Goal: Task Accomplishment & Management: Manage account settings

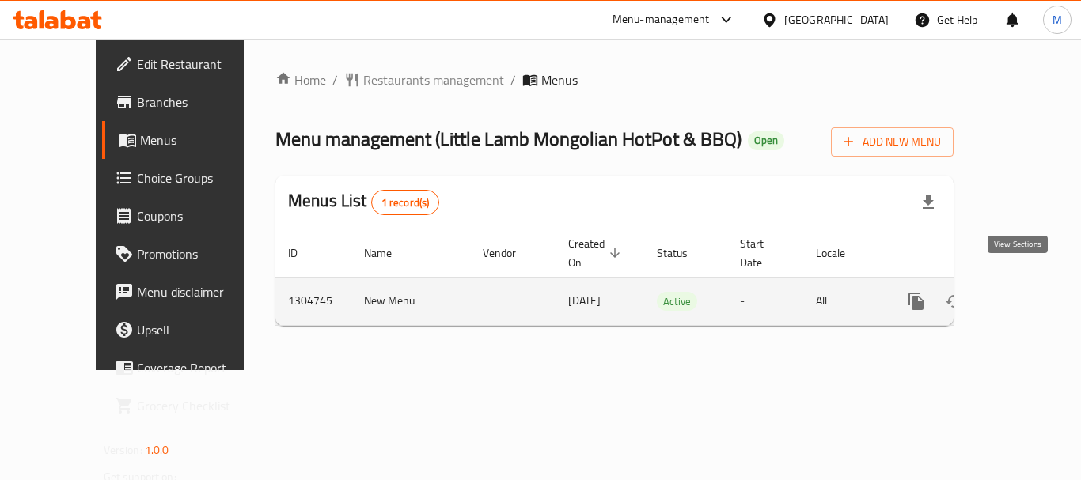
click at [1023, 294] on icon "enhanced table" at bounding box center [1030, 301] width 14 height 14
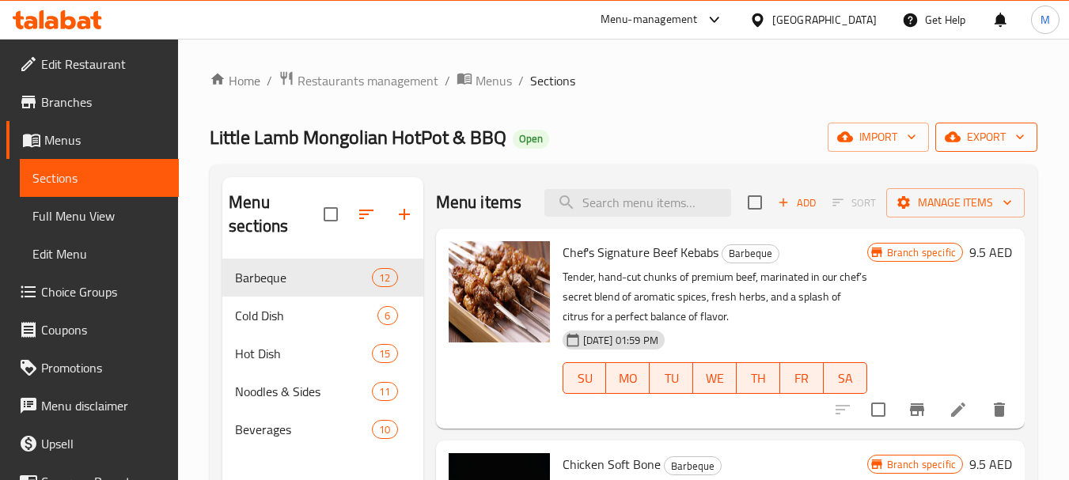
click at [1018, 144] on icon "button" at bounding box center [1020, 137] width 16 height 16
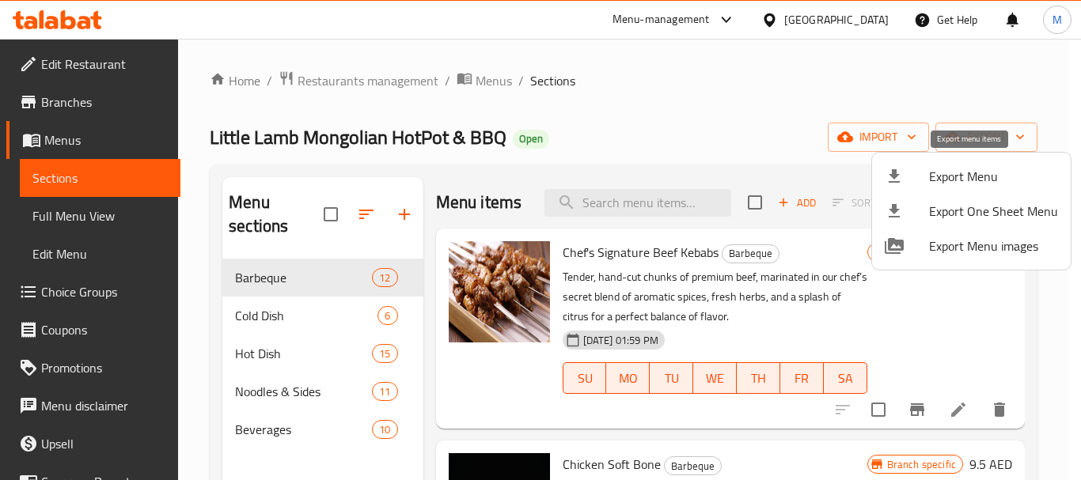
click at [981, 175] on span "Export Menu" at bounding box center [993, 176] width 129 height 19
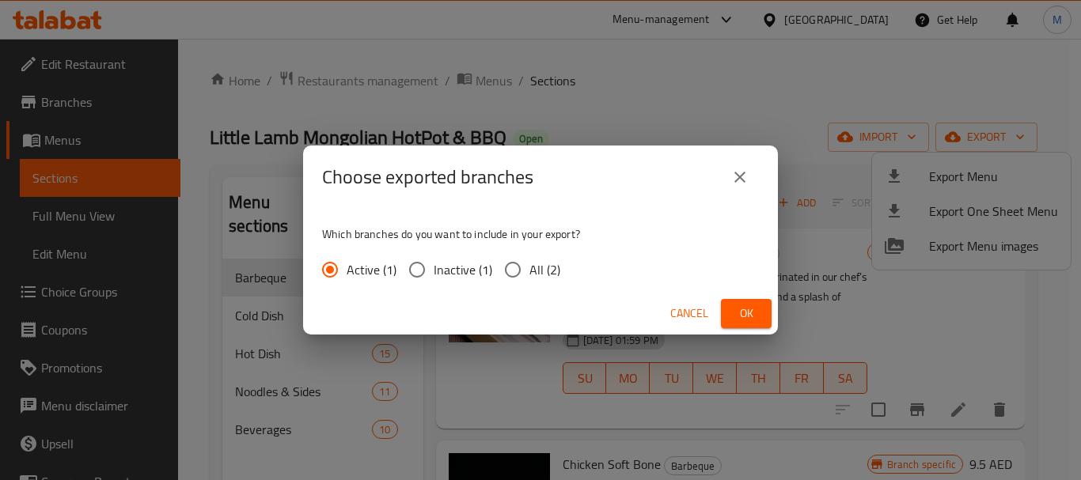
click at [436, 267] on span "Inactive (1)" at bounding box center [463, 269] width 59 height 19
click at [434, 267] on input "Inactive (1)" at bounding box center [416, 269] width 33 height 33
radio input "true"
click at [754, 318] on span "Ok" at bounding box center [746, 314] width 25 height 20
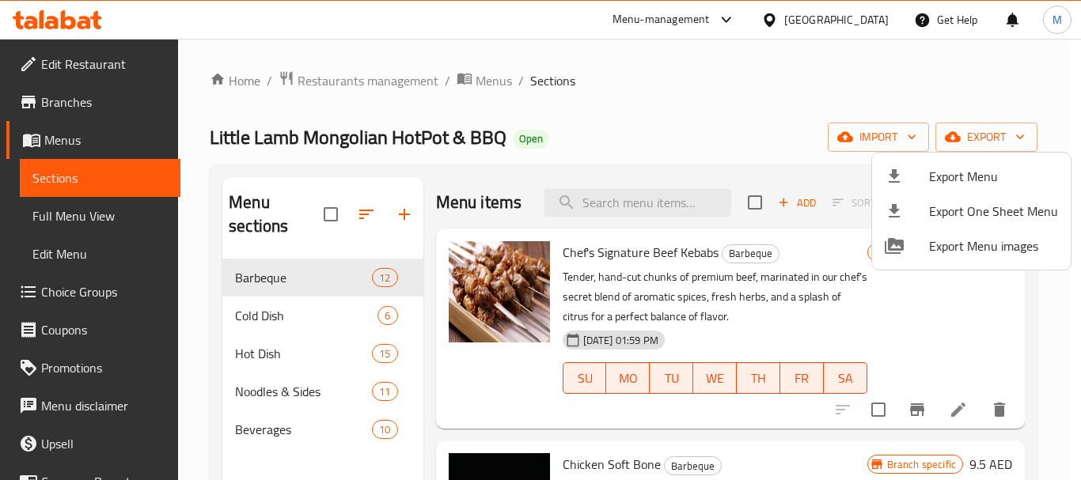
click at [797, 21] on div at bounding box center [540, 240] width 1081 height 480
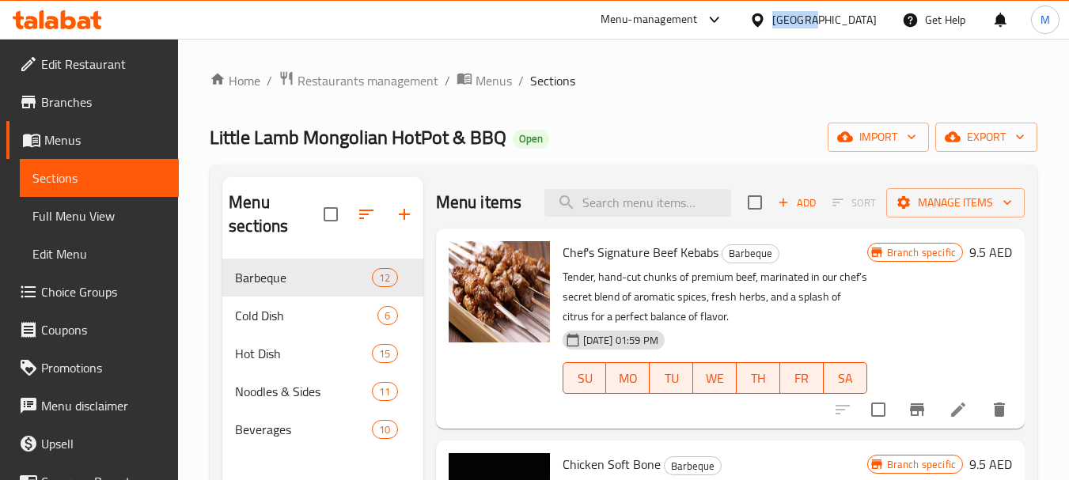
click at [797, 21] on div "[GEOGRAPHIC_DATA]" at bounding box center [824, 19] width 104 height 17
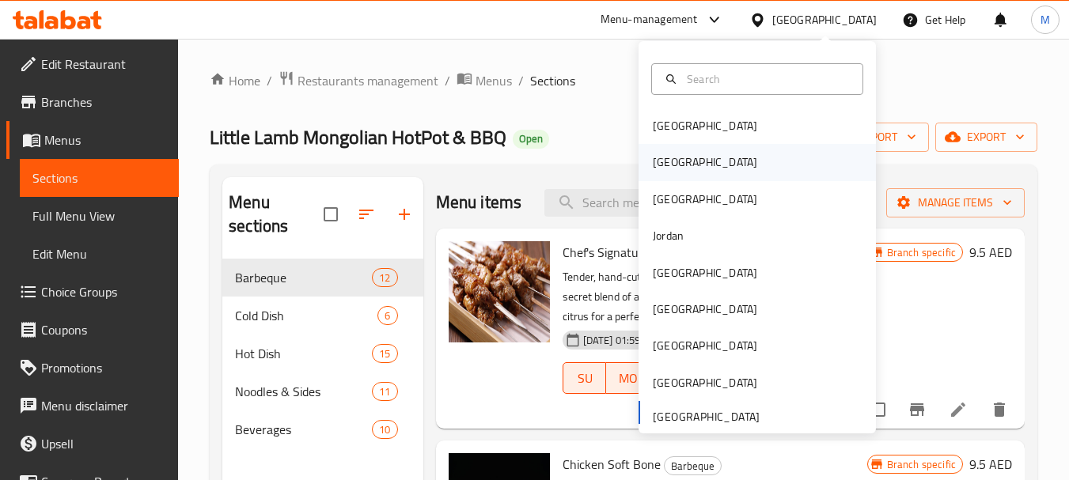
click at [673, 168] on div "[GEOGRAPHIC_DATA]" at bounding box center [705, 162] width 130 height 36
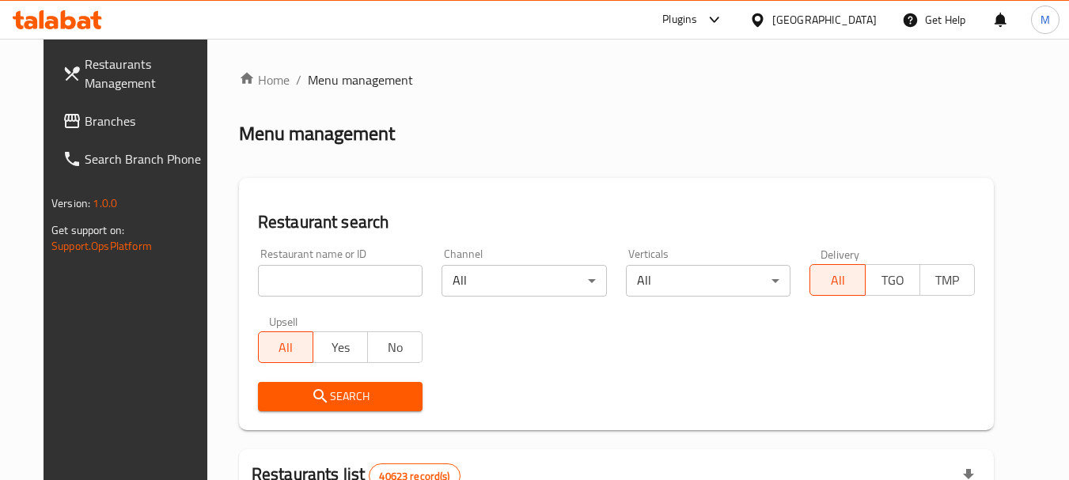
click at [303, 283] on input "search" at bounding box center [340, 281] width 165 height 32
paste input "لولا سينامون"
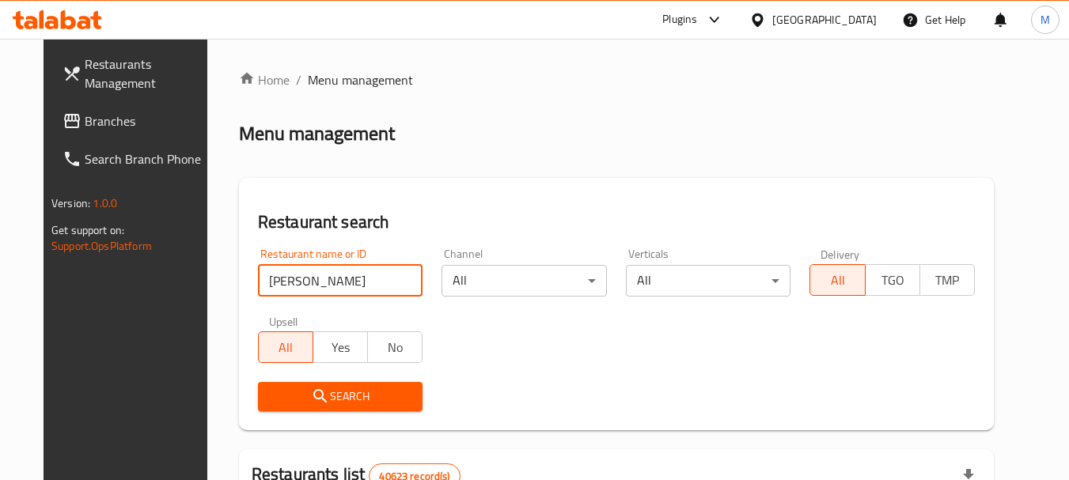
type input "لولا سينامون"
click at [322, 396] on span "Search" at bounding box center [341, 397] width 140 height 20
drag, startPoint x: 322, startPoint y: 396, endPoint x: 222, endPoint y: 58, distance: 352.3
click at [313, 355] on div at bounding box center [534, 240] width 1069 height 480
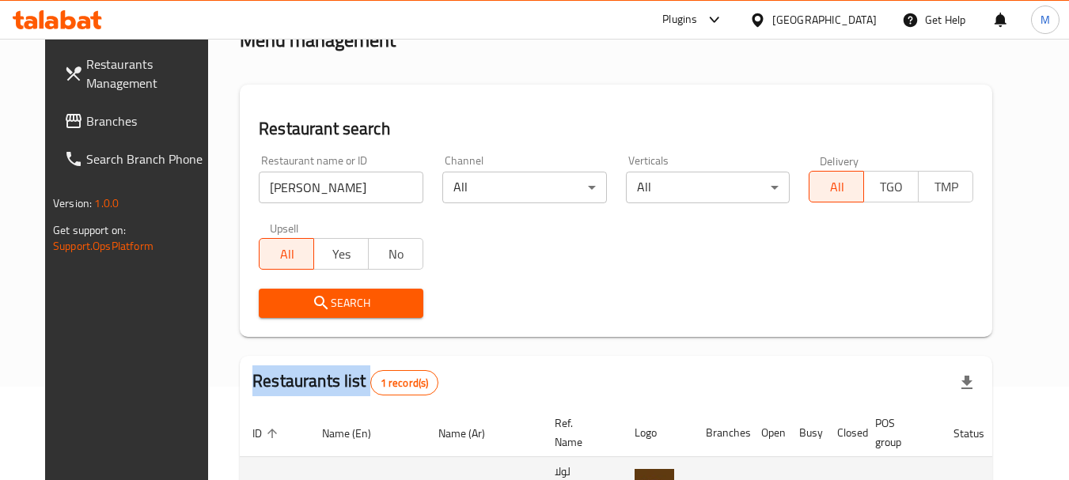
scroll to position [206, 0]
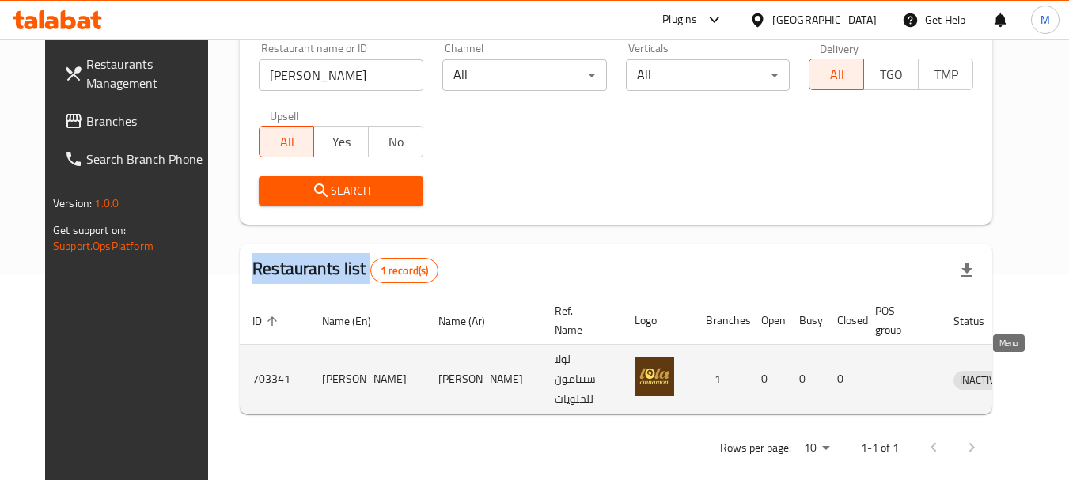
click at [1039, 377] on icon "enhanced table" at bounding box center [1048, 379] width 19 height 19
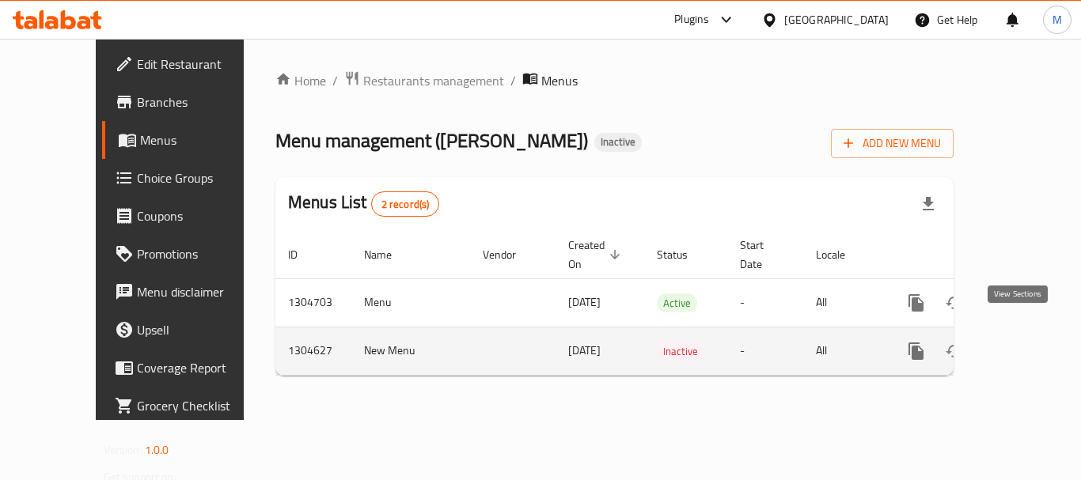
click at [1021, 342] on icon "enhanced table" at bounding box center [1030, 351] width 19 height 19
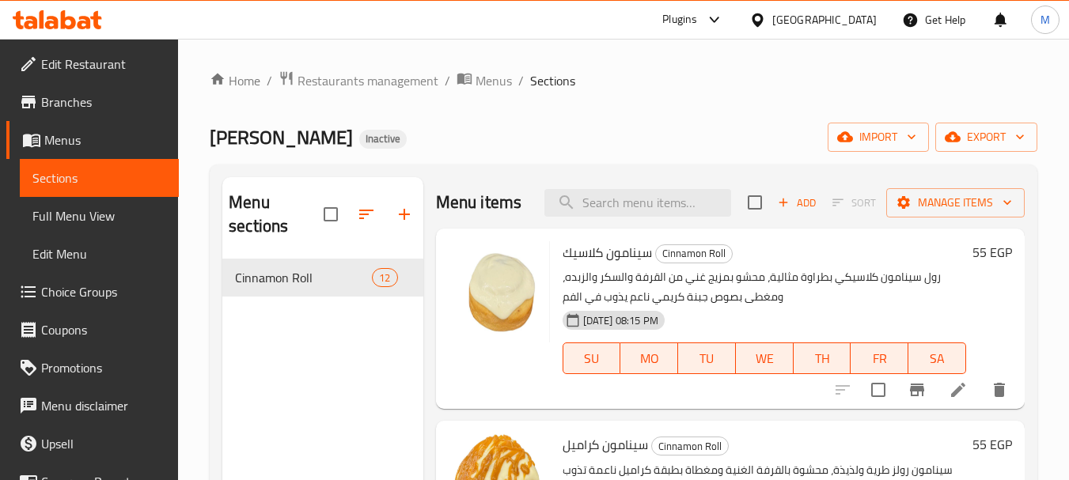
click at [66, 224] on span "Full Menu View" at bounding box center [99, 216] width 134 height 19
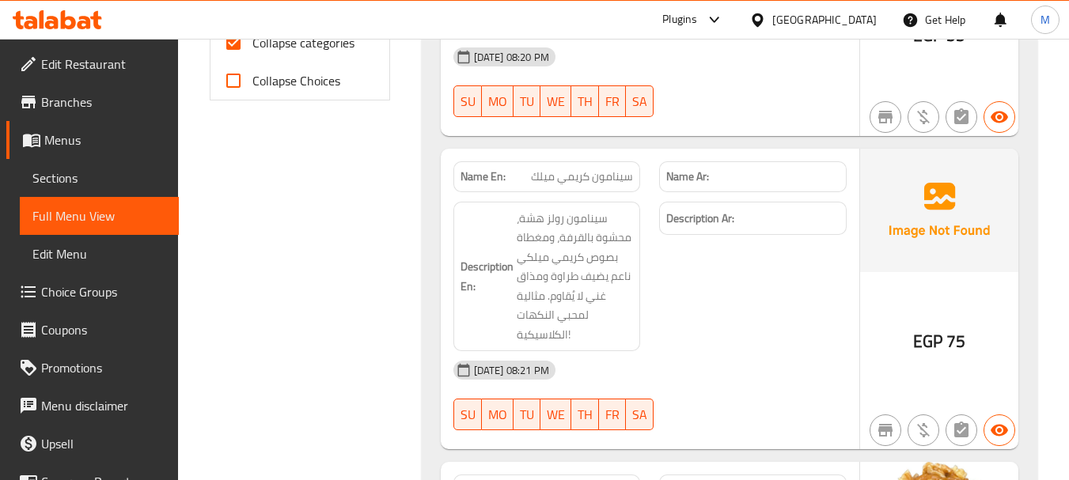
scroll to position [633, 0]
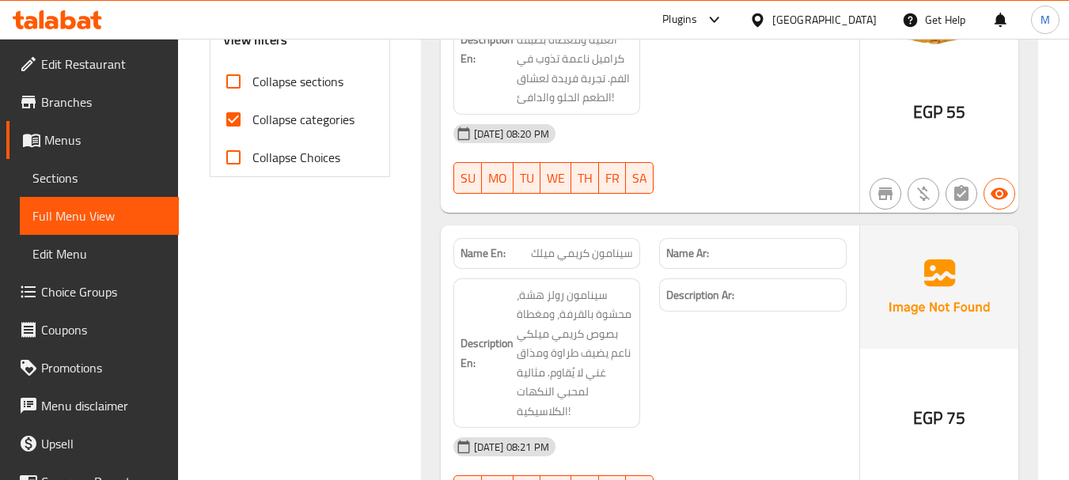
click at [320, 118] on span "Collapse categories" at bounding box center [303, 119] width 102 height 19
click at [252, 118] on input "Collapse categories" at bounding box center [233, 119] width 38 height 38
checkbox input "false"
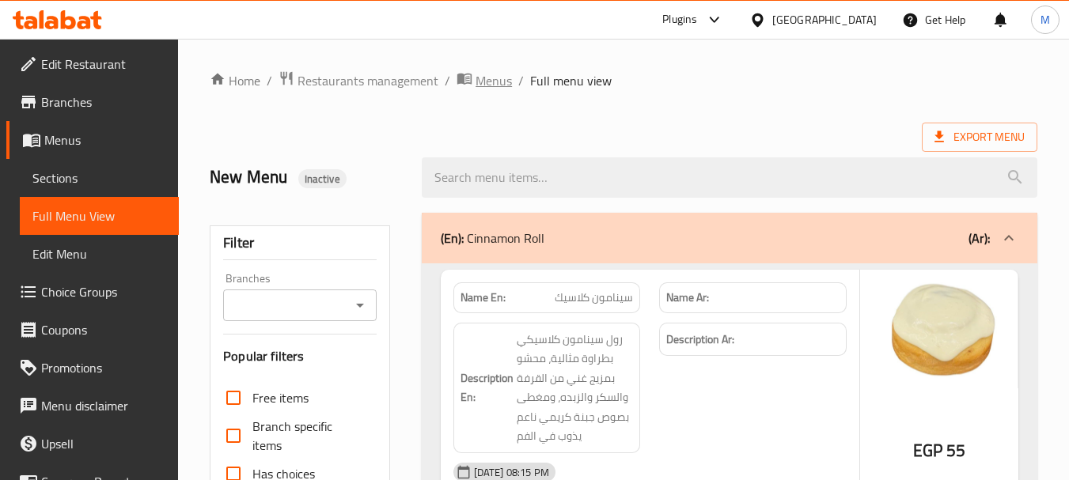
click at [494, 85] on span "Menus" at bounding box center [494, 80] width 36 height 19
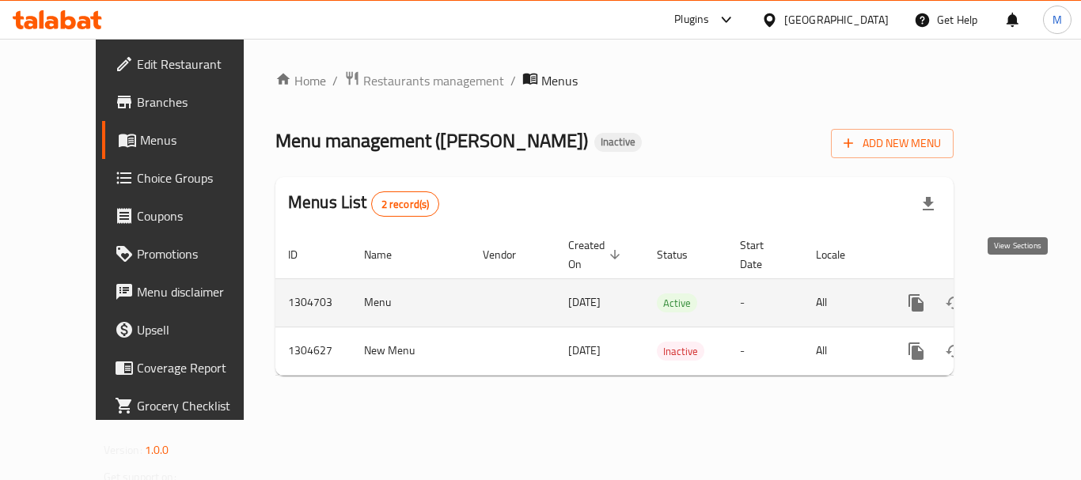
click at [1023, 294] on icon "enhanced table" at bounding box center [1030, 303] width 19 height 19
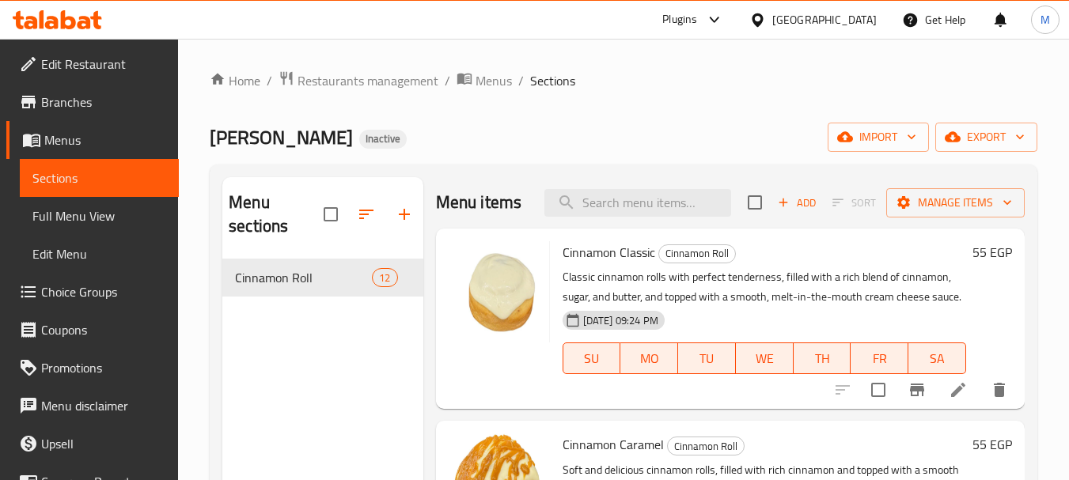
click at [101, 217] on span "Full Menu View" at bounding box center [99, 216] width 134 height 19
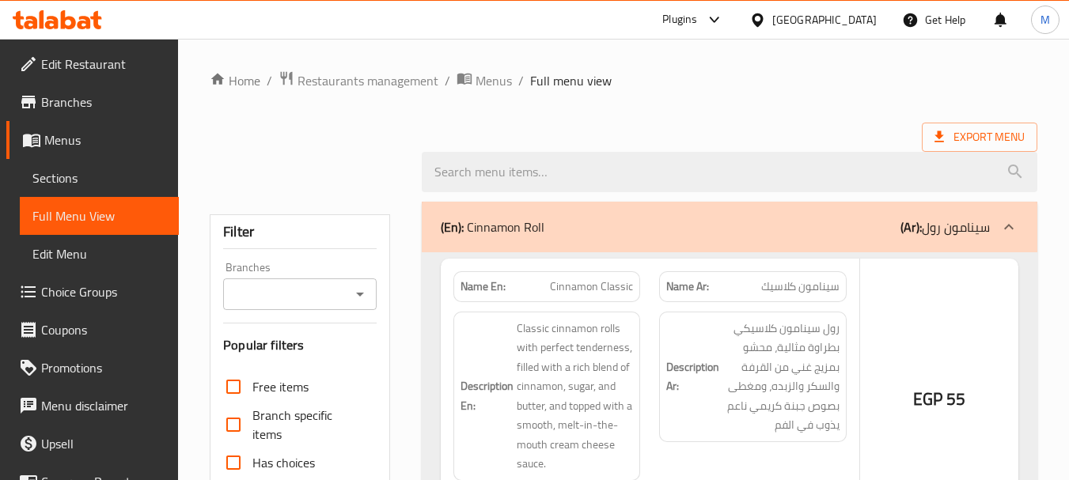
click at [100, 225] on span "Full Menu View" at bounding box center [99, 216] width 134 height 19
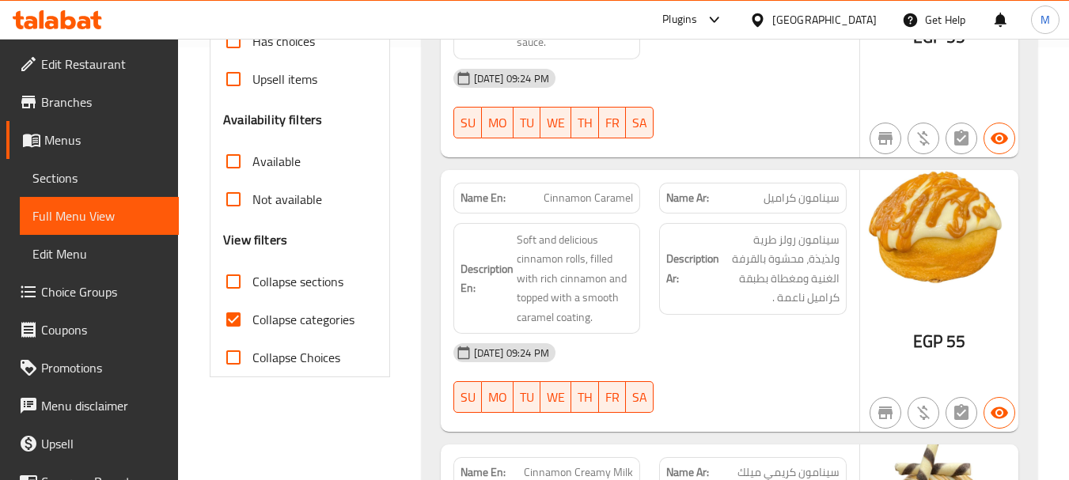
scroll to position [554, 0]
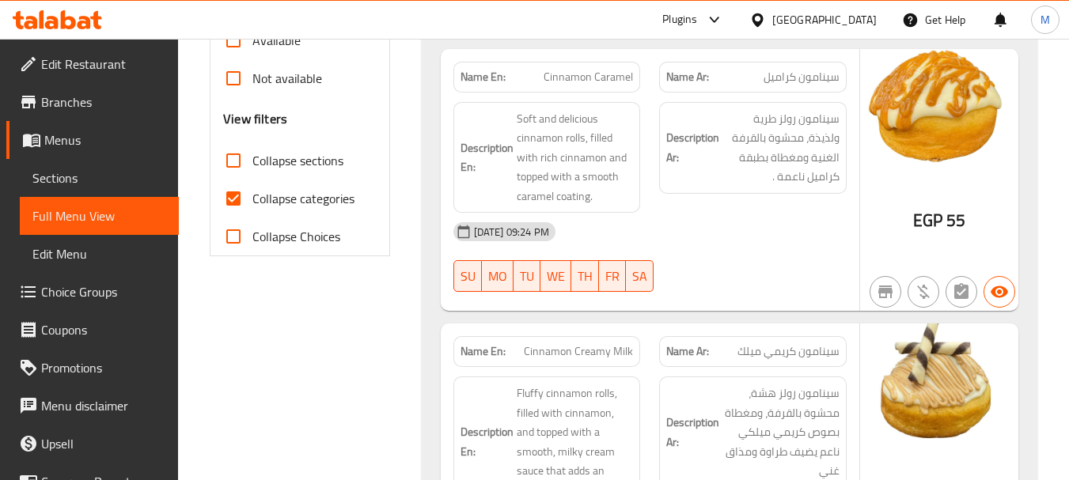
click at [287, 194] on span "Collapse categories" at bounding box center [303, 198] width 102 height 19
click at [252, 194] on input "Collapse categories" at bounding box center [233, 199] width 38 height 38
checkbox input "false"
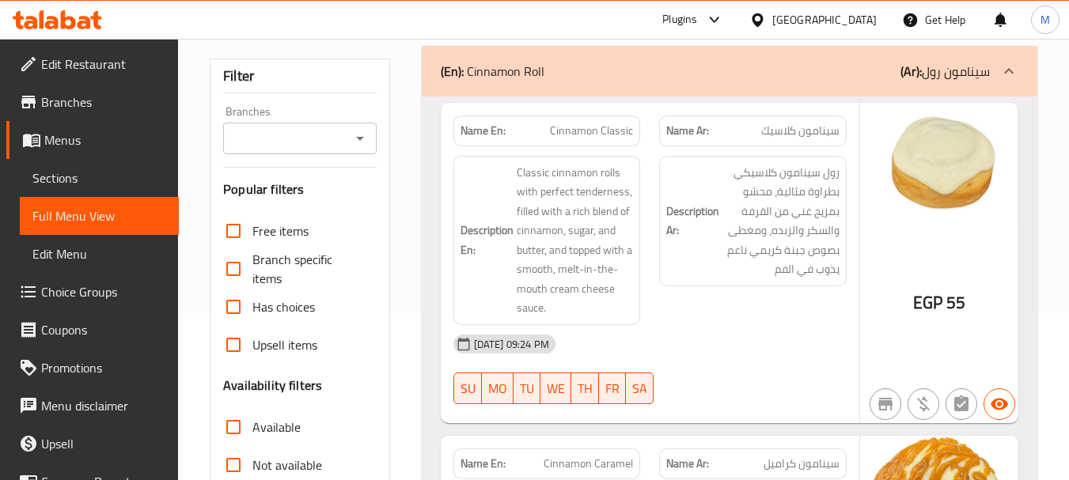
scroll to position [0, 0]
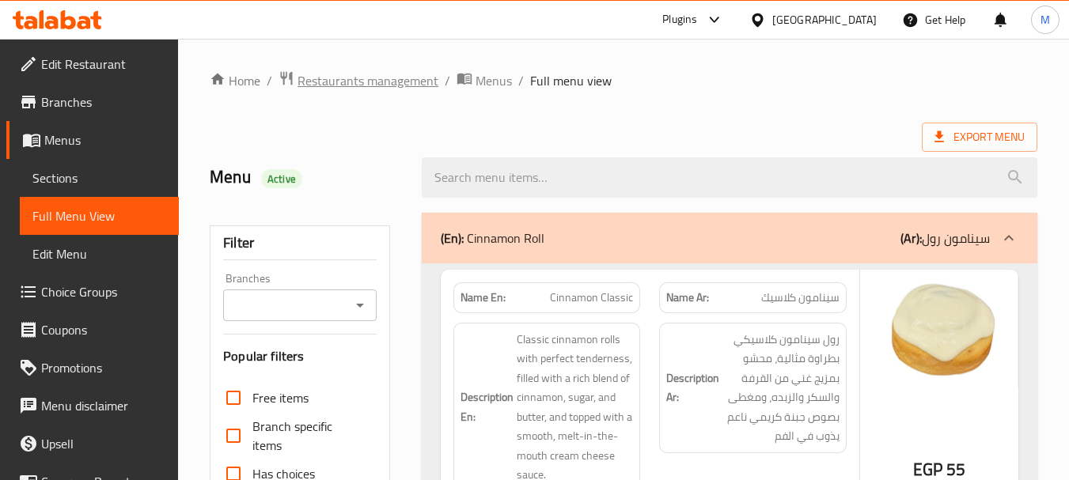
click at [404, 74] on span "Restaurants management" at bounding box center [368, 80] width 141 height 19
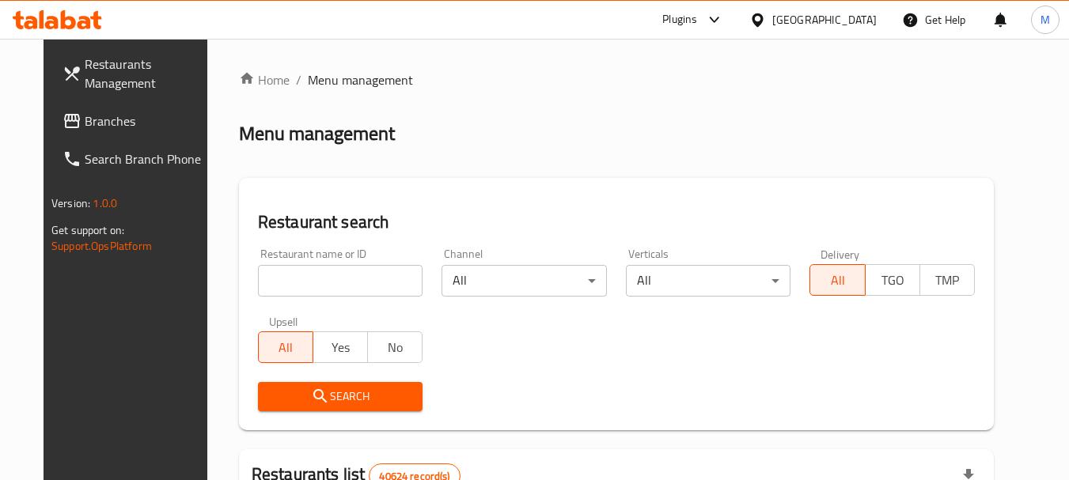
click at [85, 112] on span "Branches" at bounding box center [147, 121] width 125 height 19
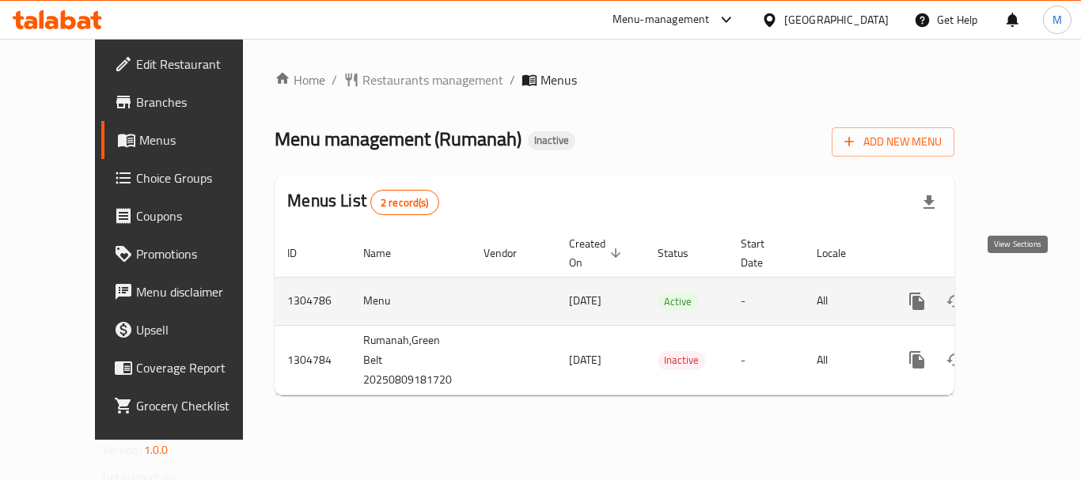
click at [1022, 292] on icon "enhanced table" at bounding box center [1031, 301] width 19 height 19
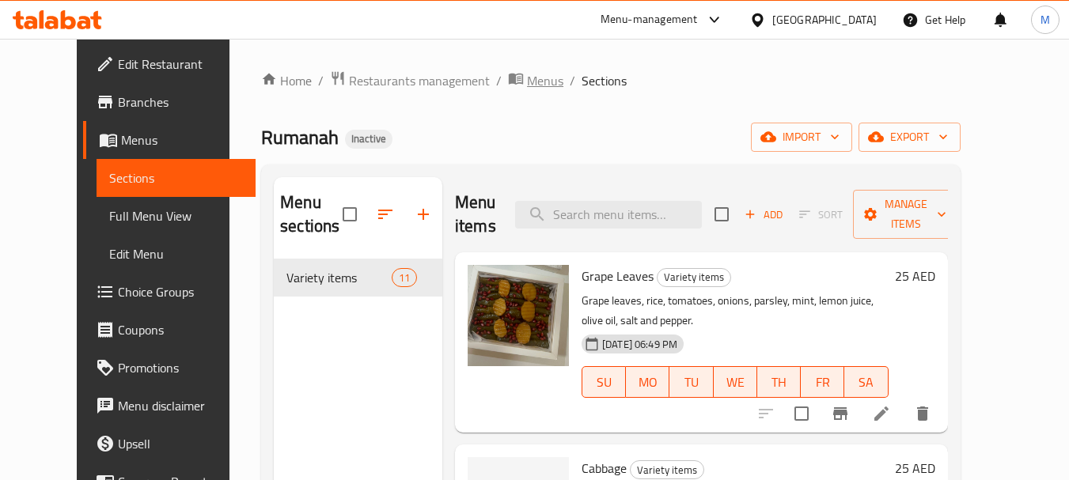
click at [527, 79] on span "Menus" at bounding box center [545, 80] width 36 height 19
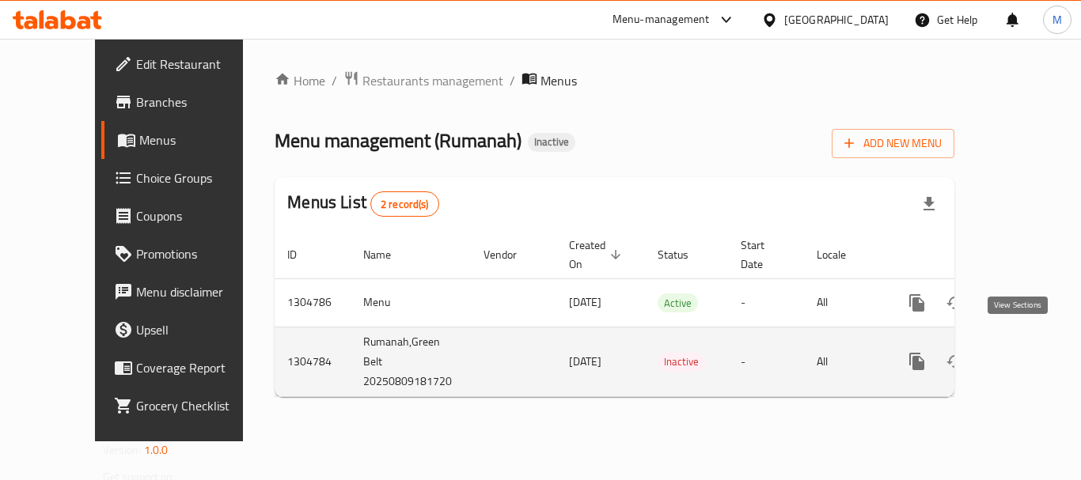
click at [1024, 355] on icon "enhanced table" at bounding box center [1031, 362] width 14 height 14
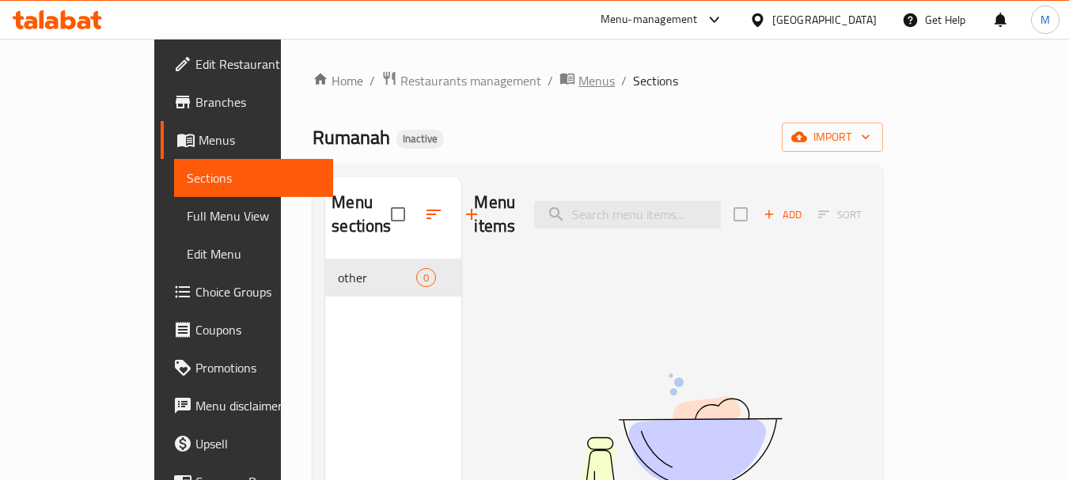
click at [578, 81] on span "Menus" at bounding box center [596, 80] width 36 height 19
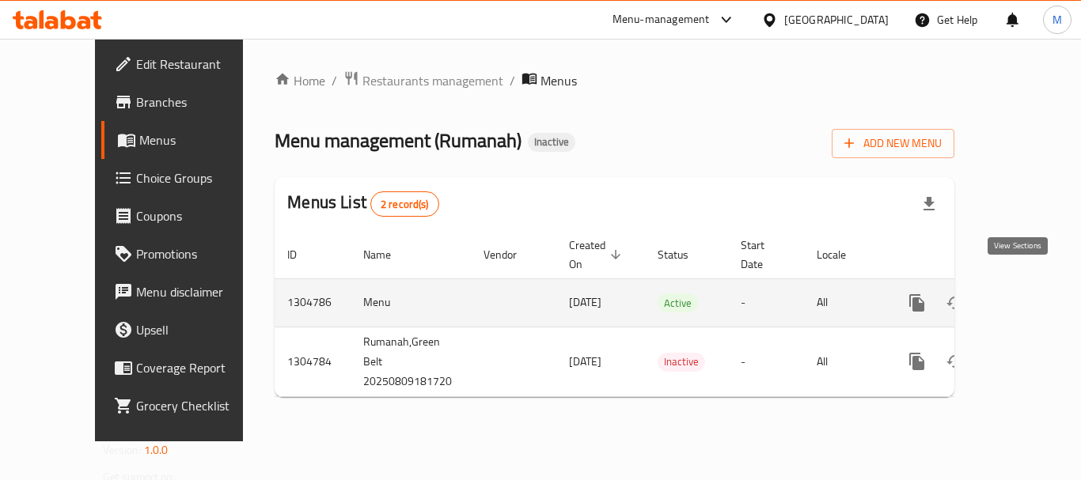
click at [1024, 296] on icon "enhanced table" at bounding box center [1031, 303] width 14 height 14
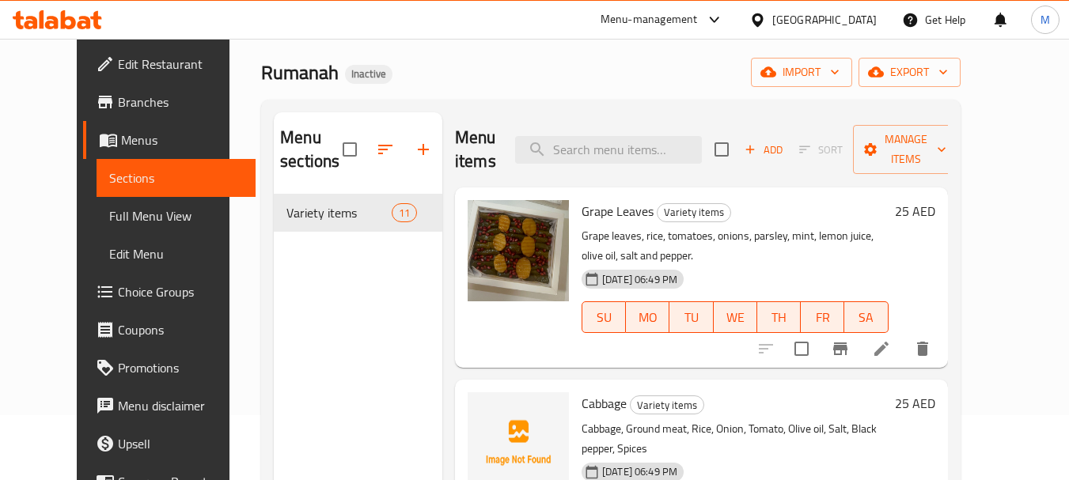
scroll to position [79, 0]
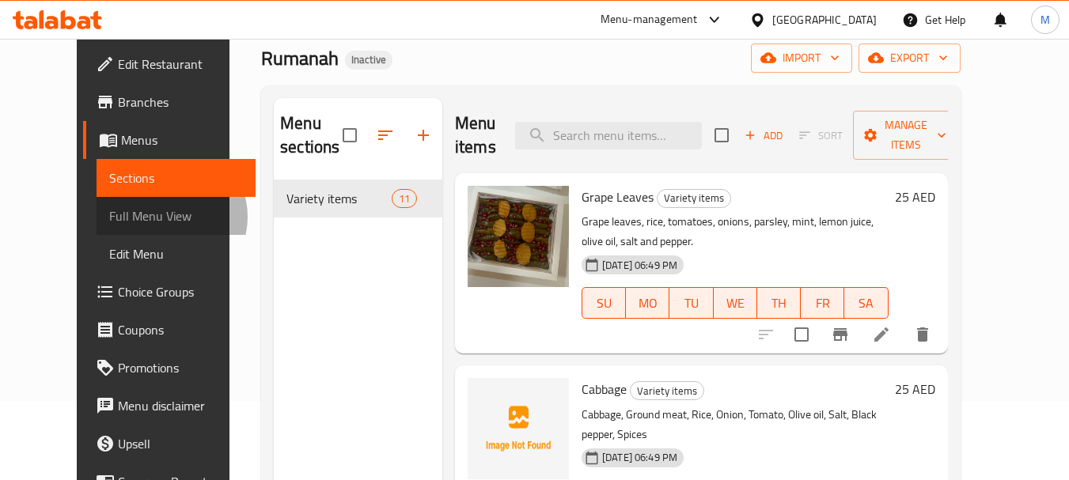
click at [109, 217] on span "Full Menu View" at bounding box center [176, 216] width 134 height 19
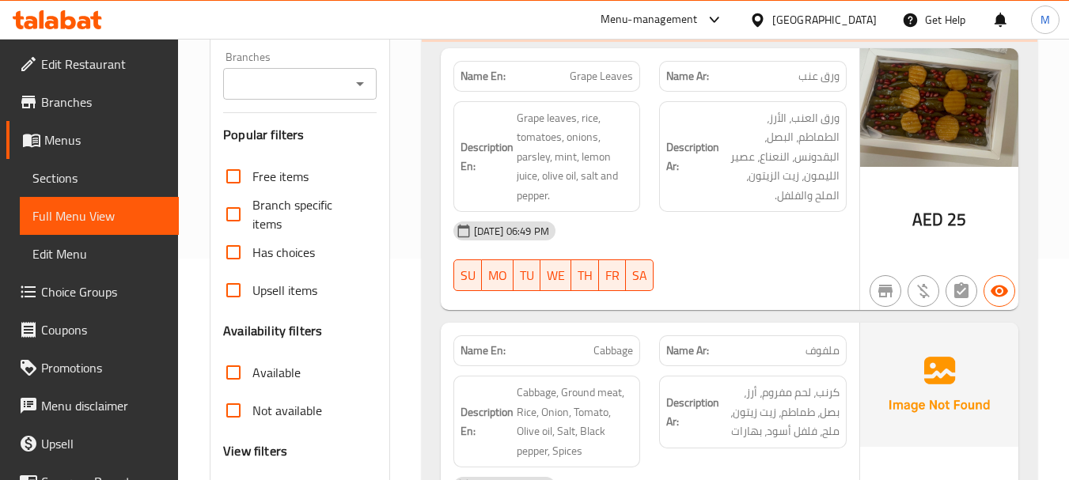
scroll to position [475, 0]
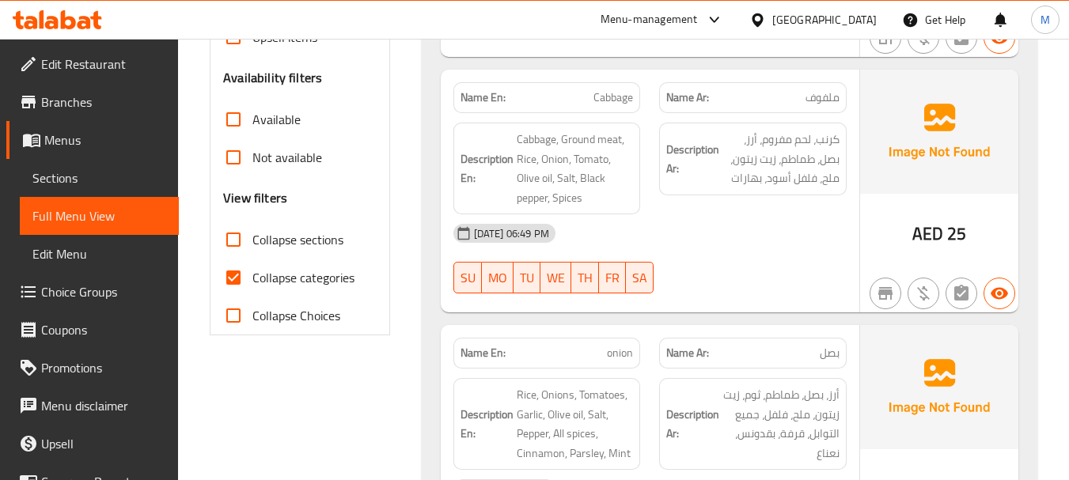
click at [302, 276] on span "Collapse categories" at bounding box center [303, 277] width 102 height 19
click at [252, 276] on input "Collapse categories" at bounding box center [233, 278] width 38 height 38
checkbox input "false"
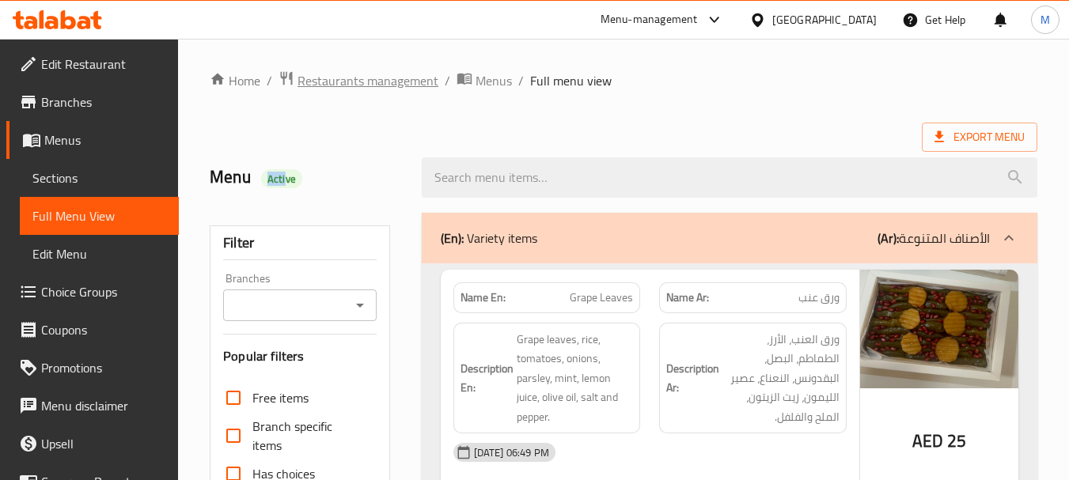
click at [363, 78] on span "Restaurants management" at bounding box center [368, 80] width 141 height 19
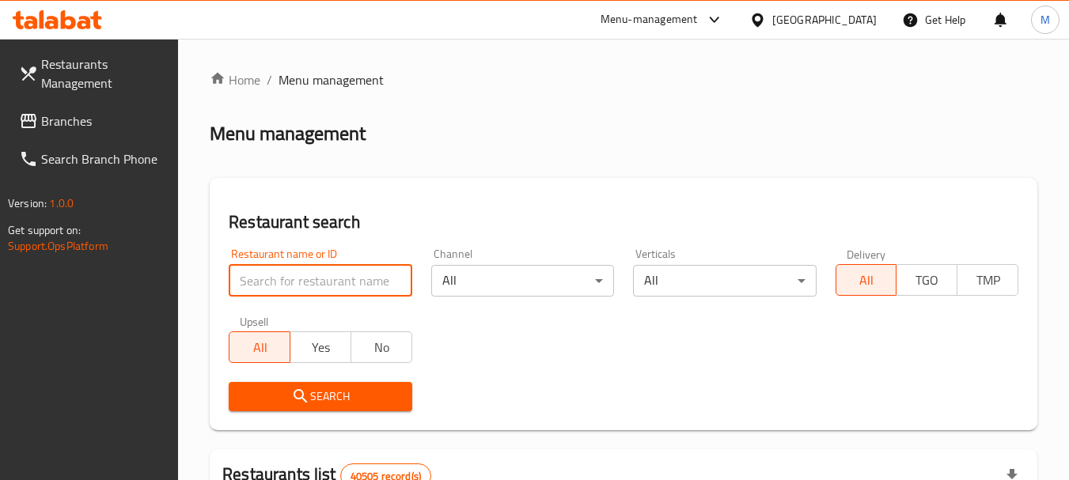
click at [339, 279] on input "search" at bounding box center [320, 281] width 183 height 32
paste input "Tonic Moon"
type input "Tonic Moon"
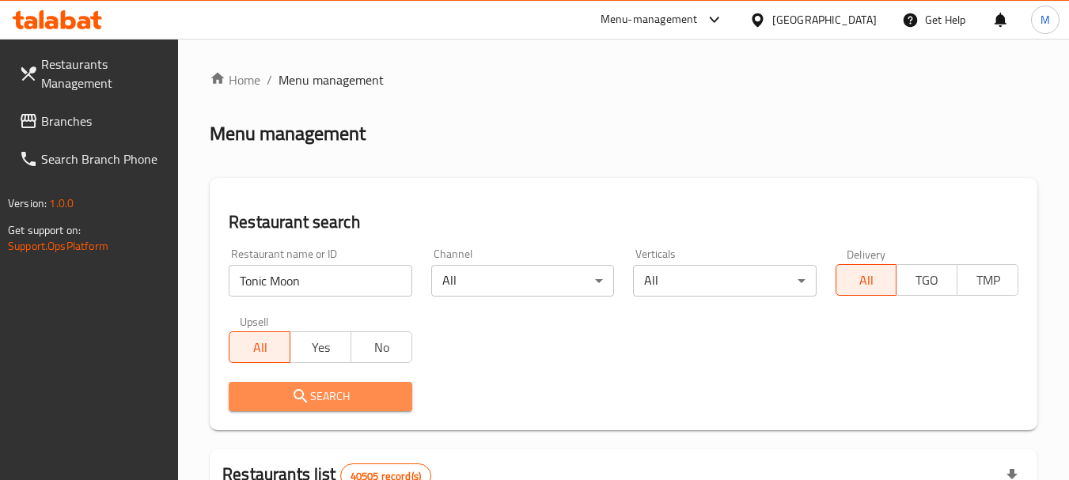
click at [335, 400] on span "Search" at bounding box center [319, 397] width 157 height 20
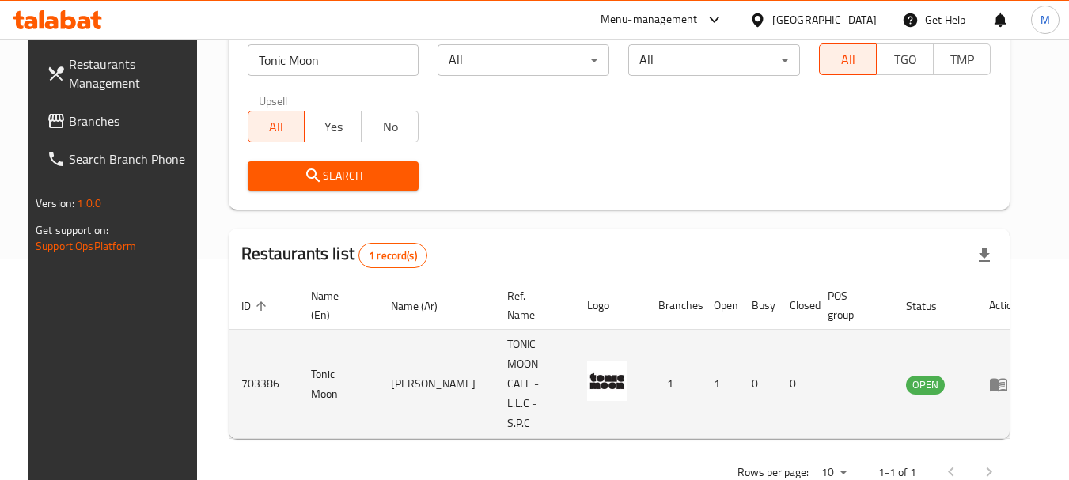
scroll to position [226, 0]
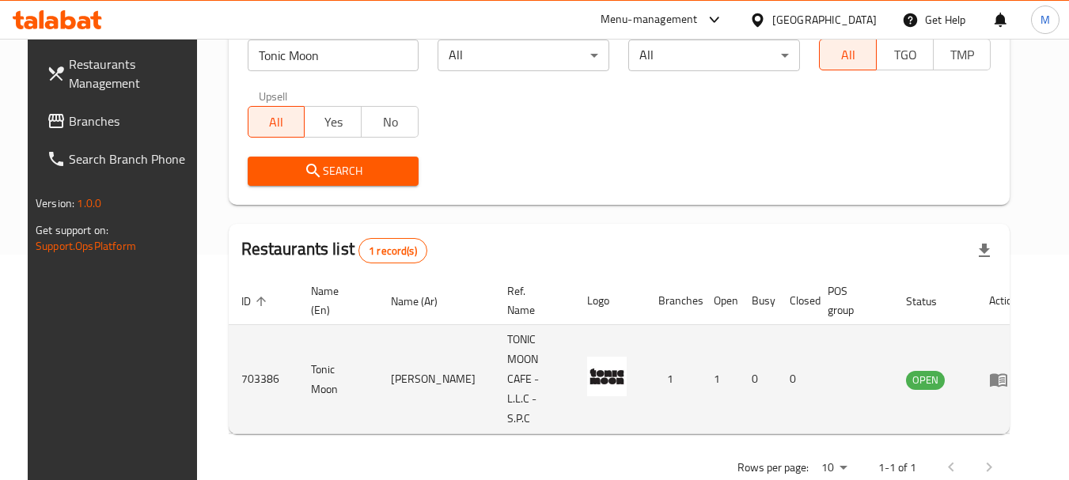
click at [995, 359] on td "enhanced table" at bounding box center [1003, 379] width 55 height 109
click at [1005, 377] on icon "enhanced table" at bounding box center [1002, 380] width 6 height 6
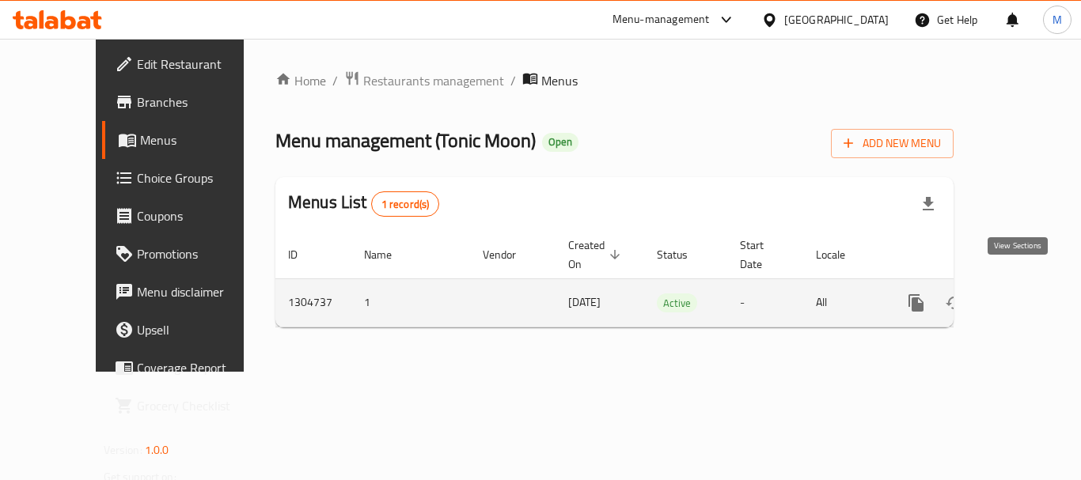
click at [1023, 296] on icon "enhanced table" at bounding box center [1030, 303] width 14 height 14
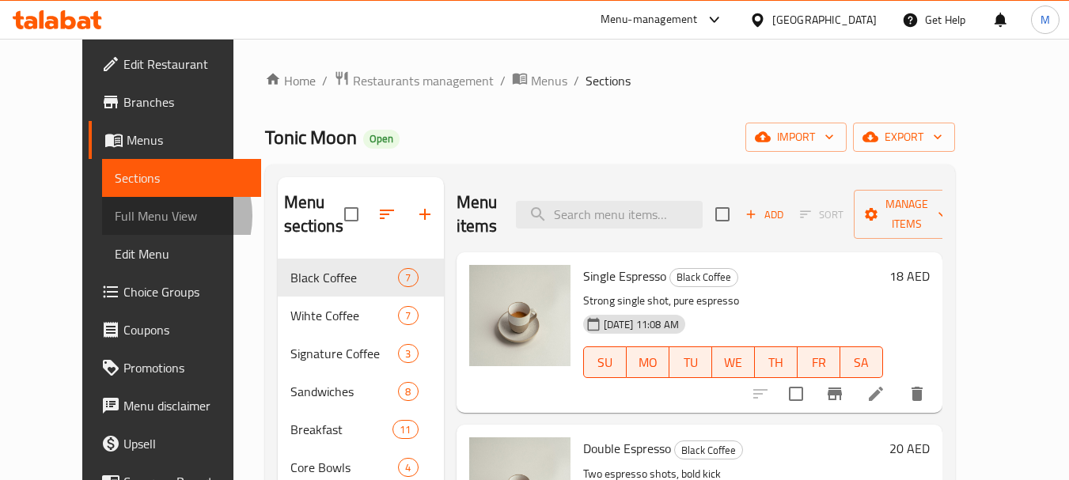
click at [115, 216] on span "Full Menu View" at bounding box center [182, 216] width 134 height 19
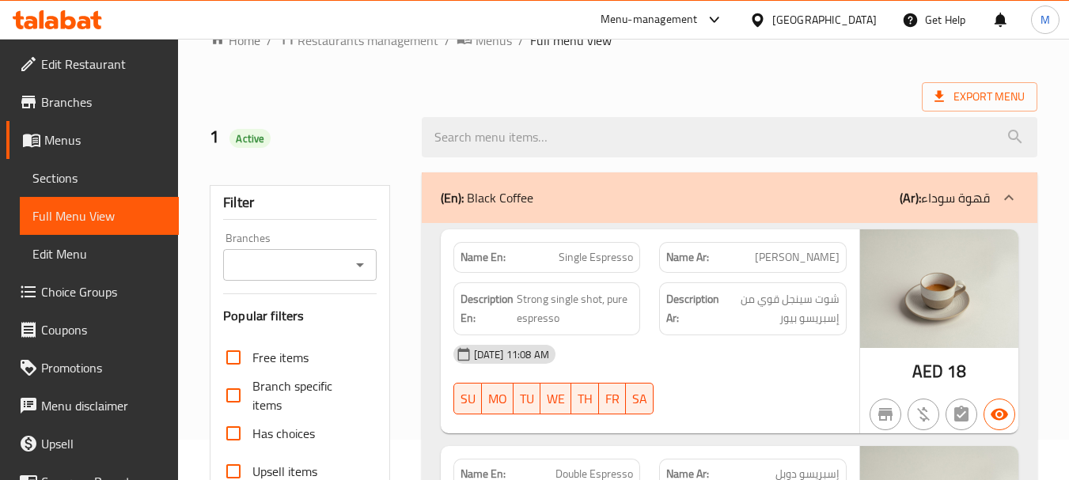
scroll to position [396, 0]
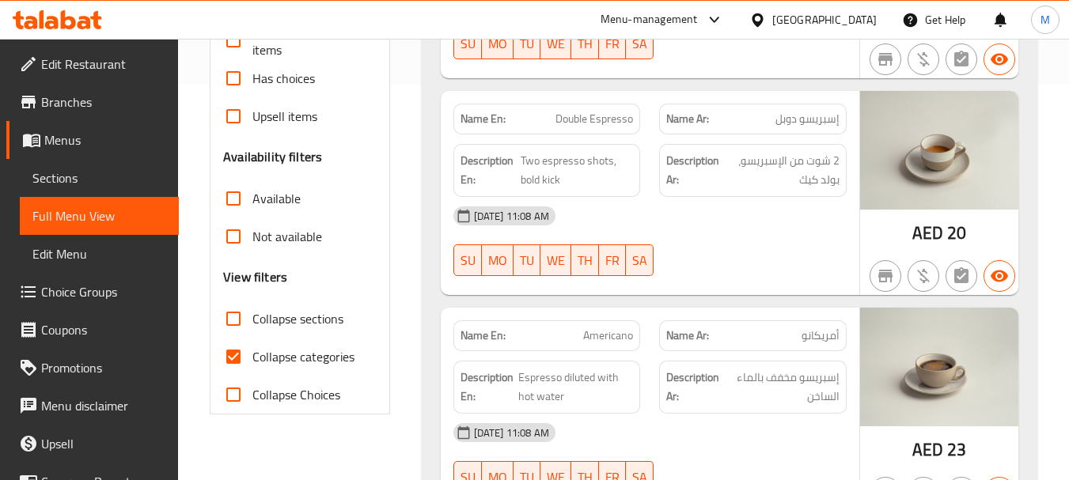
click at [320, 365] on span "Collapse categories" at bounding box center [303, 356] width 102 height 19
click at [252, 365] on input "Collapse categories" at bounding box center [233, 357] width 38 height 38
checkbox input "false"
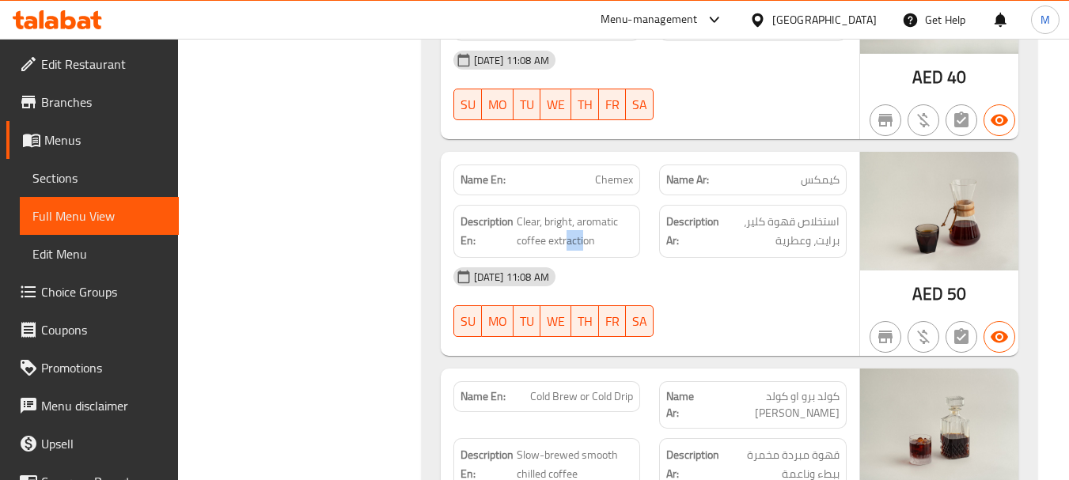
click at [798, 15] on div "[GEOGRAPHIC_DATA]" at bounding box center [824, 19] width 104 height 17
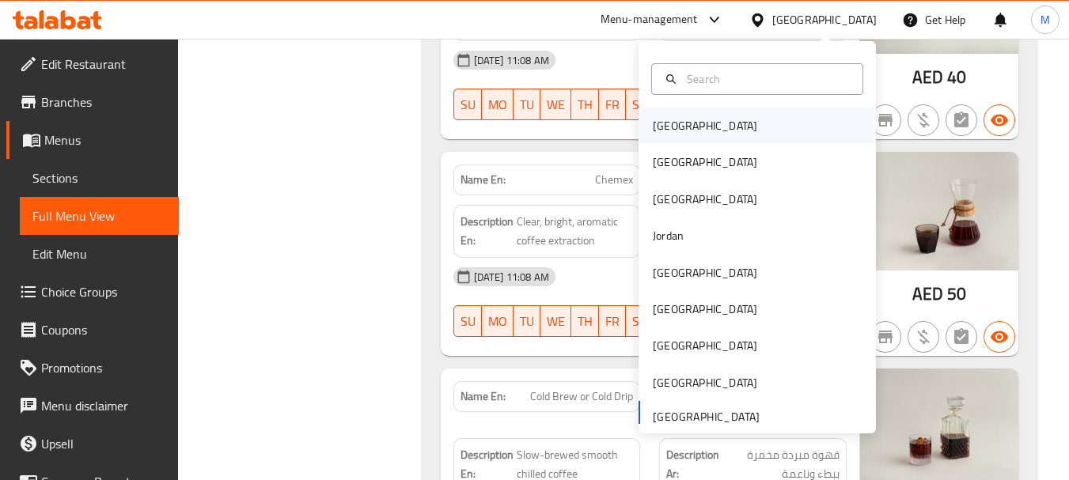
click at [691, 120] on div "[GEOGRAPHIC_DATA]" at bounding box center [757, 126] width 237 height 36
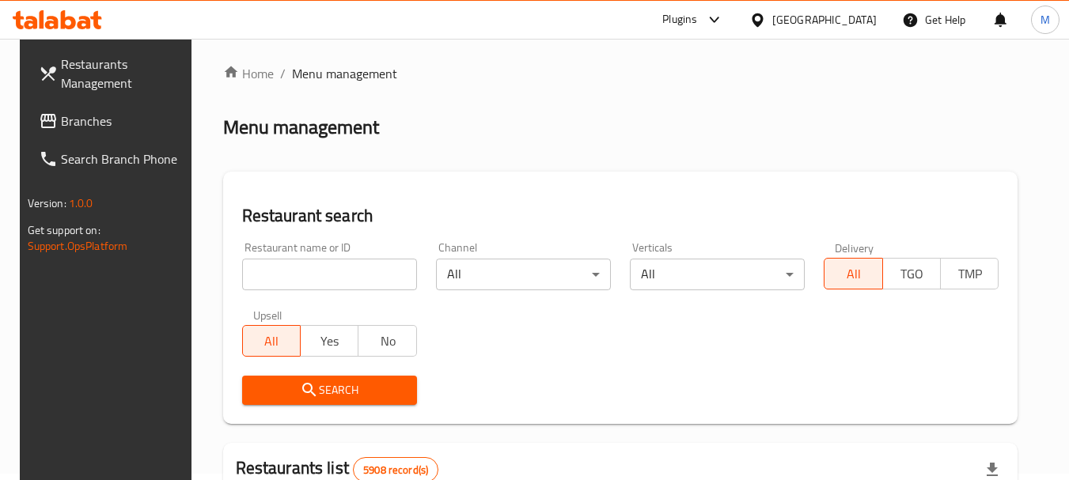
scroll to position [6, 0]
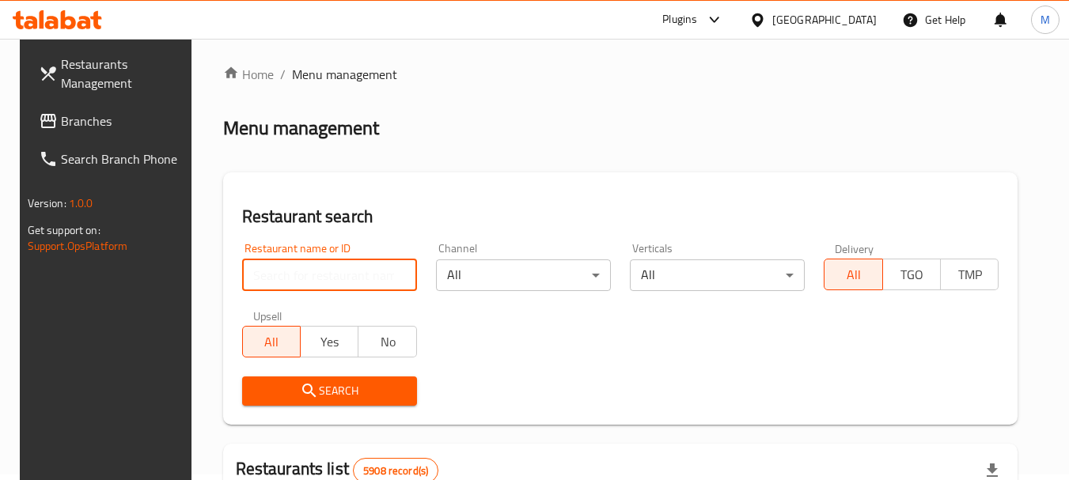
drag, startPoint x: 287, startPoint y: 265, endPoint x: 283, endPoint y: 326, distance: 61.1
click at [287, 265] on input "search" at bounding box center [329, 276] width 175 height 32
paste input "Viola Burger"
type input "Viola Burger"
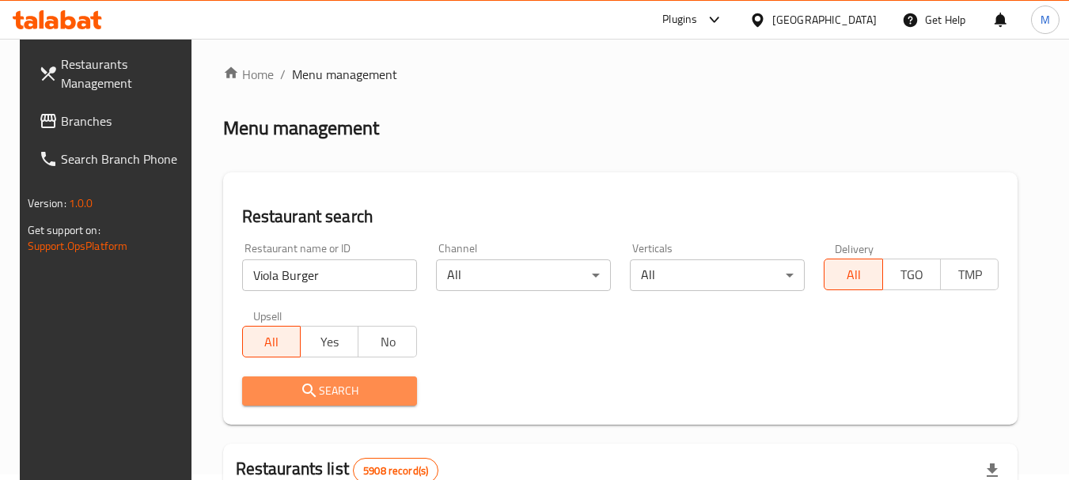
click at [300, 400] on icon "submit" at bounding box center [309, 390] width 19 height 19
click at [299, 400] on div at bounding box center [534, 240] width 1069 height 480
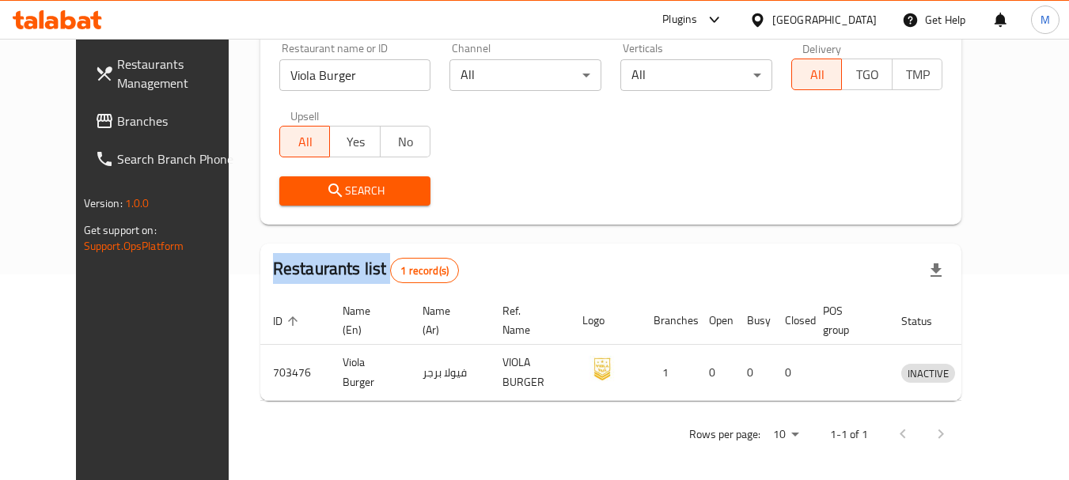
scroll to position [212, 0]
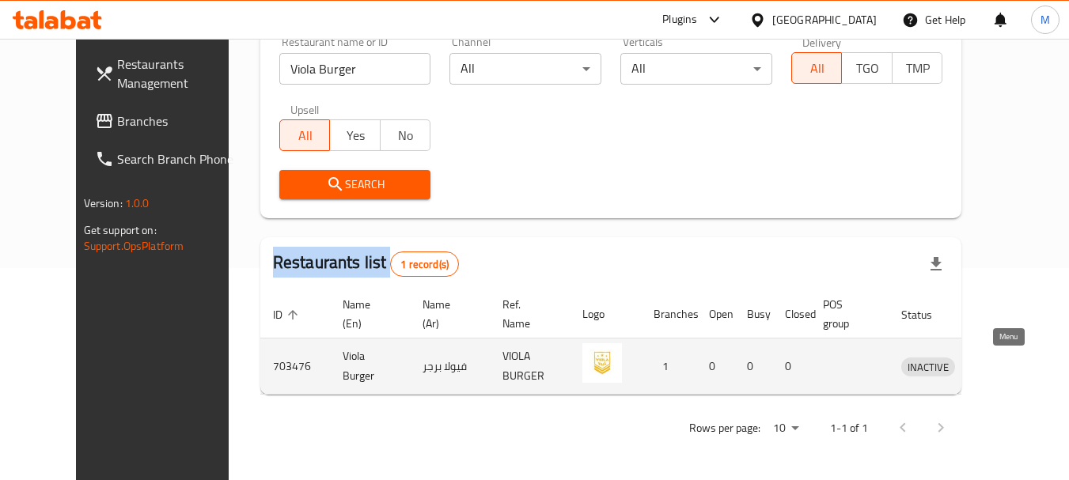
click at [1006, 362] on icon "enhanced table" at bounding box center [996, 366] width 19 height 19
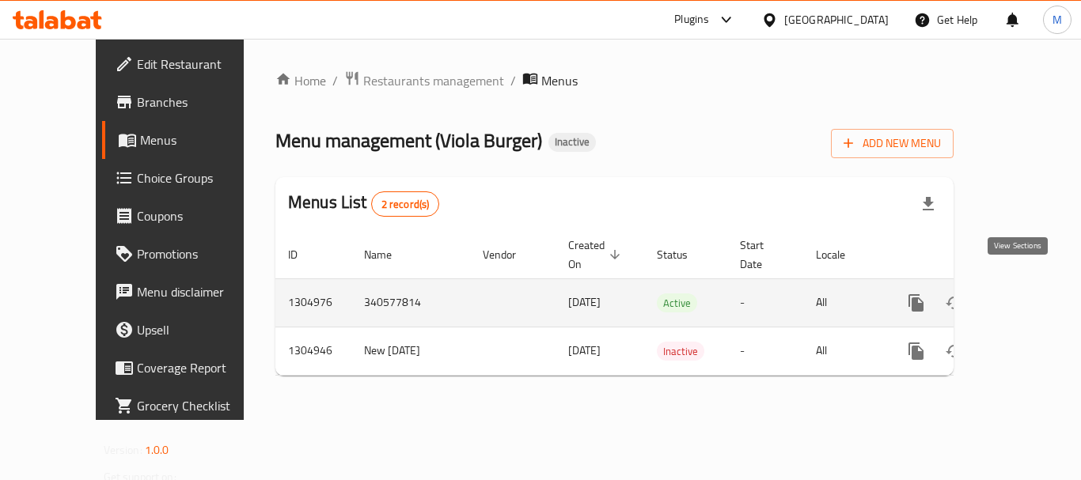
click at [1021, 294] on icon "enhanced table" at bounding box center [1030, 303] width 19 height 19
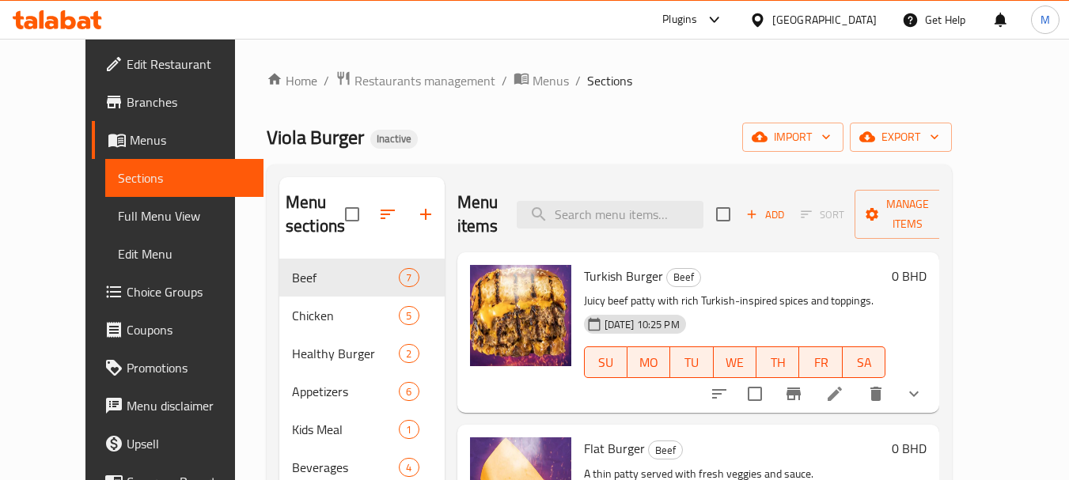
click at [118, 224] on span "Full Menu View" at bounding box center [185, 216] width 134 height 19
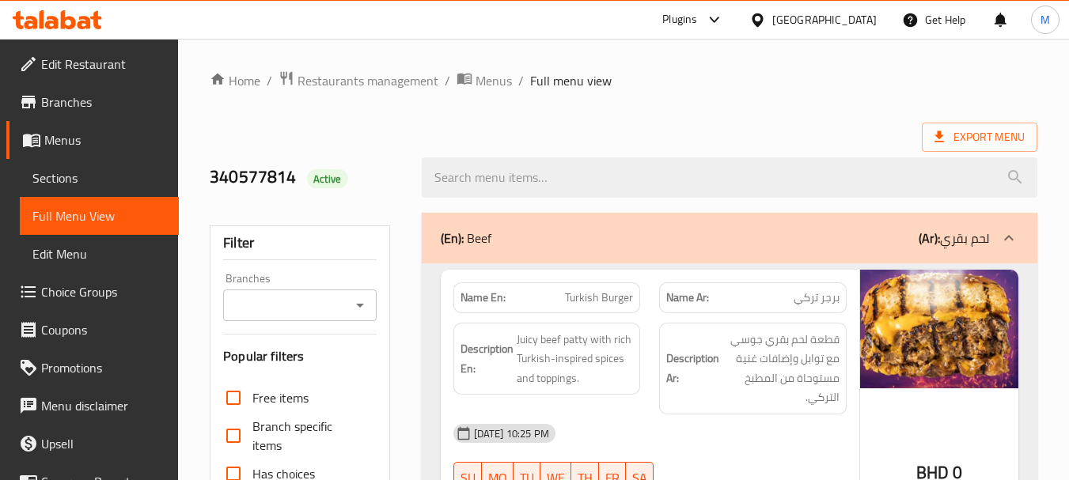
scroll to position [396, 0]
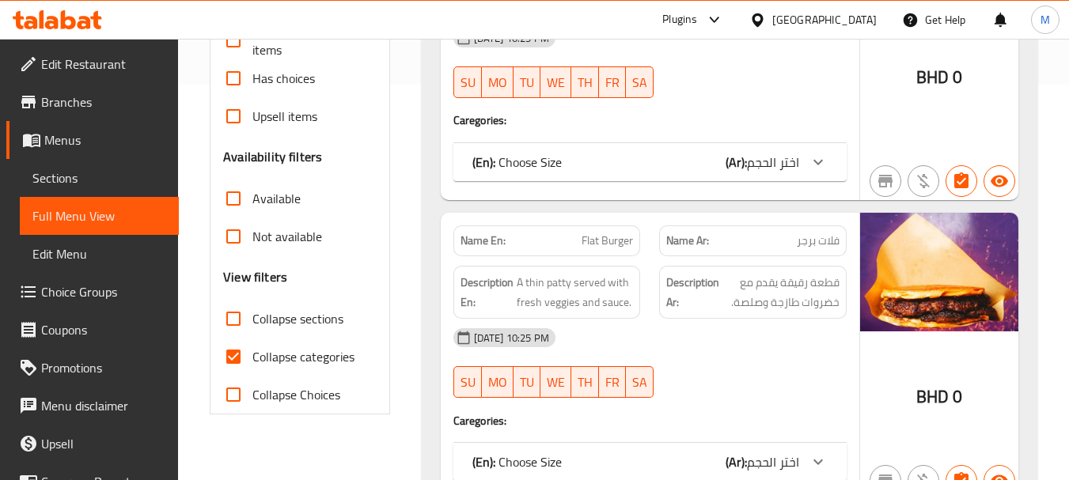
click at [310, 362] on span "Collapse categories" at bounding box center [303, 356] width 102 height 19
click at [252, 362] on input "Collapse categories" at bounding box center [233, 357] width 38 height 38
checkbox input "false"
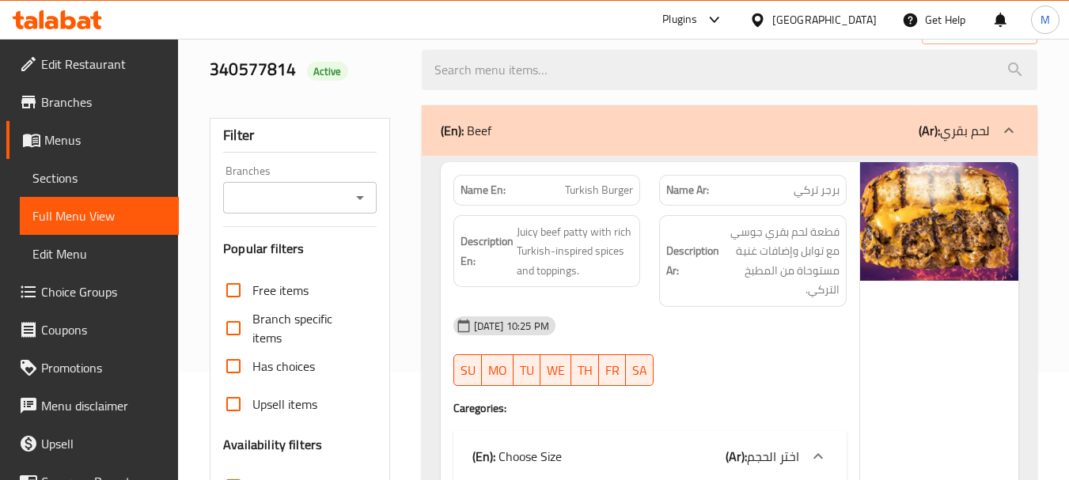
scroll to position [0, 0]
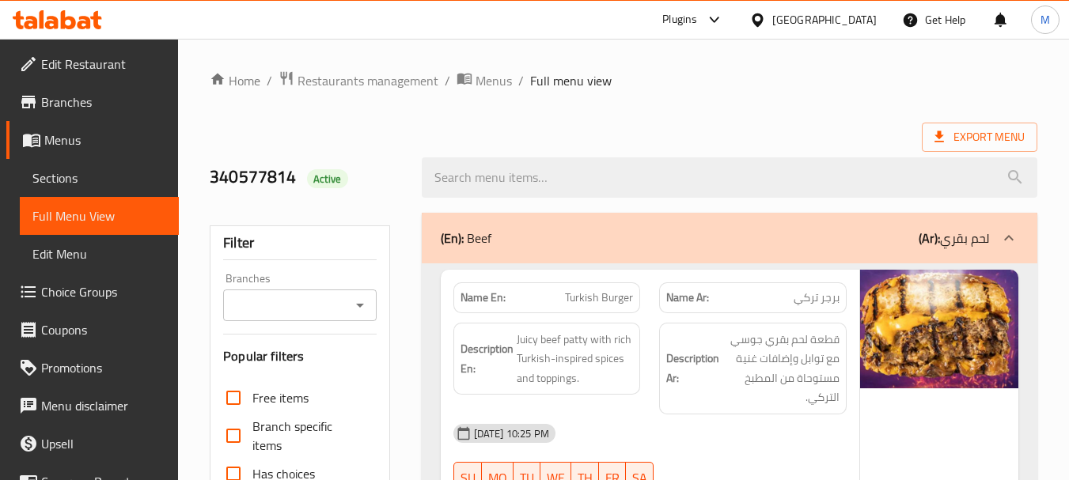
drag, startPoint x: 857, startPoint y: 31, endPoint x: 854, endPoint y: 21, distance: 10.8
click at [857, 32] on div "[GEOGRAPHIC_DATA]" at bounding box center [813, 20] width 153 height 38
click at [854, 21] on div "[GEOGRAPHIC_DATA]" at bounding box center [824, 19] width 104 height 17
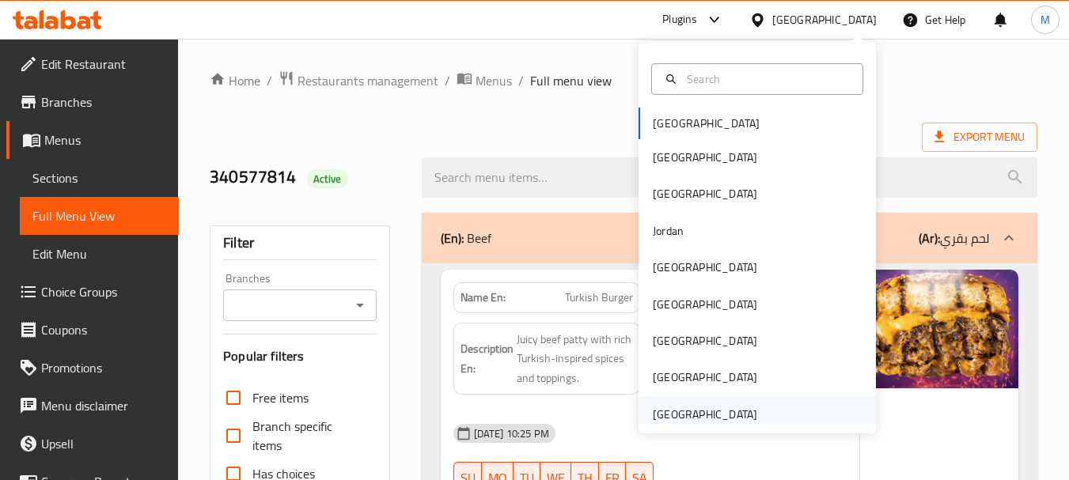
click at [673, 408] on div "[GEOGRAPHIC_DATA]" at bounding box center [705, 414] width 104 height 17
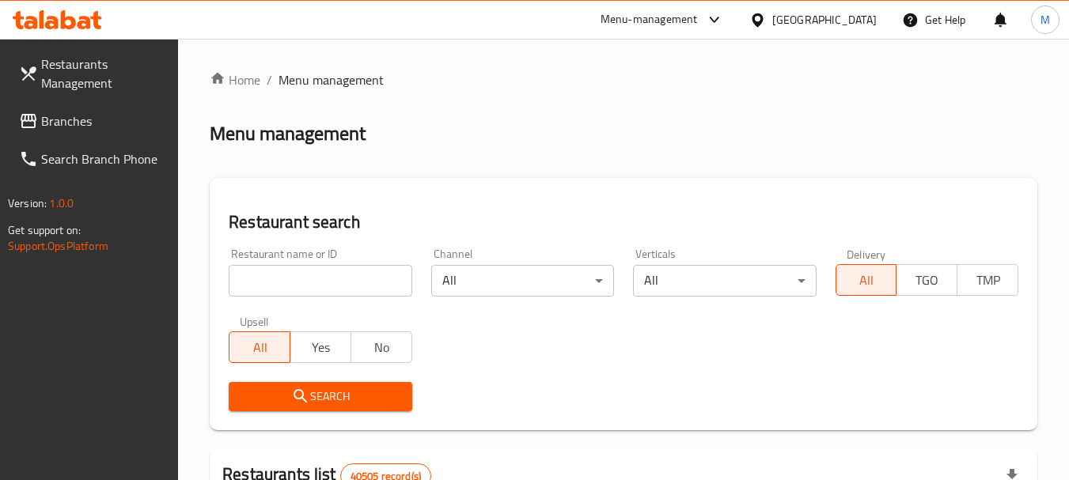
click at [327, 287] on input "search" at bounding box center [320, 281] width 183 height 32
paste input "O7 Specialty Coffee"
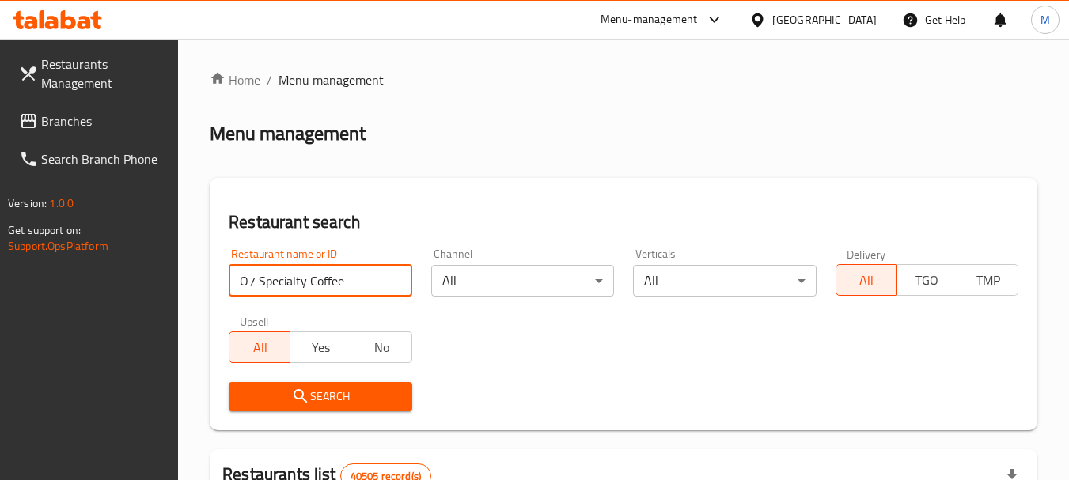
type input "O7 Specialty Coffee"
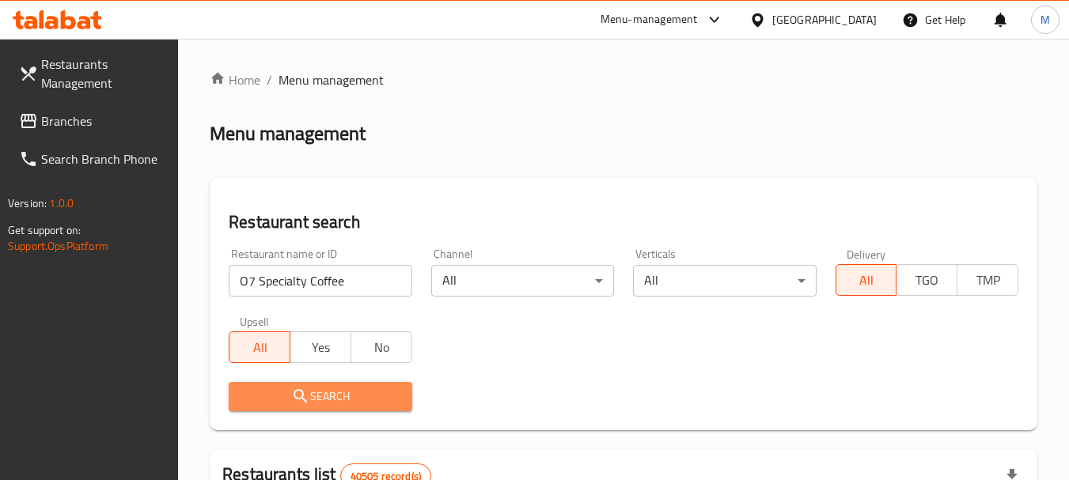
click at [328, 392] on span "Search" at bounding box center [319, 397] width 157 height 20
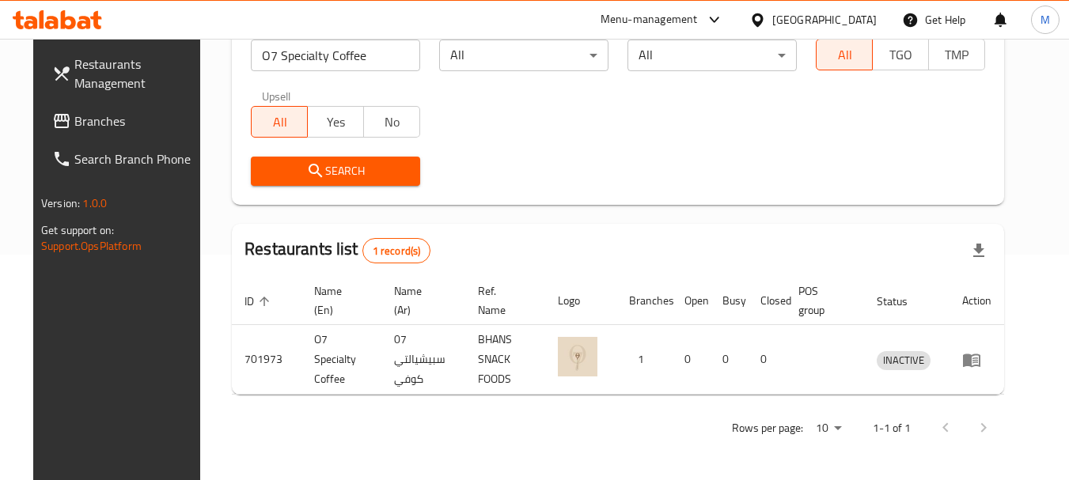
scroll to position [226, 0]
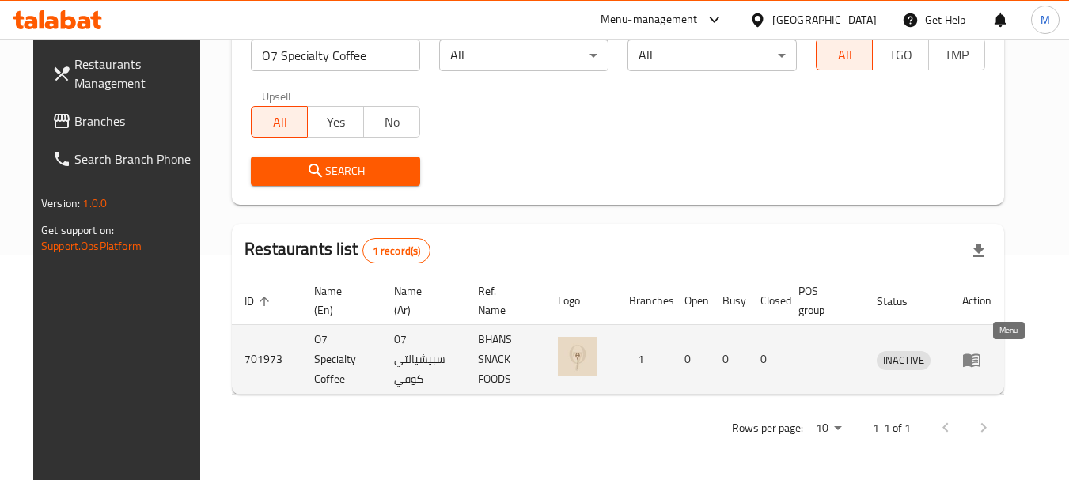
click at [980, 361] on icon "enhanced table" at bounding box center [971, 360] width 17 height 13
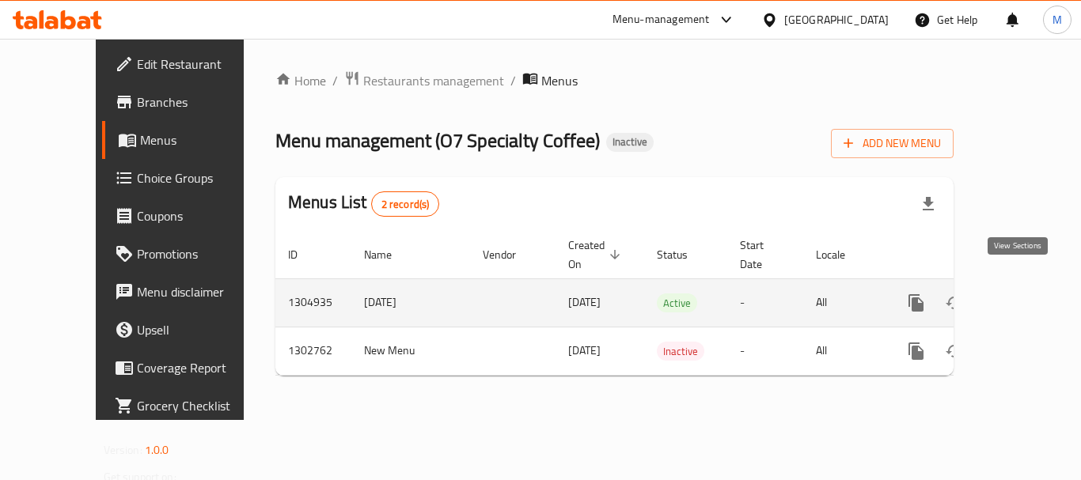
click at [1021, 294] on icon "enhanced table" at bounding box center [1030, 303] width 19 height 19
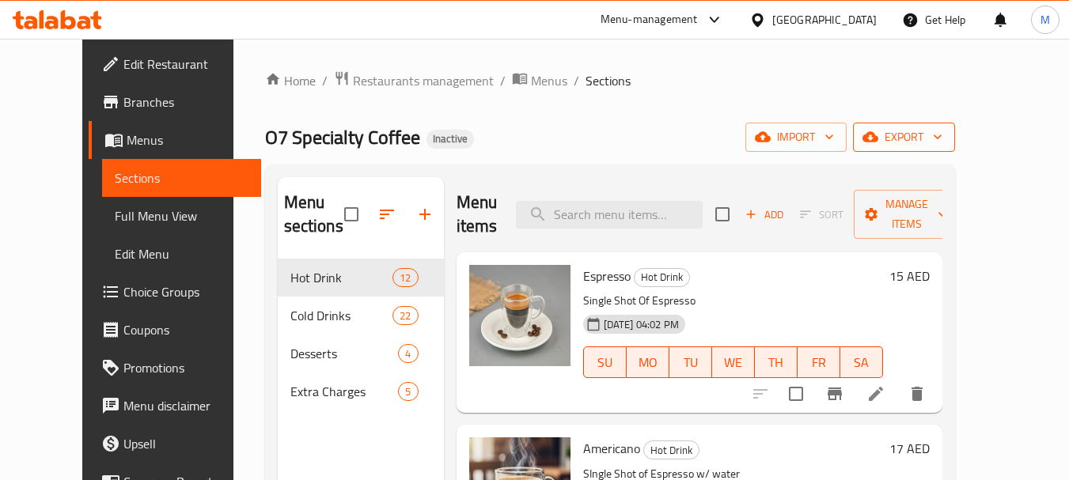
click at [946, 138] on icon "button" at bounding box center [938, 137] width 16 height 16
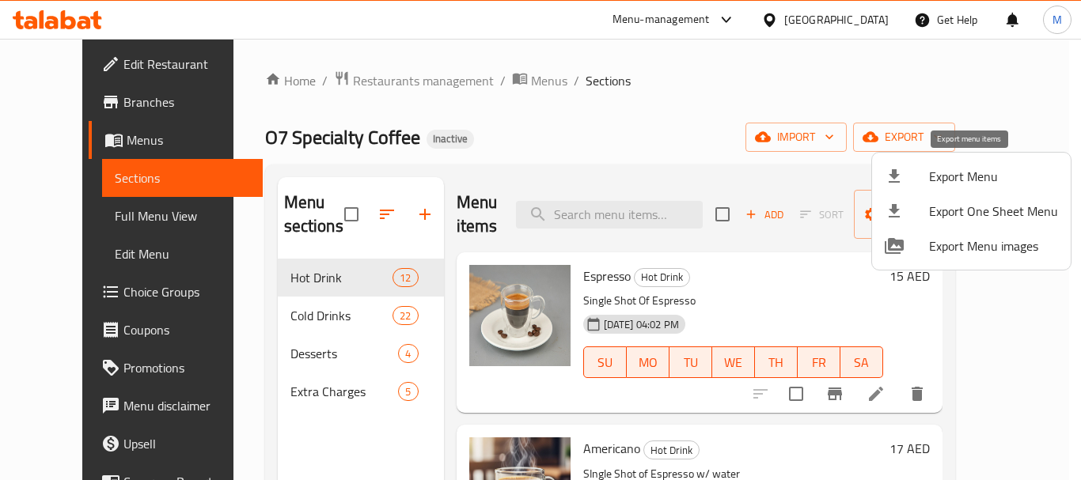
click at [926, 176] on div at bounding box center [907, 176] width 44 height 19
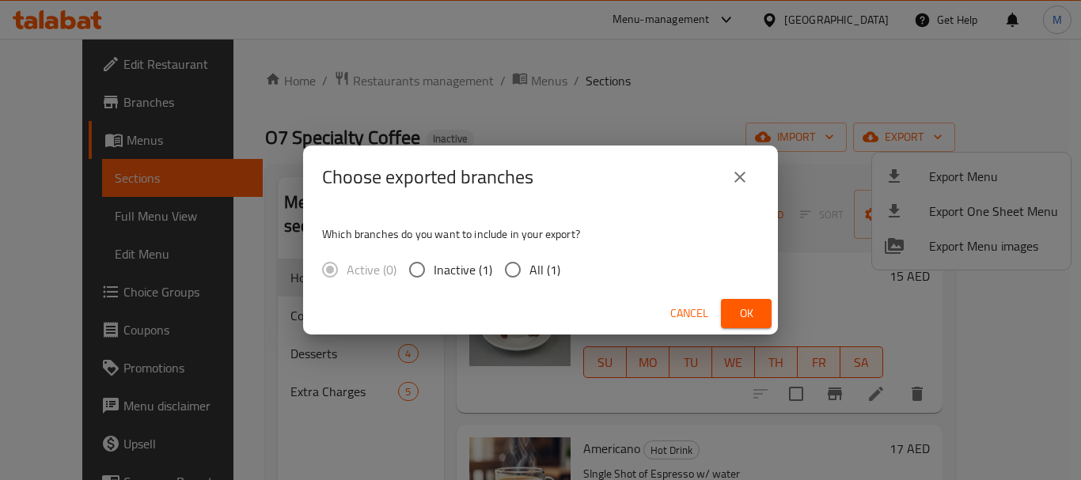
click at [532, 277] on span "All (1)" at bounding box center [544, 269] width 31 height 19
click at [529, 277] on input "All (1)" at bounding box center [512, 269] width 33 height 33
radio input "true"
click at [755, 306] on span "Ok" at bounding box center [746, 314] width 25 height 20
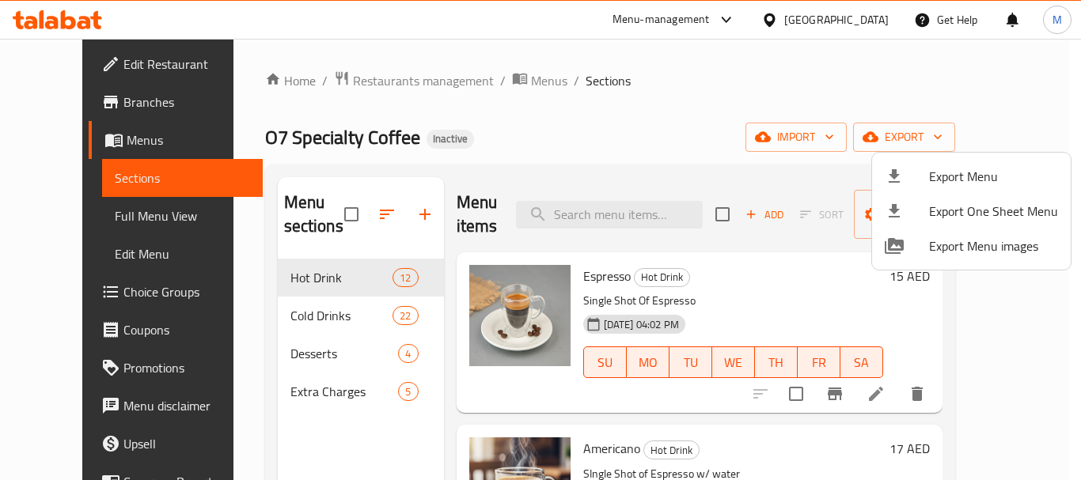
click at [270, 362] on div at bounding box center [540, 240] width 1081 height 480
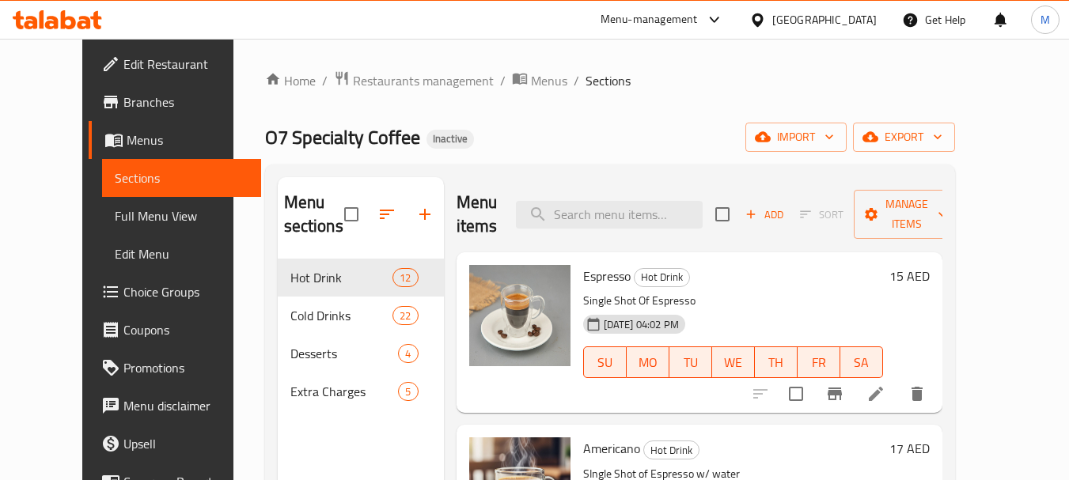
click at [290, 390] on span "Extra Charges" at bounding box center [344, 391] width 108 height 19
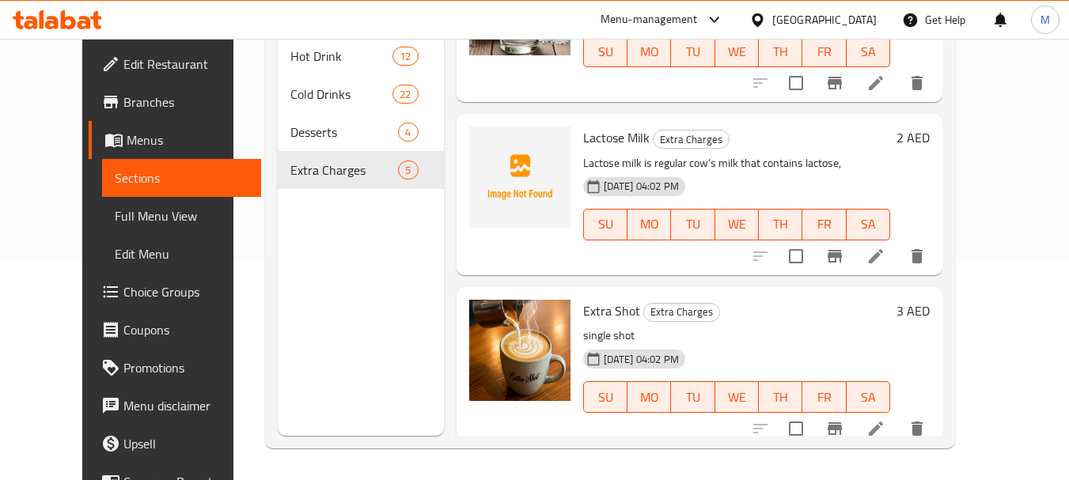
scroll to position [447, 0]
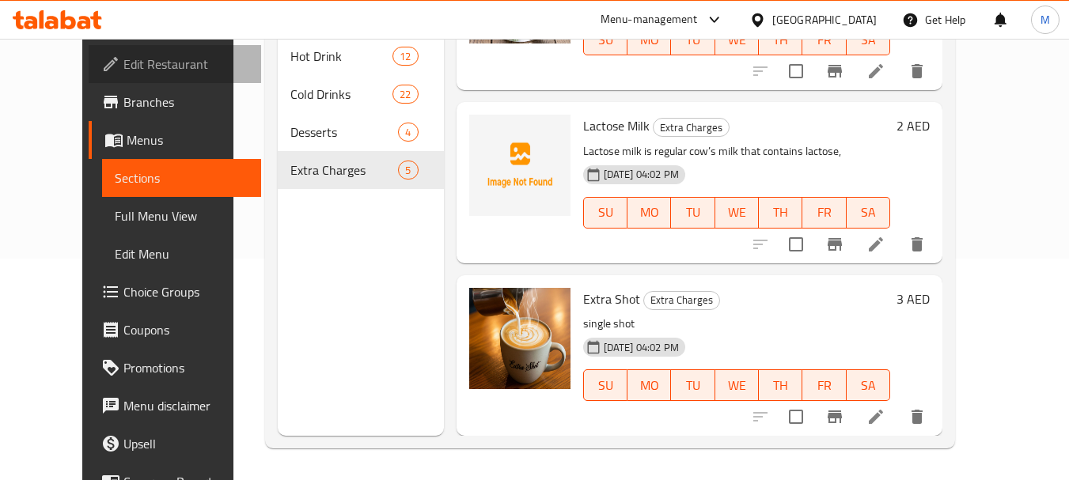
click at [123, 63] on span "Edit Restaurant" at bounding box center [185, 64] width 125 height 19
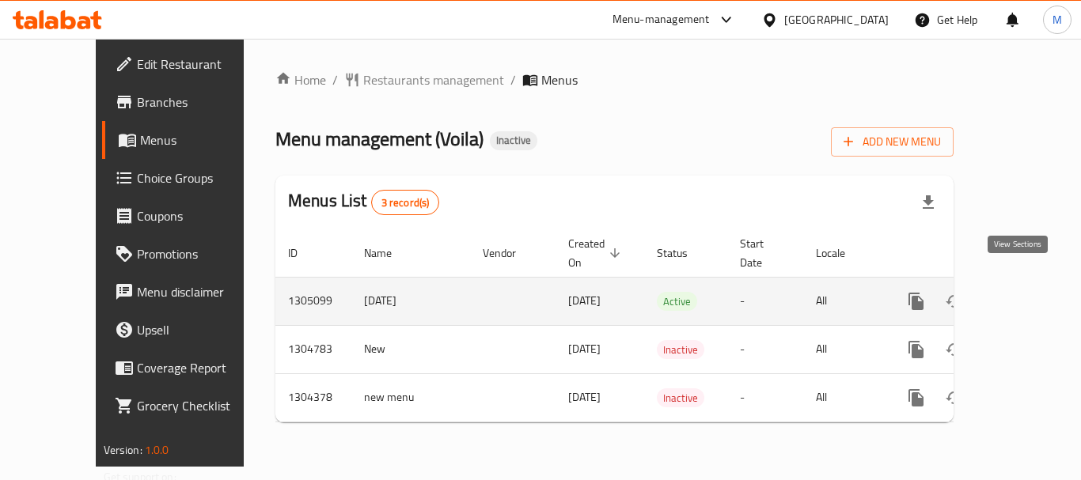
click at [1021, 292] on icon "enhanced table" at bounding box center [1030, 301] width 19 height 19
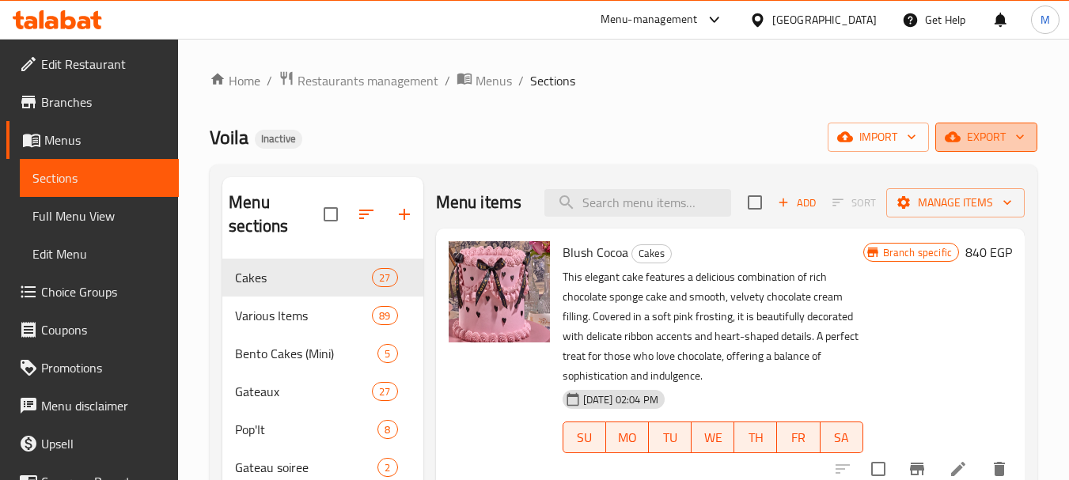
click at [1007, 135] on span "export" at bounding box center [986, 137] width 77 height 20
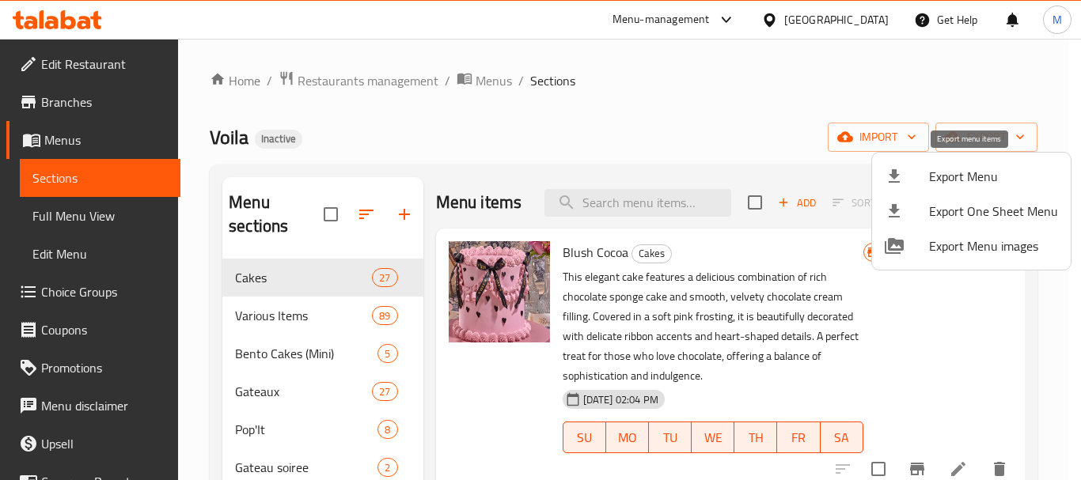
click at [973, 167] on span "Export Menu" at bounding box center [993, 176] width 129 height 19
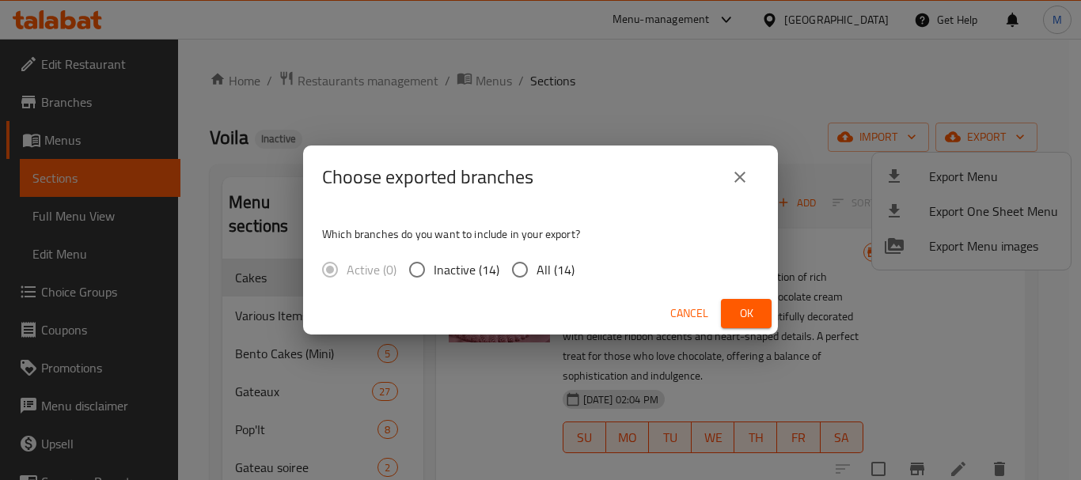
click at [523, 275] on input "All (14)" at bounding box center [519, 269] width 33 height 33
radio input "true"
click at [741, 312] on span "Ok" at bounding box center [746, 314] width 25 height 20
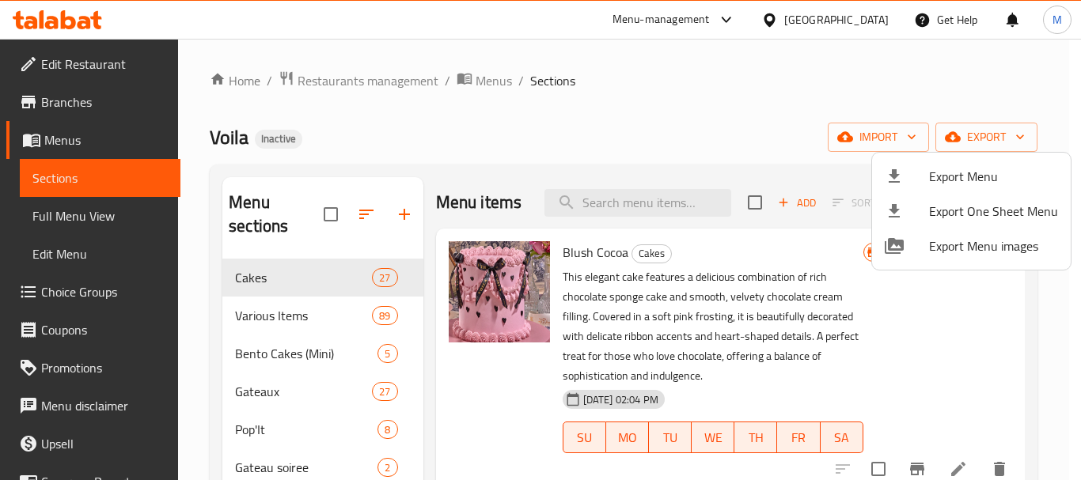
drag, startPoint x: 339, startPoint y: 146, endPoint x: 345, endPoint y: 127, distance: 19.0
click at [343, 135] on div at bounding box center [540, 240] width 1081 height 480
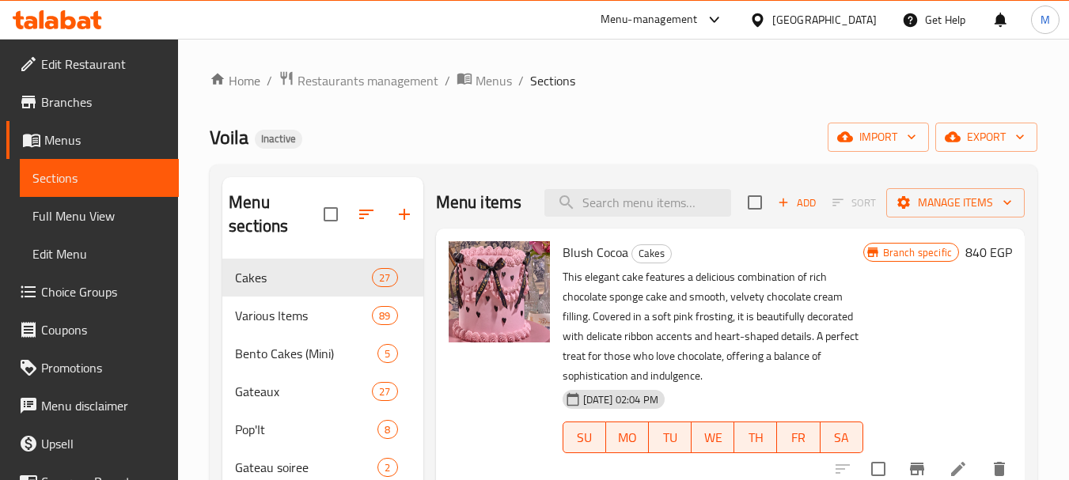
click at [115, 66] on span "Edit Restaurant" at bounding box center [103, 64] width 125 height 19
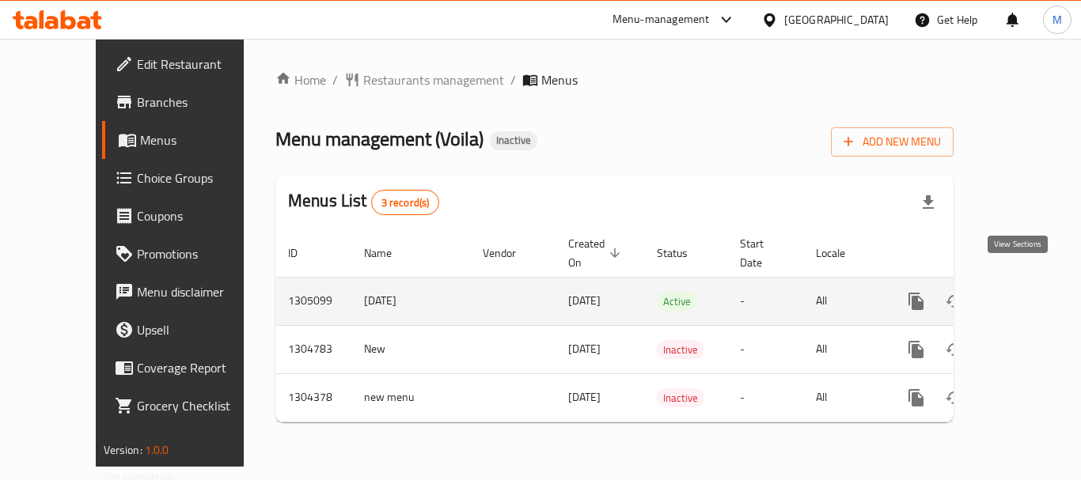
click at [1021, 292] on icon "enhanced table" at bounding box center [1030, 301] width 19 height 19
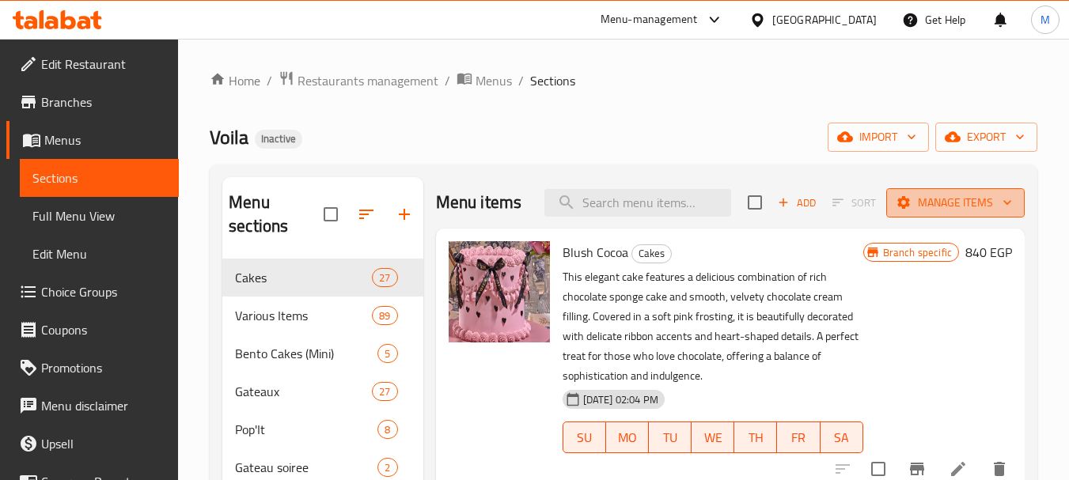
click at [1003, 206] on icon "button" at bounding box center [1007, 203] width 8 height 5
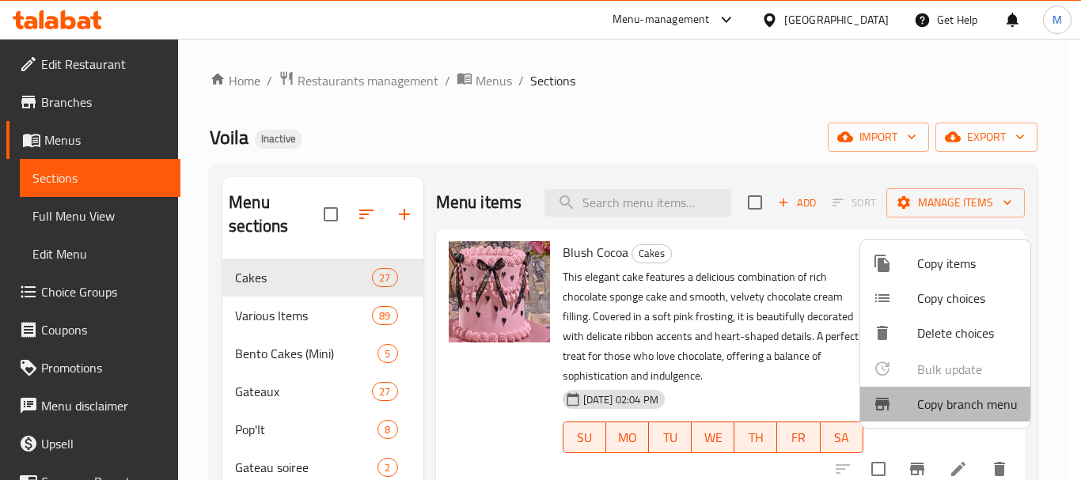
click at [942, 400] on span "Copy branch menu" at bounding box center [967, 404] width 100 height 19
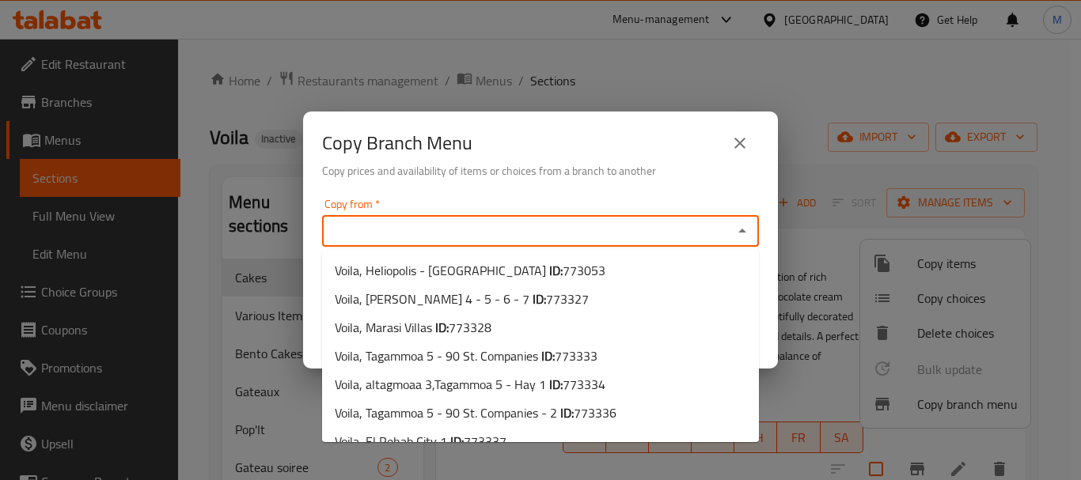
click at [485, 230] on input "Copy from   *" at bounding box center [527, 231] width 401 height 22
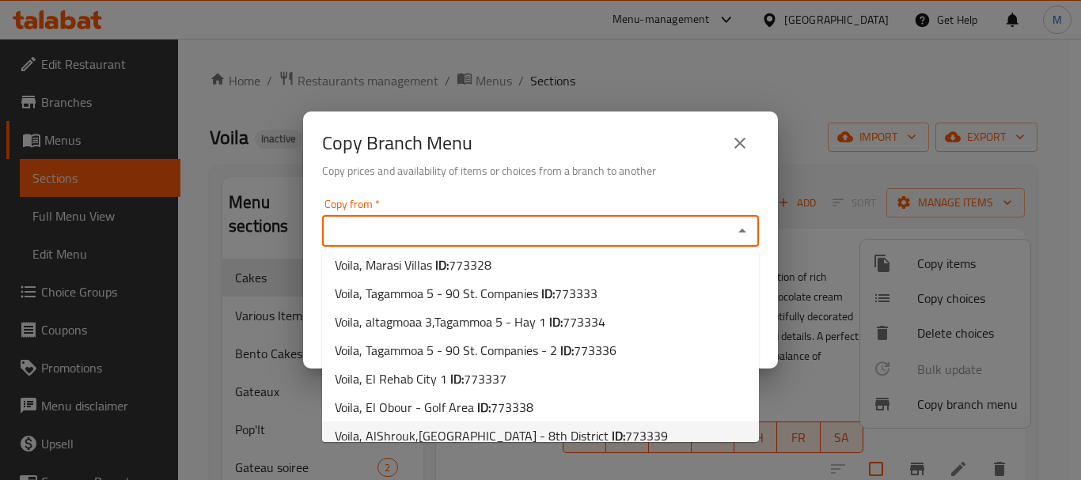
scroll to position [61, 0]
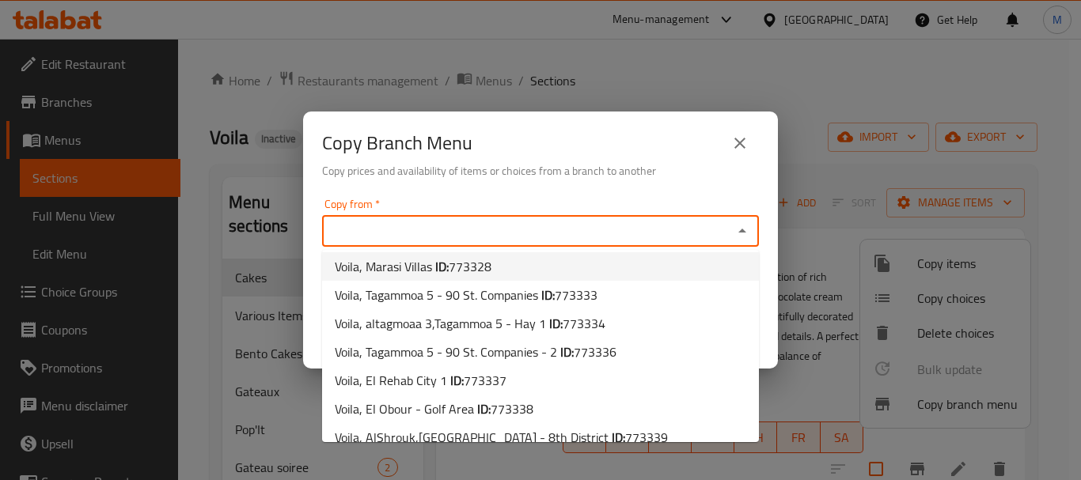
click at [500, 271] on li "Voila, Marasi Villas ID: 773328" at bounding box center [540, 266] width 437 height 28
type input "Voila, Marasi Villas"
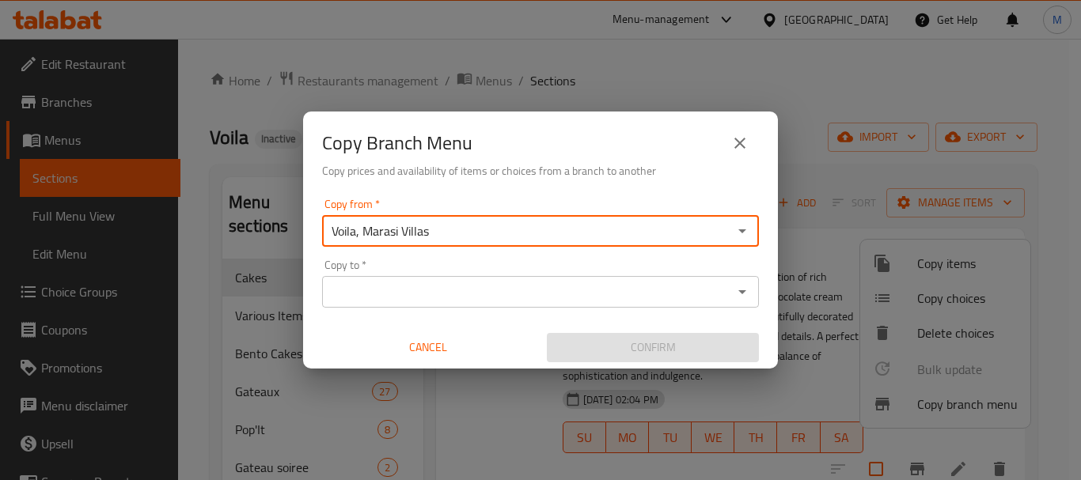
click at [495, 290] on input "Copy to   *" at bounding box center [527, 292] width 401 height 22
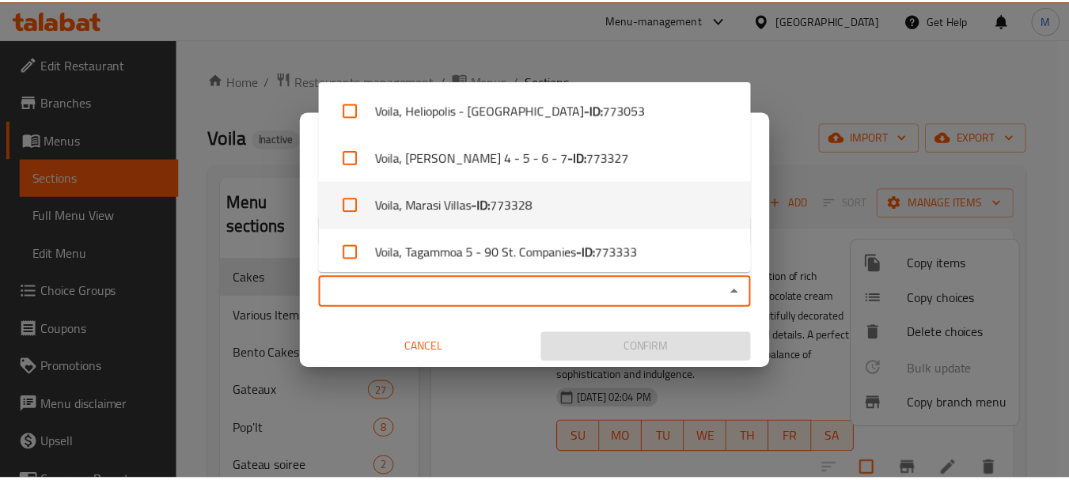
scroll to position [0, 0]
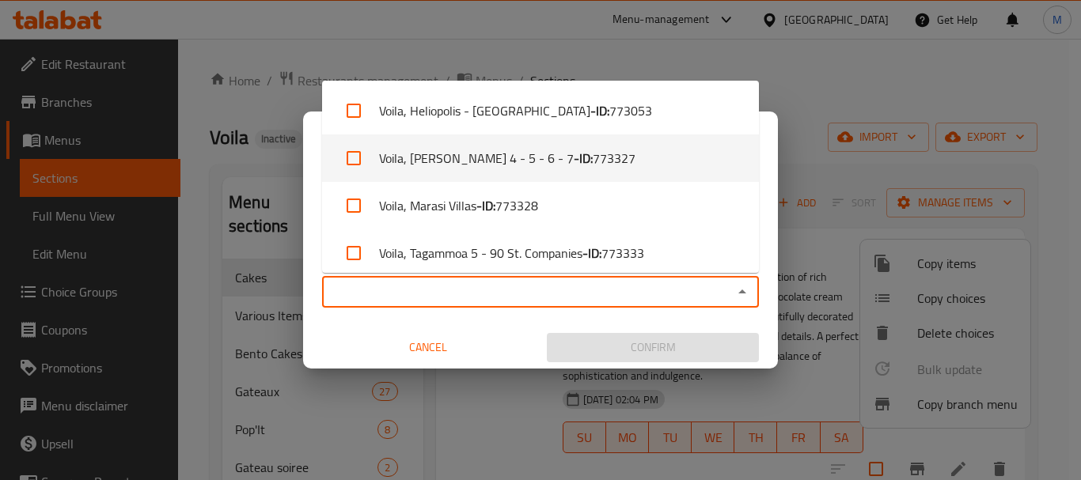
click at [593, 157] on span "773327" at bounding box center [614, 158] width 43 height 19
checkbox input "true"
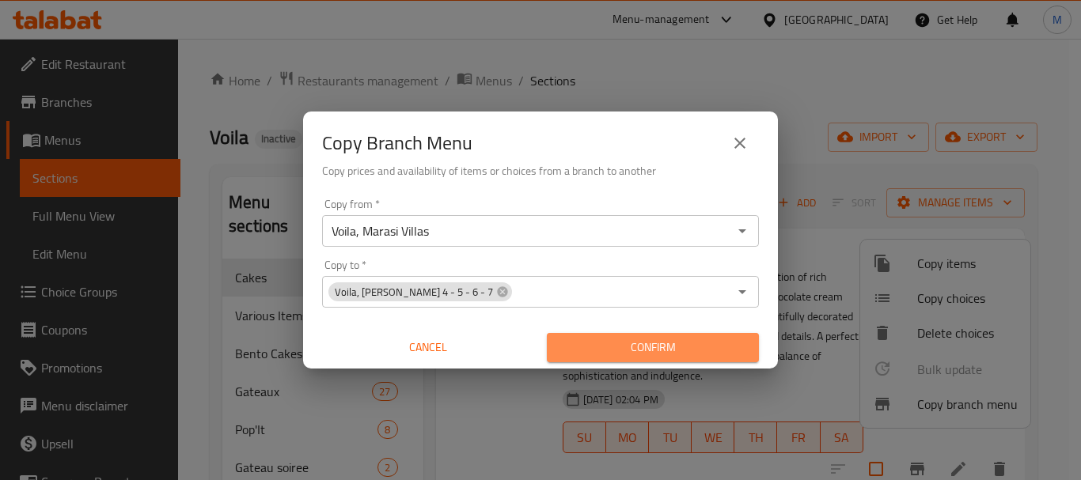
click at [612, 342] on span "Confirm" at bounding box center [652, 348] width 187 height 20
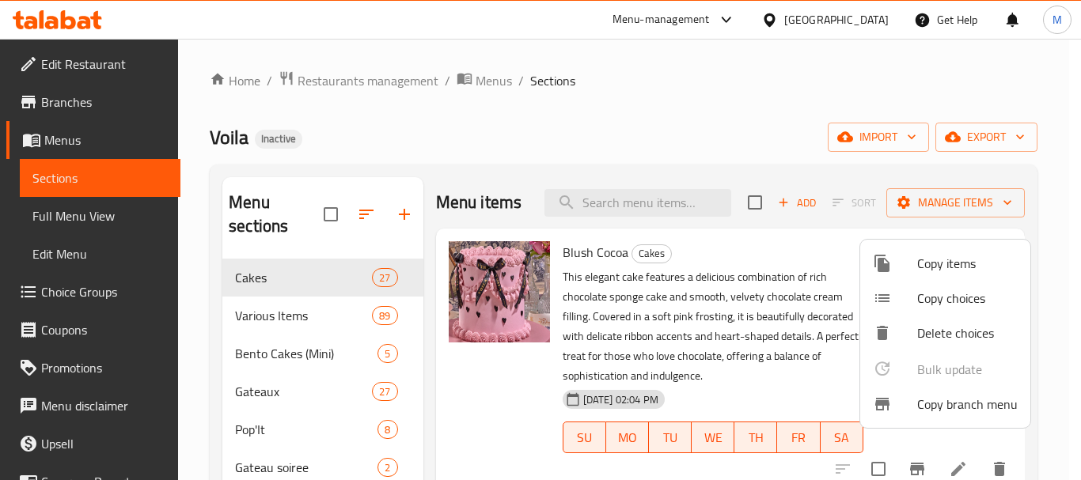
click at [357, 85] on div at bounding box center [540, 240] width 1081 height 480
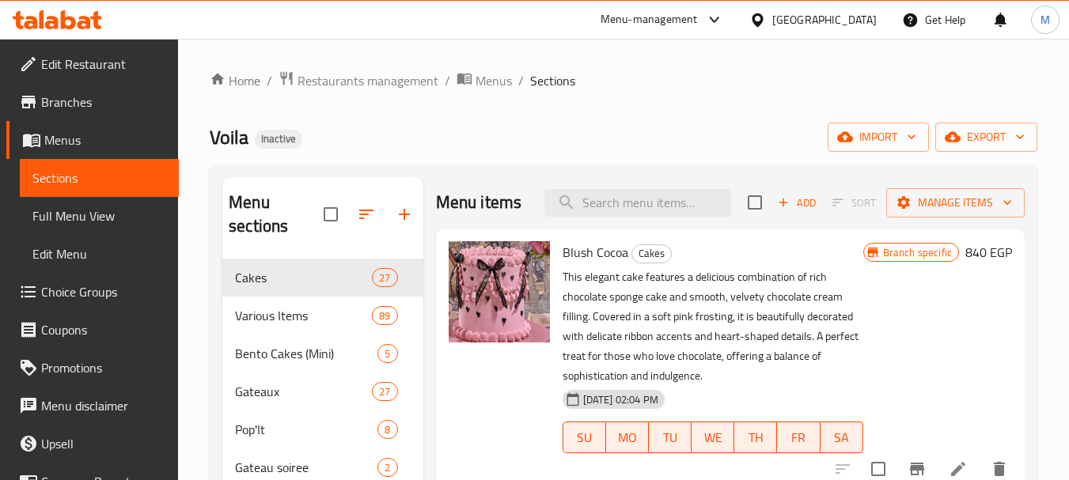
click at [357, 85] on span "Restaurants management" at bounding box center [368, 80] width 141 height 19
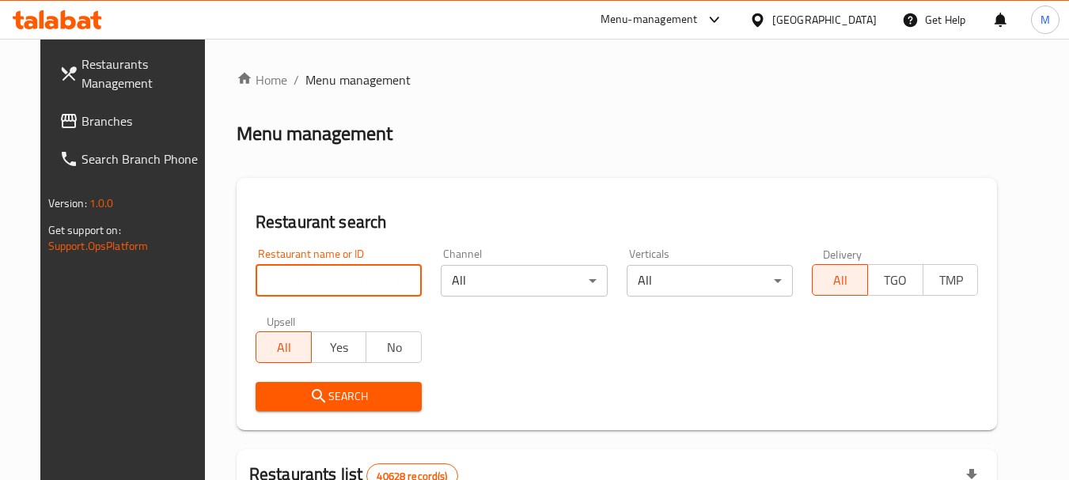
drag, startPoint x: 283, startPoint y: 267, endPoint x: 296, endPoint y: 258, distance: 15.8
click at [283, 267] on input "search" at bounding box center [339, 281] width 166 height 32
click at [766, 16] on icon at bounding box center [757, 20] width 17 height 17
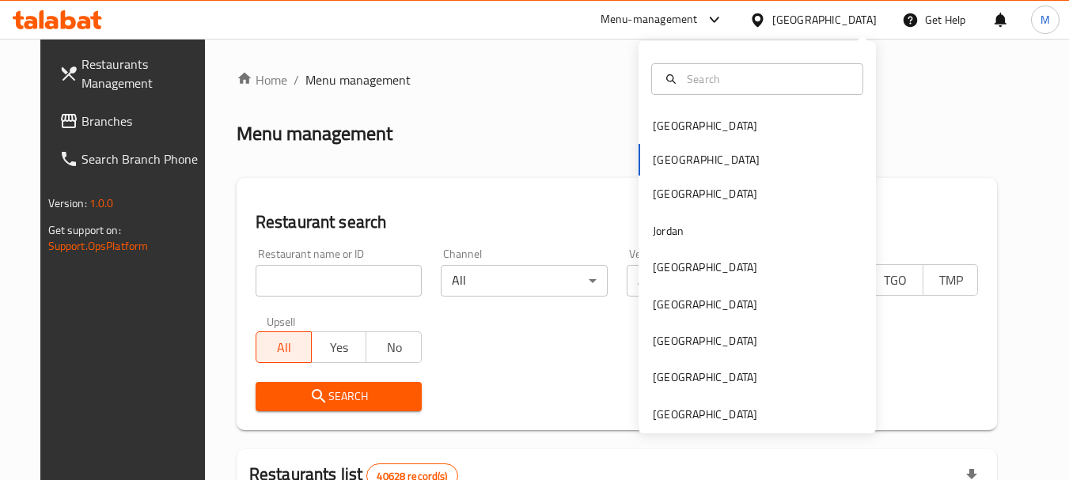
click at [692, 426] on div "Bahrain Egypt Iraq Jordan Kuwait Oman Qatar Saudi Arabia United Arab Emirates" at bounding box center [757, 237] width 237 height 392
click at [692, 410] on div "[GEOGRAPHIC_DATA]" at bounding box center [705, 414] width 104 height 17
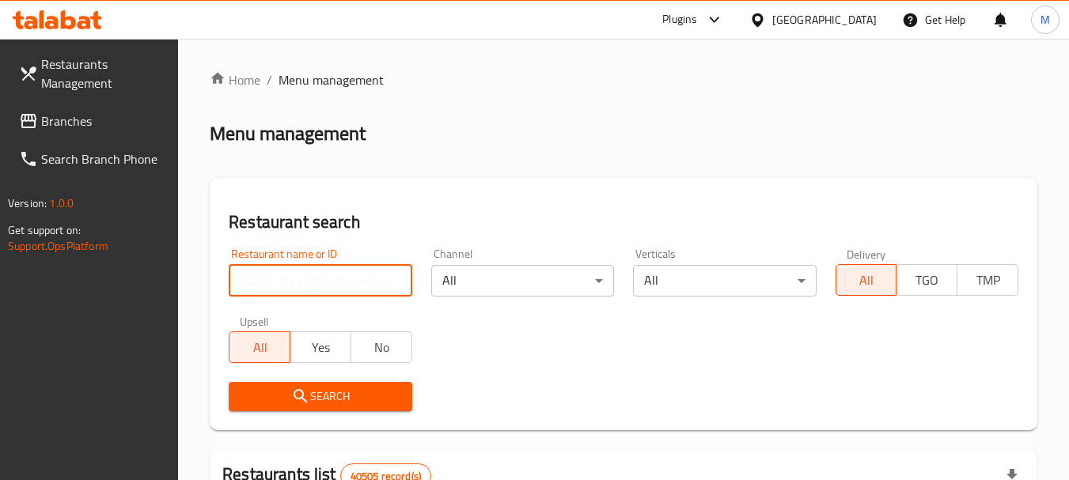
drag, startPoint x: 308, startPoint y: 278, endPoint x: 301, endPoint y: 330, distance: 52.7
click at [308, 278] on input "search" at bounding box center [320, 281] width 183 height 32
paste input "687524"
type input "687524"
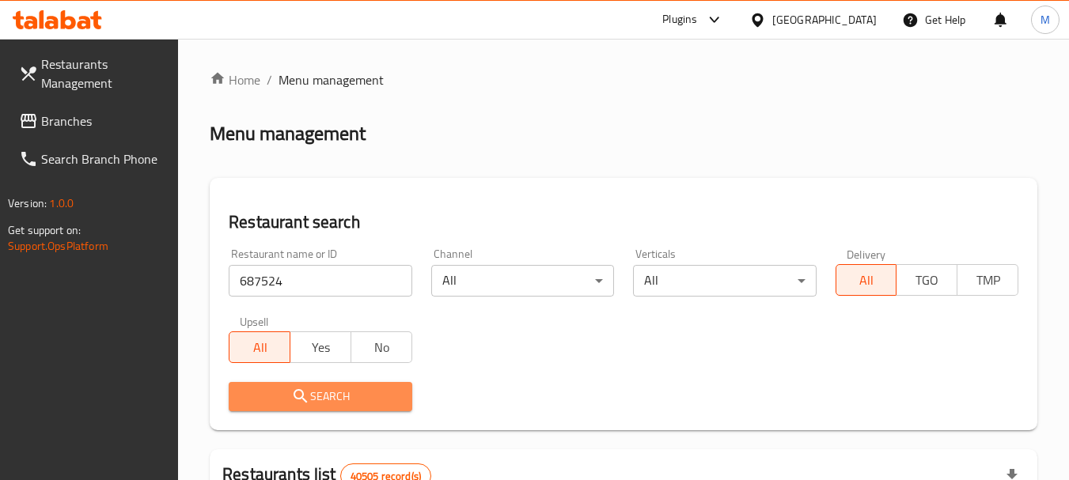
click at [312, 395] on span "Search" at bounding box center [319, 397] width 157 height 20
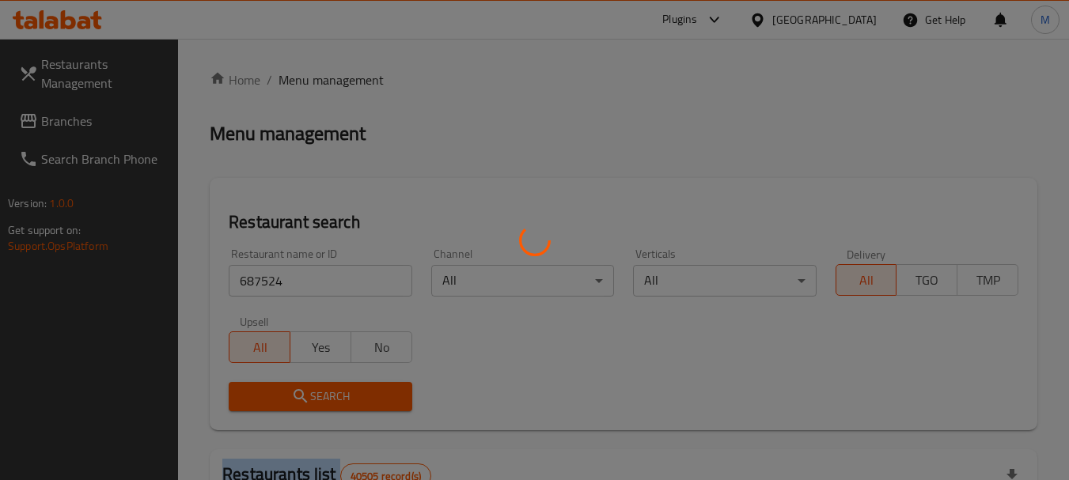
click at [312, 395] on div at bounding box center [534, 240] width 1069 height 480
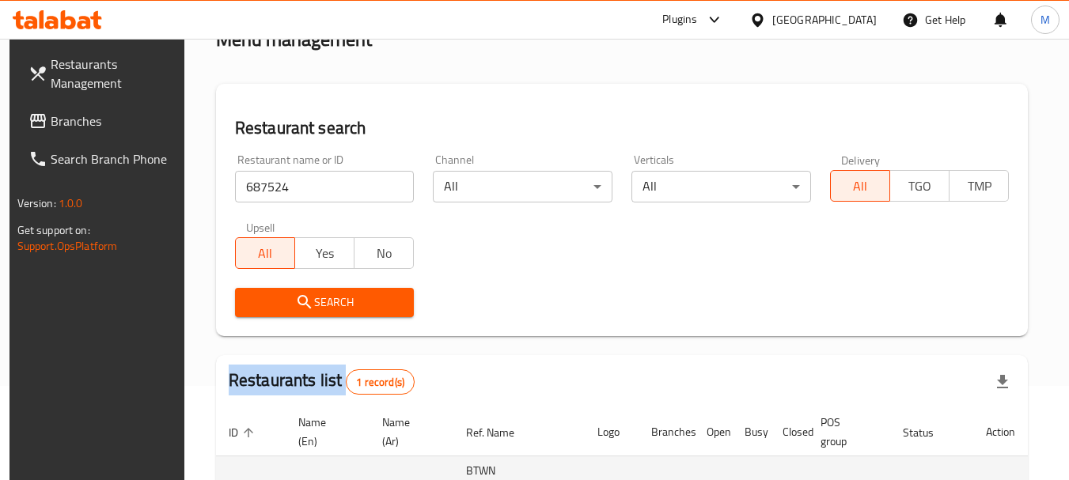
scroll to position [226, 0]
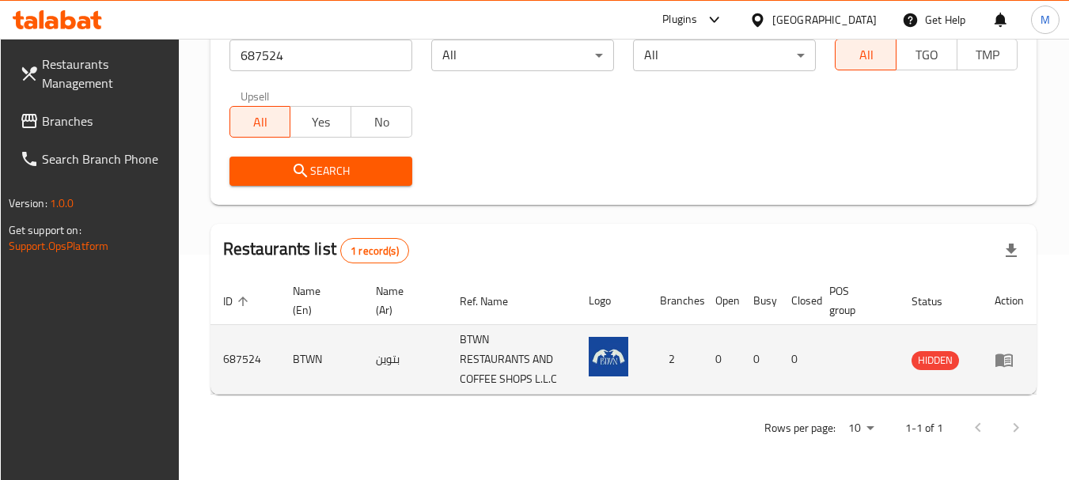
click at [1004, 370] on td "enhanced table" at bounding box center [1009, 360] width 55 height 70
click at [1000, 355] on icon "enhanced table" at bounding box center [1003, 360] width 17 height 13
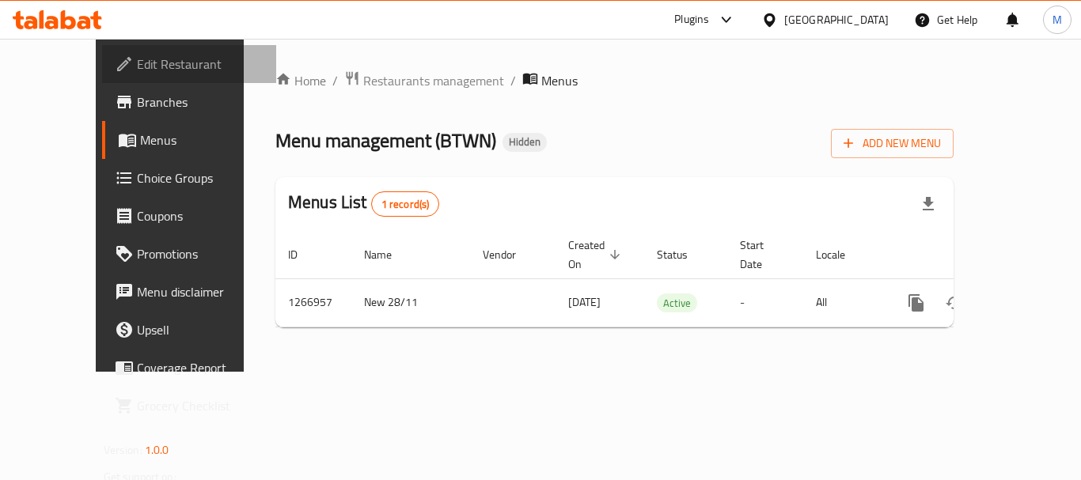
click at [137, 59] on span "Edit Restaurant" at bounding box center [200, 64] width 127 height 19
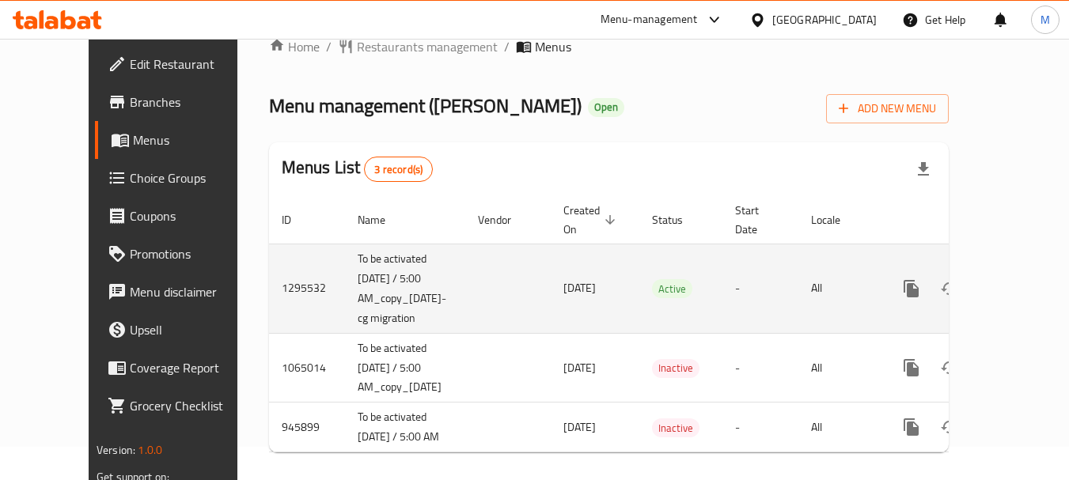
scroll to position [50, 0]
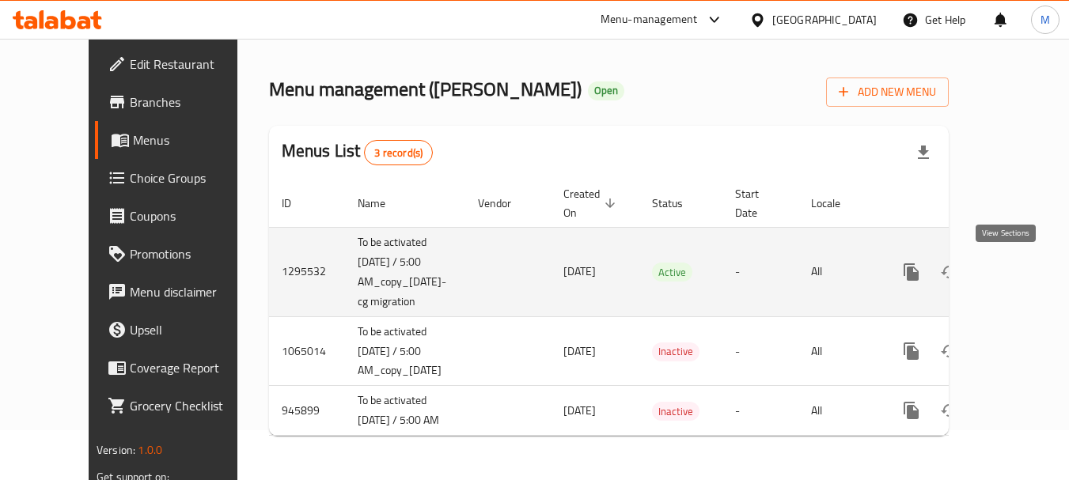
click at [1016, 267] on icon "enhanced table" at bounding box center [1025, 272] width 19 height 19
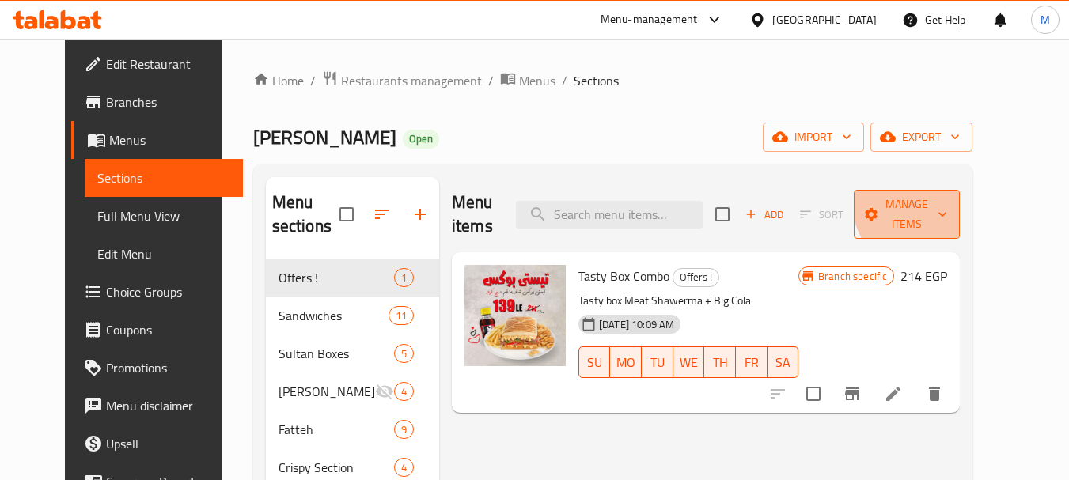
click at [947, 199] on span "Manage items" at bounding box center [906, 215] width 81 height 40
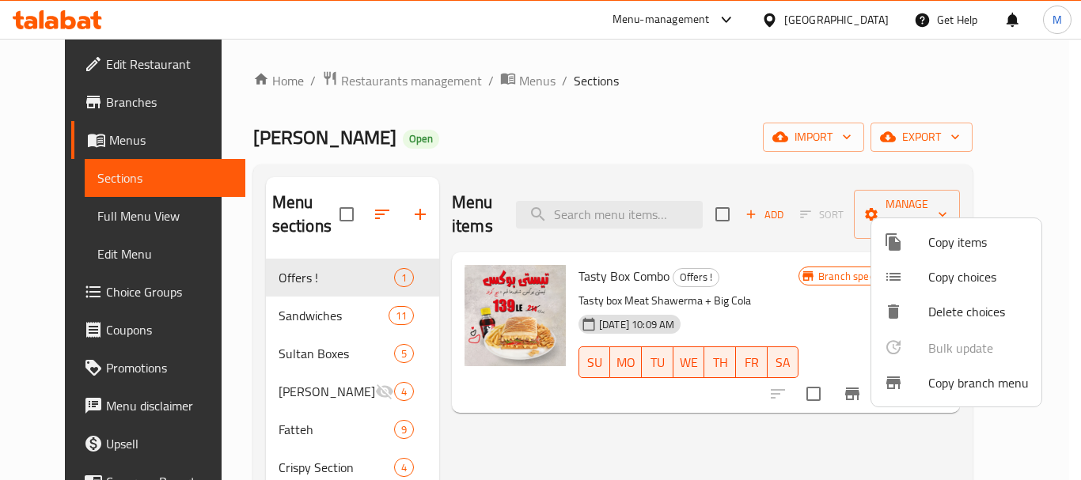
click at [949, 378] on span "Copy branch menu" at bounding box center [978, 383] width 100 height 19
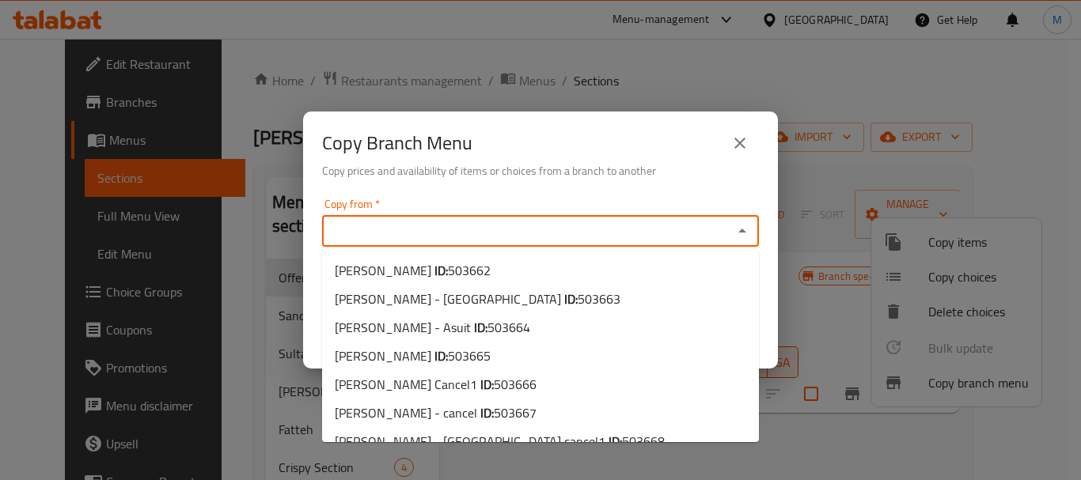
click at [590, 232] on input "Copy from   *" at bounding box center [527, 231] width 401 height 22
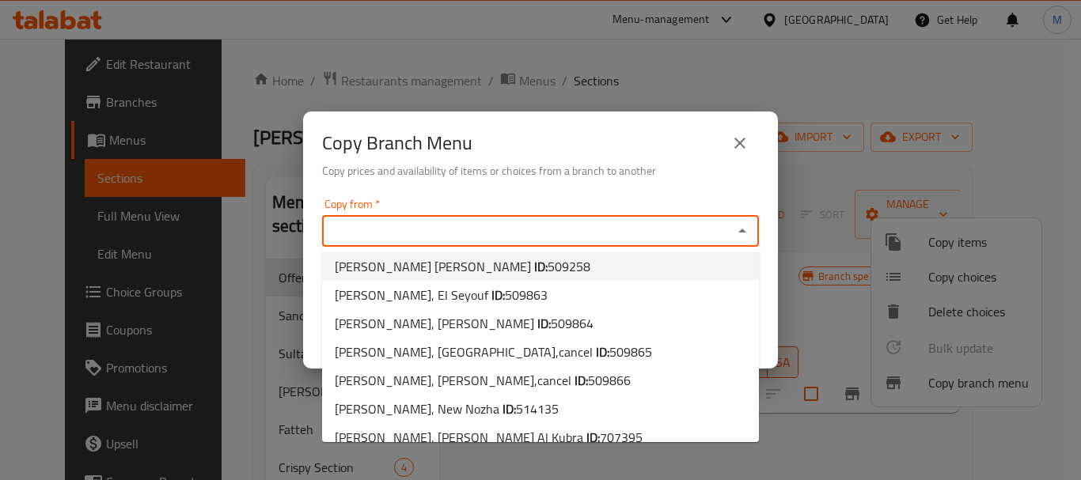
scroll to position [533, 0]
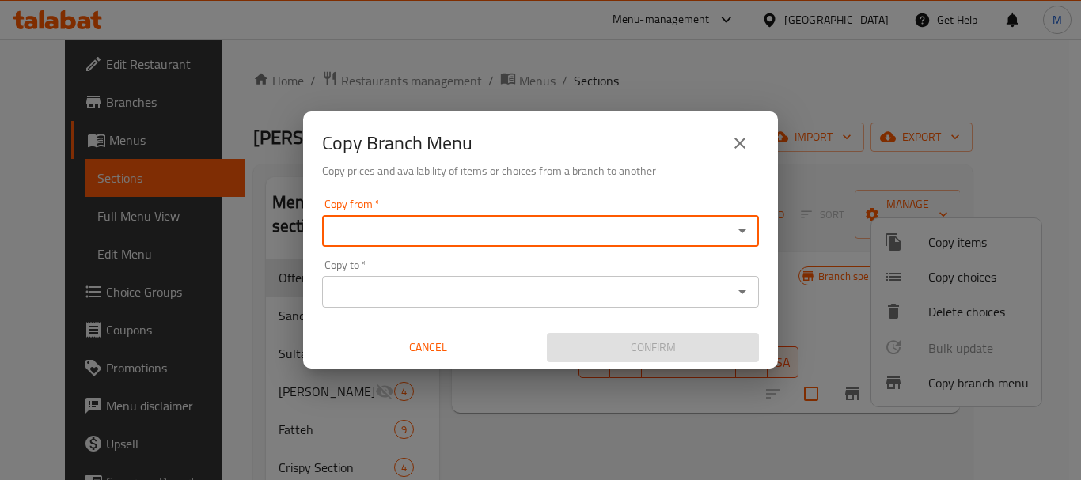
click at [470, 232] on input "Copy from   *" at bounding box center [527, 231] width 401 height 22
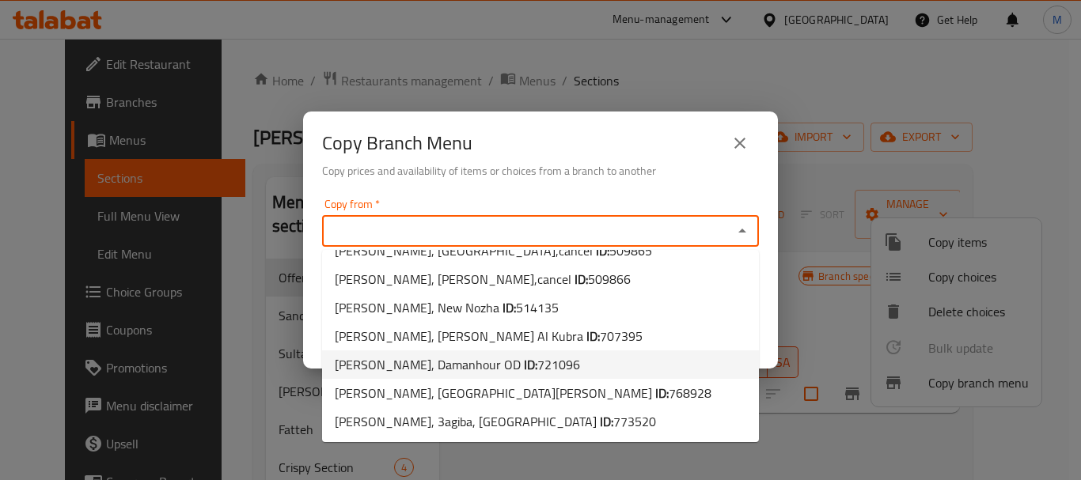
click at [539, 366] on span "721096" at bounding box center [558, 365] width 43 height 24
type input "[PERSON_NAME], Damanhour OD"
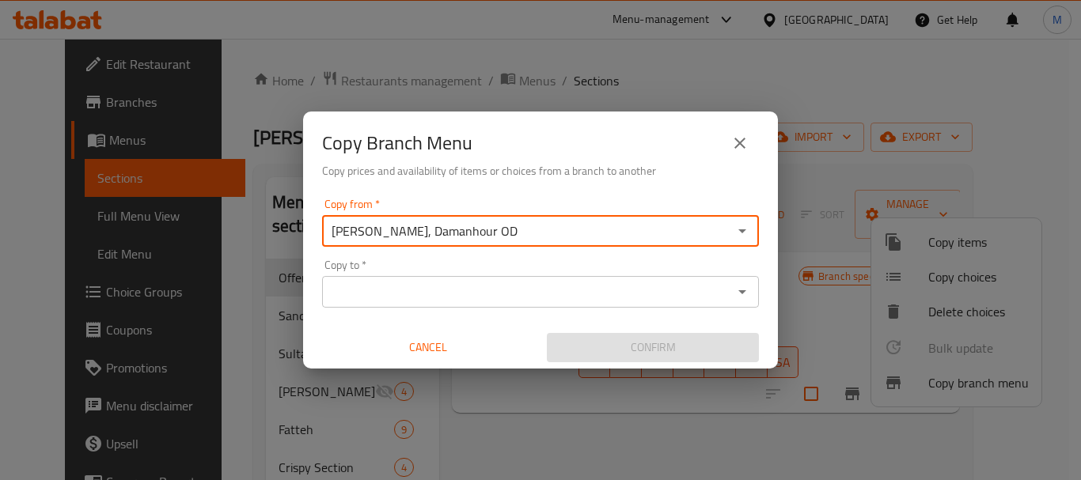
click at [545, 288] on input "Copy to   *" at bounding box center [527, 292] width 401 height 22
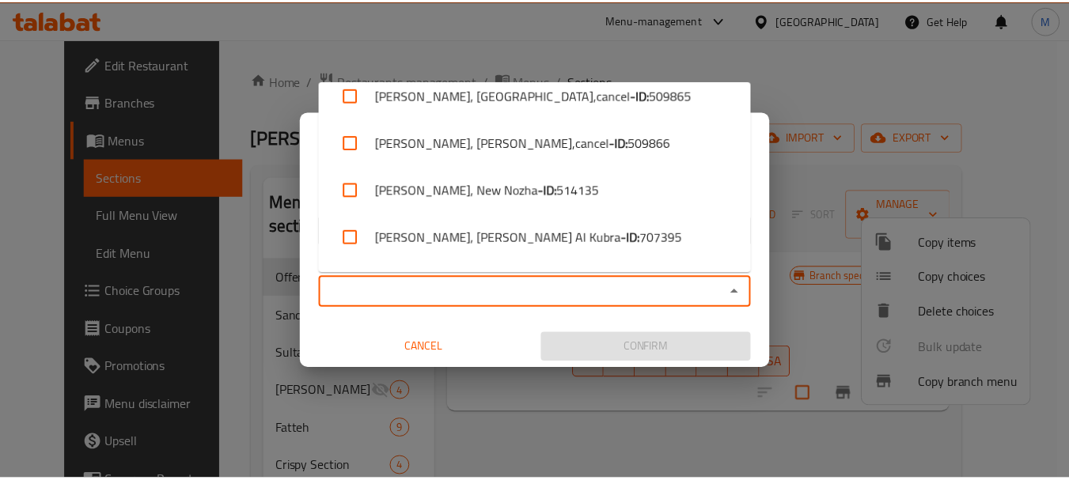
scroll to position [1007, 0]
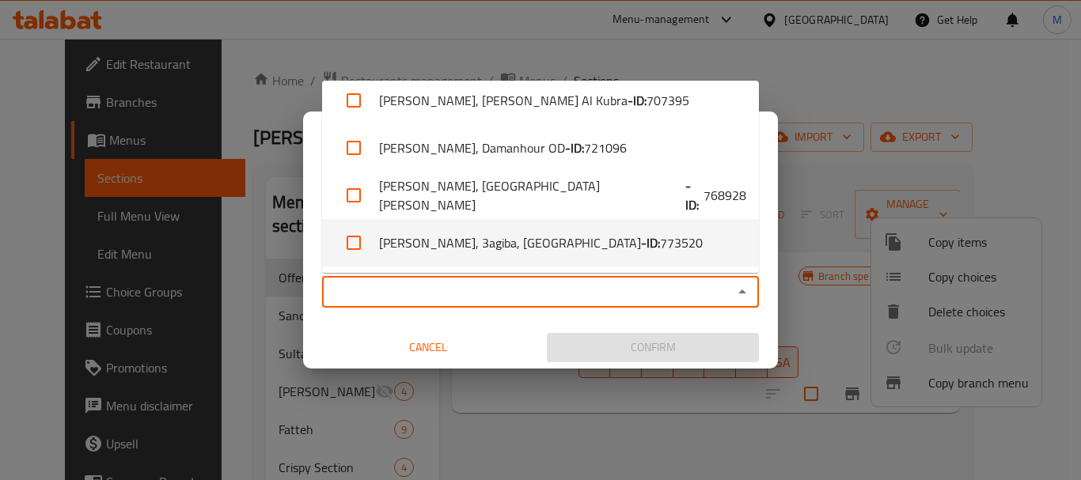
click at [528, 241] on li "[PERSON_NAME], [STREET_ADDRESS] - ID: 773520" at bounding box center [540, 242] width 437 height 47
checkbox input "true"
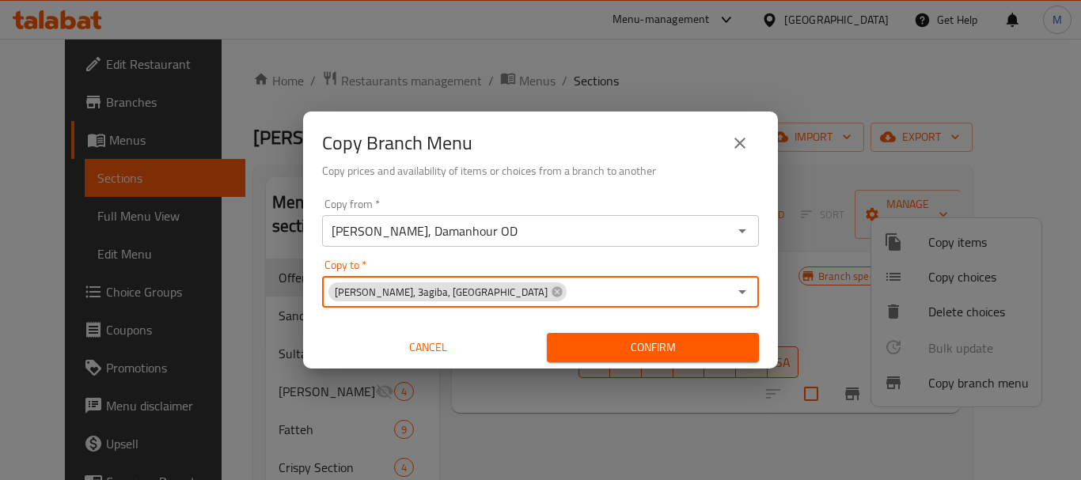
click at [670, 336] on button "Confirm" at bounding box center [653, 347] width 212 height 29
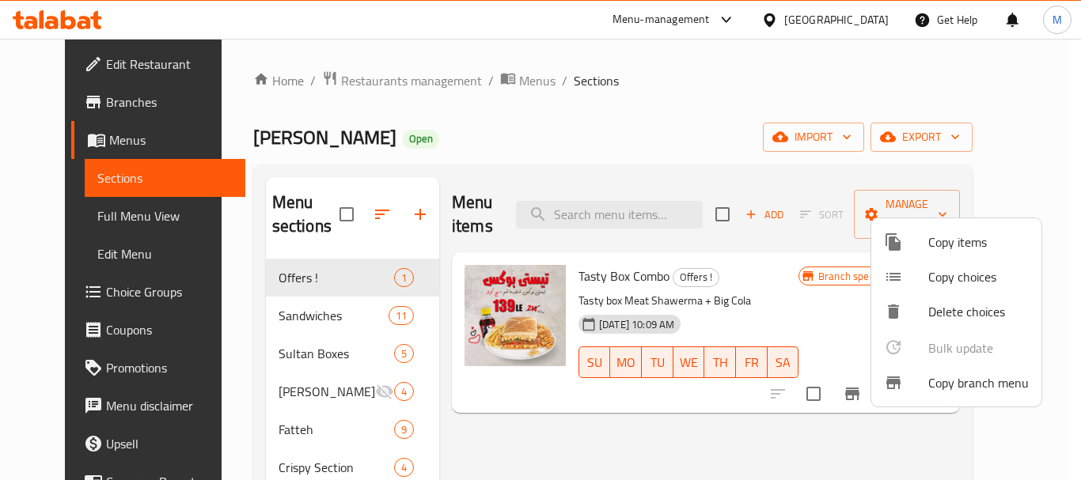
click at [850, 23] on div at bounding box center [540, 240] width 1081 height 480
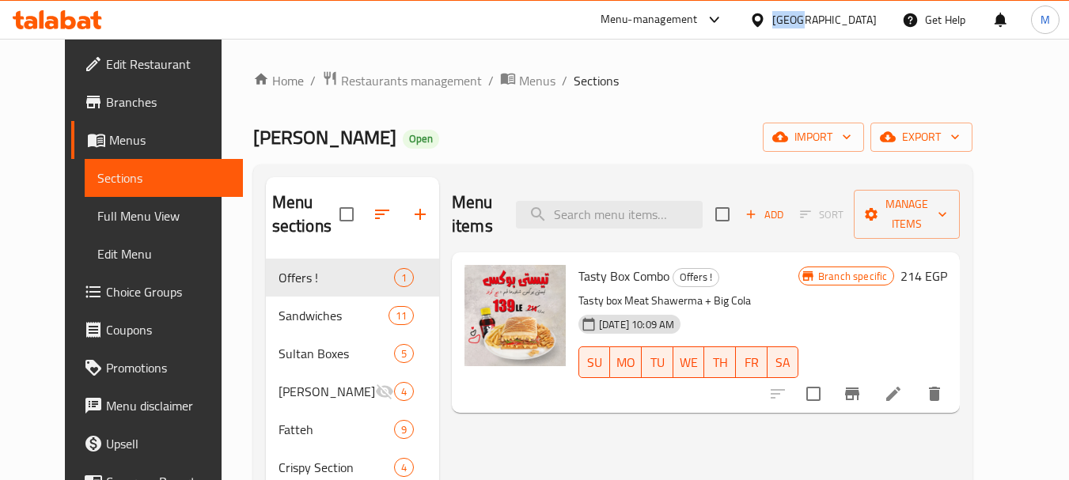
click at [850, 23] on div "[GEOGRAPHIC_DATA]" at bounding box center [824, 19] width 104 height 17
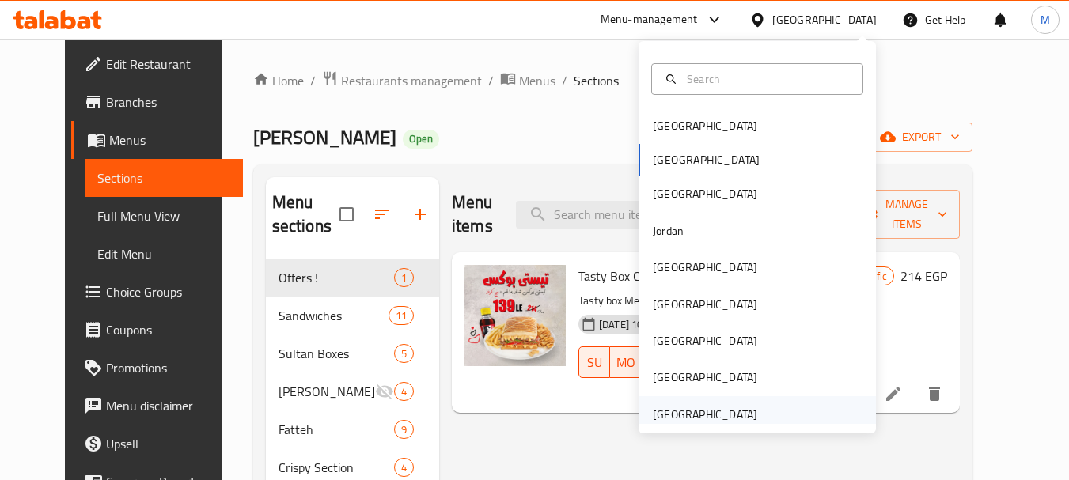
click at [703, 419] on div "[GEOGRAPHIC_DATA]" at bounding box center [705, 414] width 104 height 17
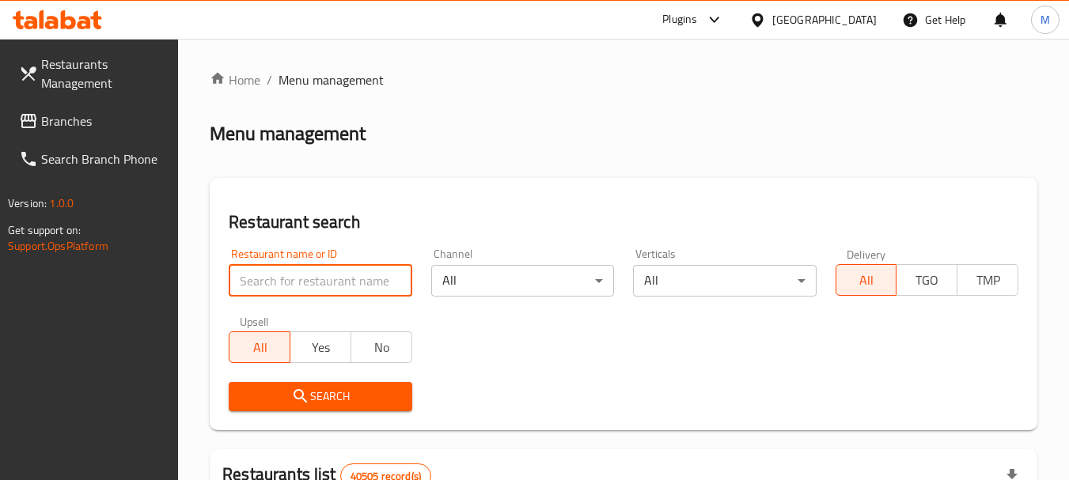
click at [317, 284] on input "search" at bounding box center [320, 281] width 183 height 32
paste input "Rumanah"
type input "Rumanah"
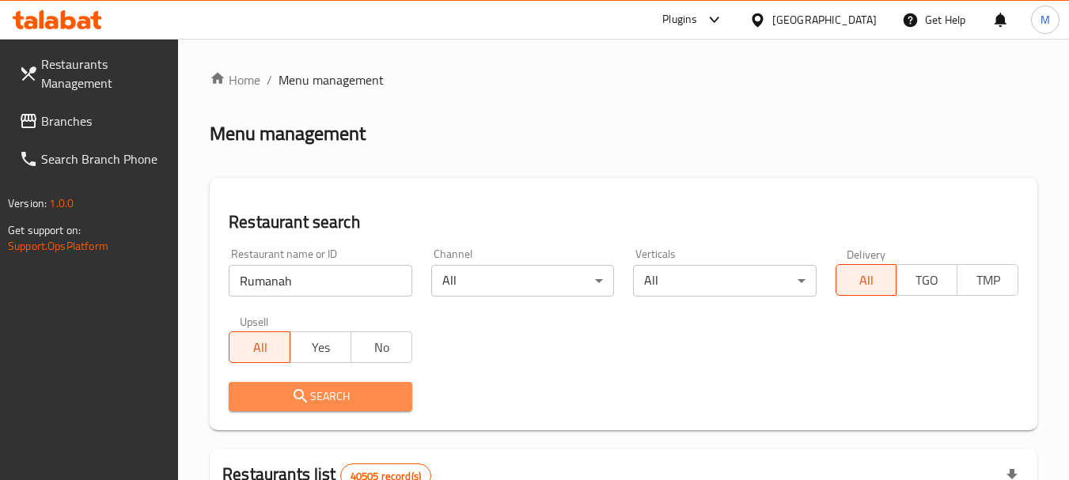
click at [317, 393] on span "Search" at bounding box center [319, 397] width 157 height 20
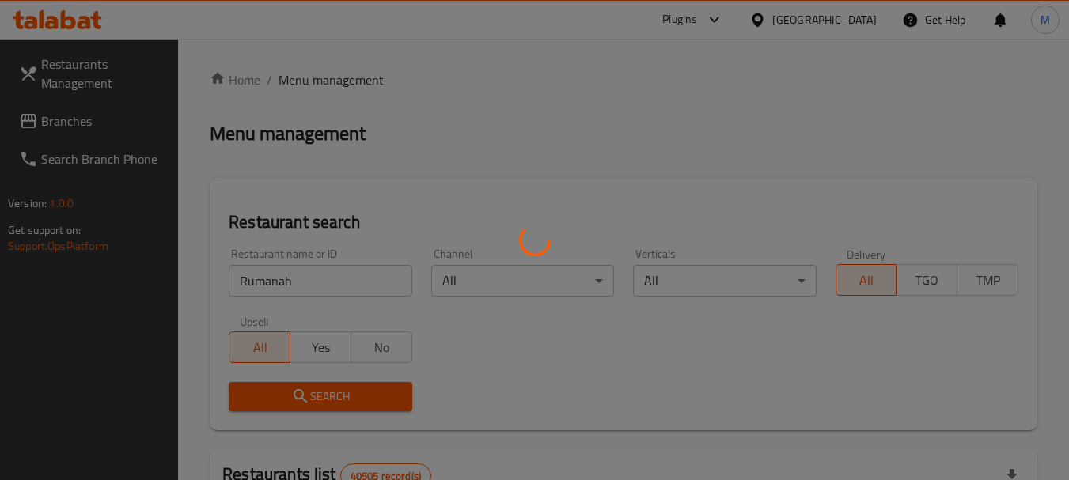
click at [317, 393] on div at bounding box center [534, 240] width 1069 height 480
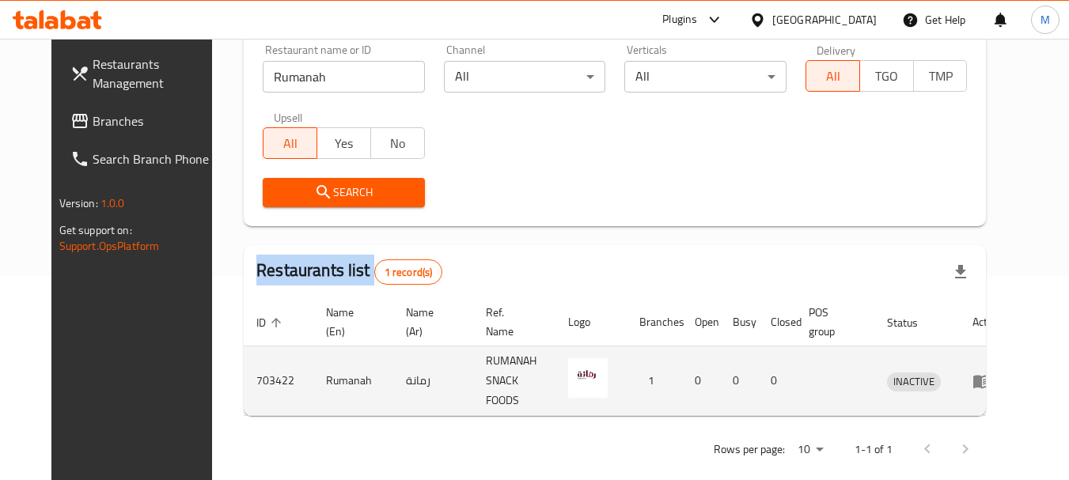
scroll to position [206, 0]
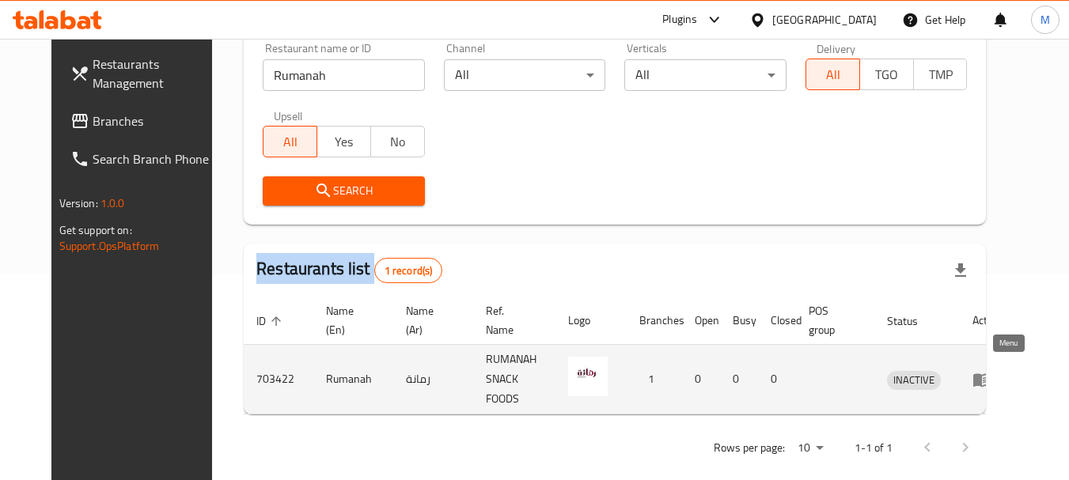
click at [991, 374] on icon "enhanced table" at bounding box center [981, 380] width 17 height 13
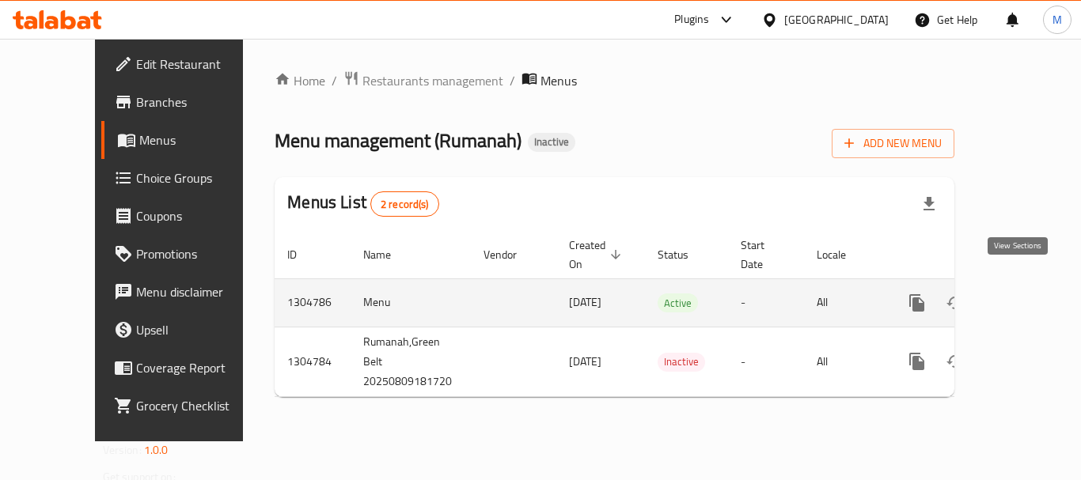
click at [1024, 296] on icon "enhanced table" at bounding box center [1031, 303] width 14 height 14
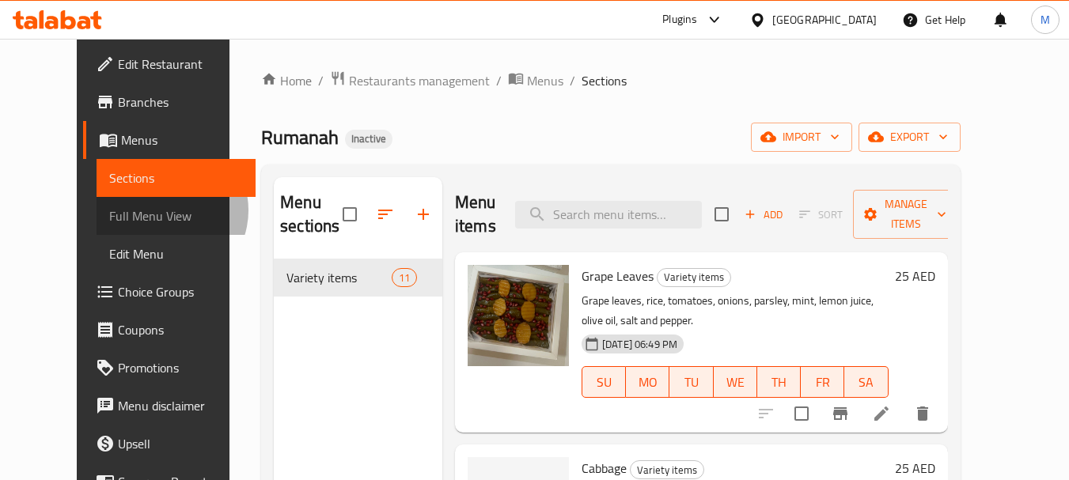
click at [109, 210] on span "Full Menu View" at bounding box center [176, 216] width 134 height 19
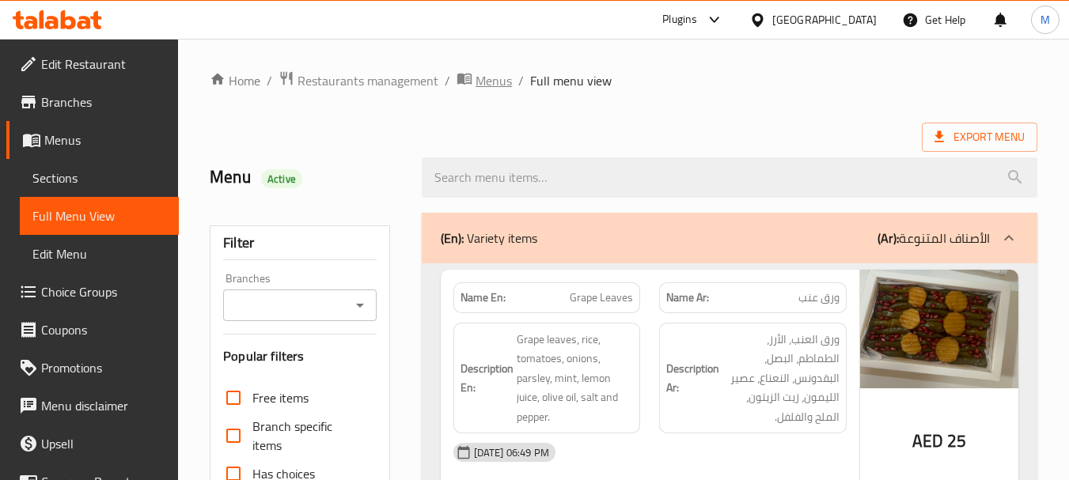
click at [483, 71] on span "Menus" at bounding box center [494, 80] width 36 height 19
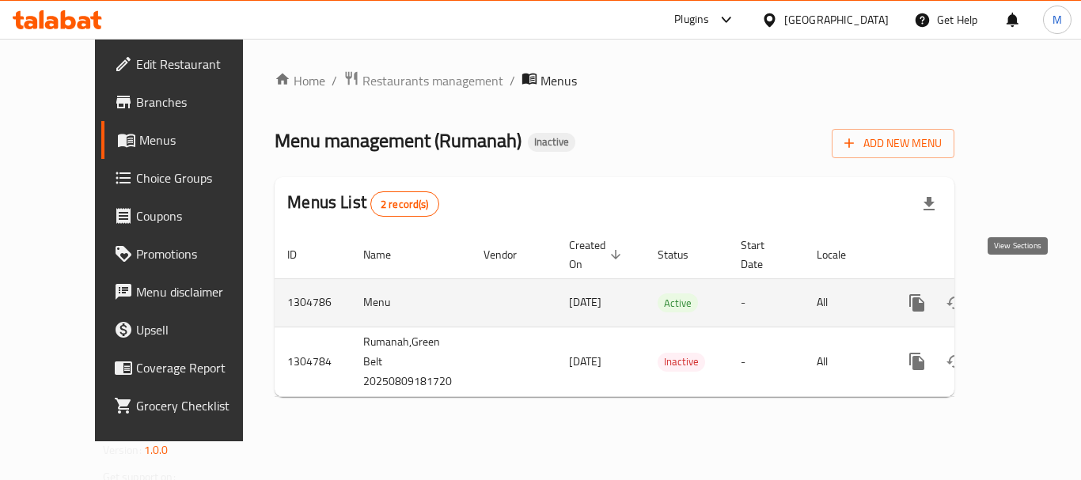
click at [1026, 294] on icon "enhanced table" at bounding box center [1031, 303] width 19 height 19
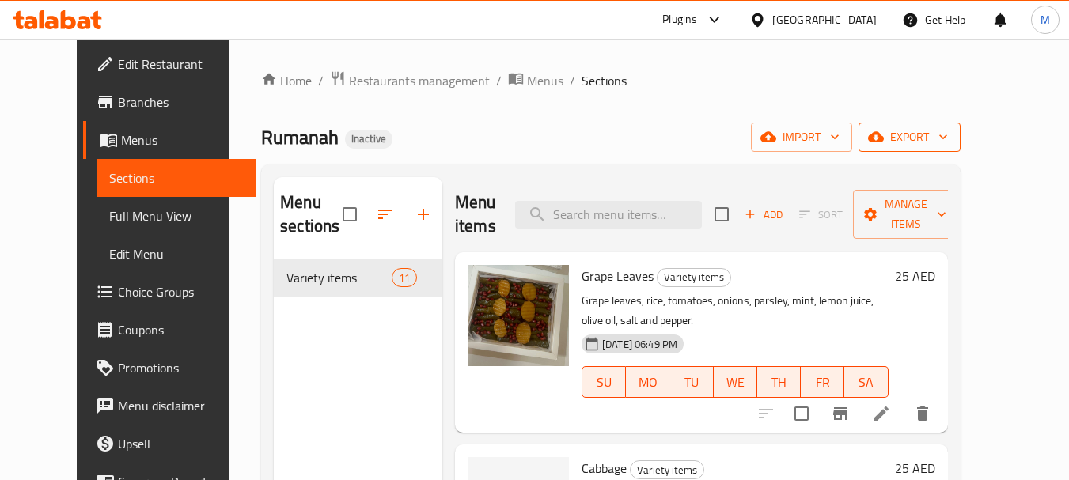
click at [948, 135] on span "export" at bounding box center [909, 137] width 77 height 20
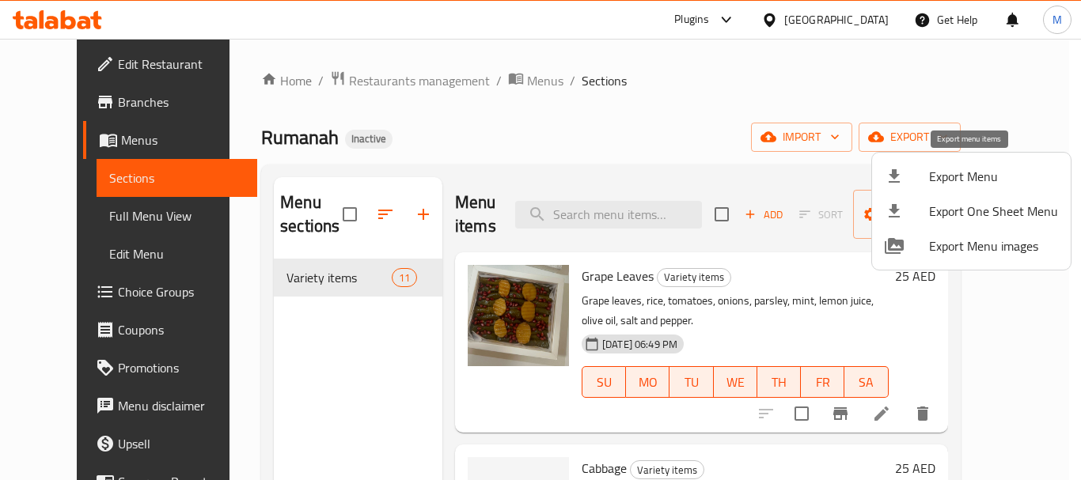
click at [941, 169] on span "Export Menu" at bounding box center [993, 176] width 129 height 19
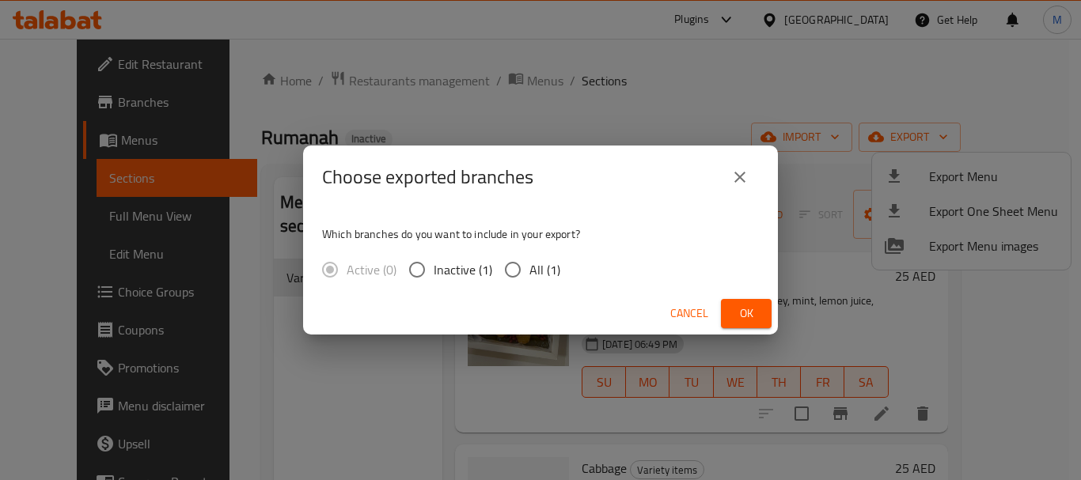
click at [509, 275] on input "All (1)" at bounding box center [512, 269] width 33 height 33
radio input "true"
click at [725, 317] on button "Ok" at bounding box center [746, 313] width 51 height 29
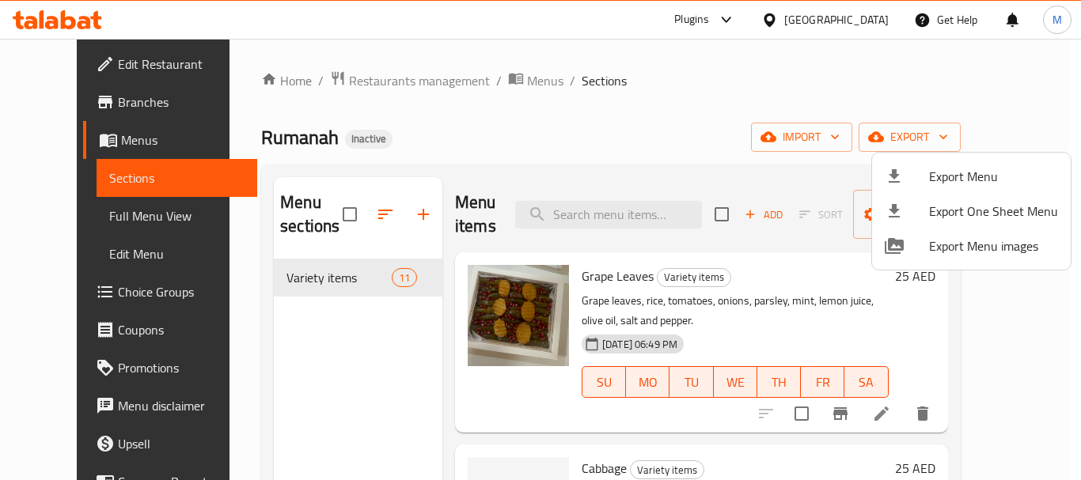
click at [842, 17] on div at bounding box center [540, 240] width 1081 height 480
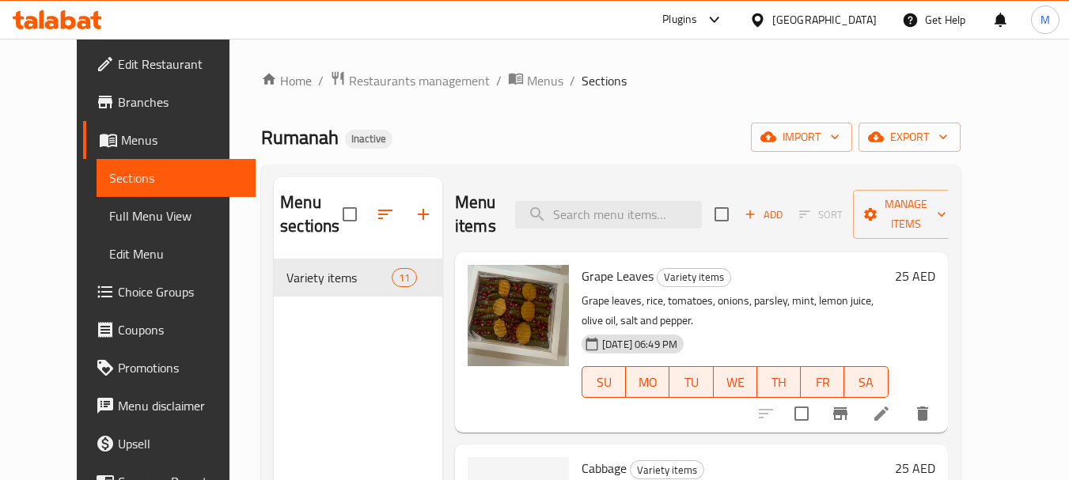
click at [842, 17] on div "[GEOGRAPHIC_DATA]" at bounding box center [824, 19] width 104 height 17
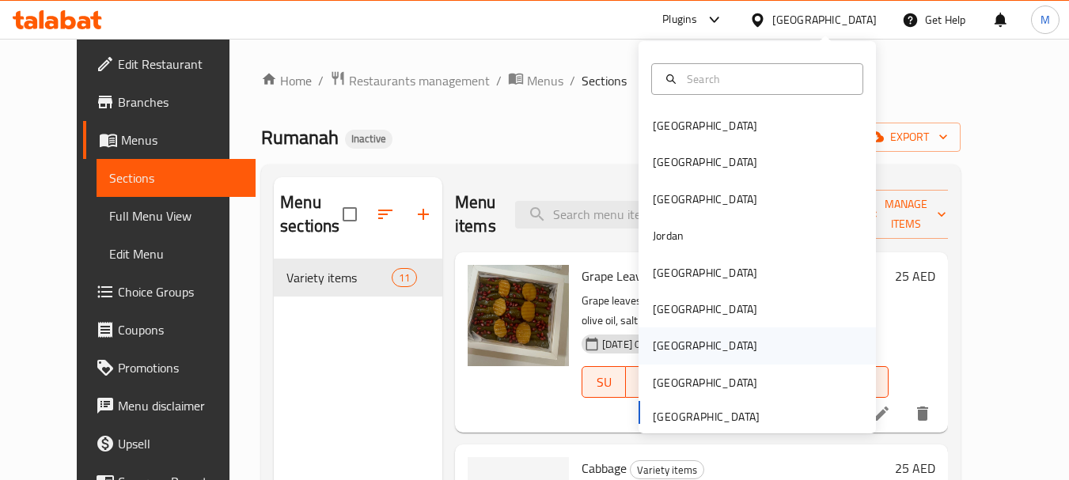
click at [666, 355] on div "[GEOGRAPHIC_DATA]" at bounding box center [705, 345] width 104 height 17
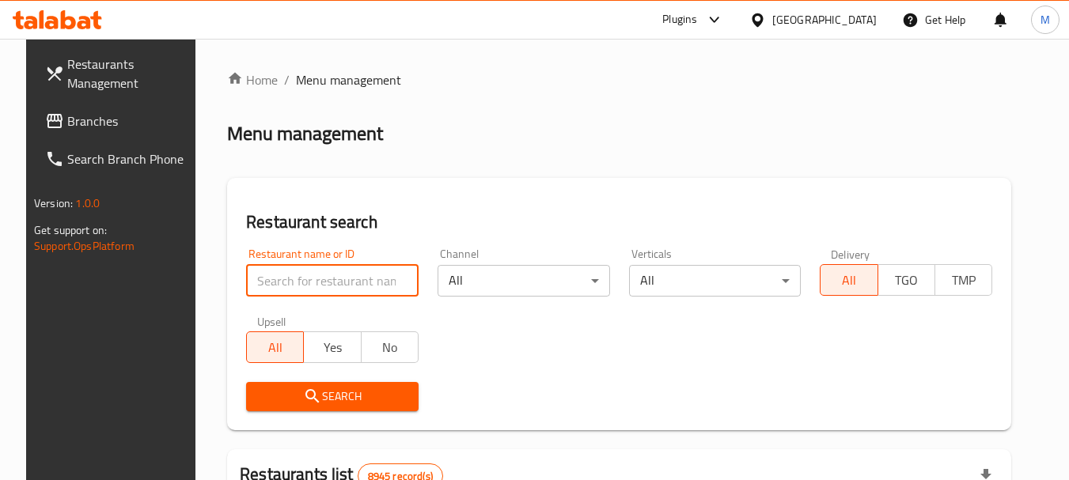
click at [382, 269] on input "search" at bounding box center [332, 281] width 173 height 32
paste input "Queensshell Cafe"
type input "Queensshell Cafe"
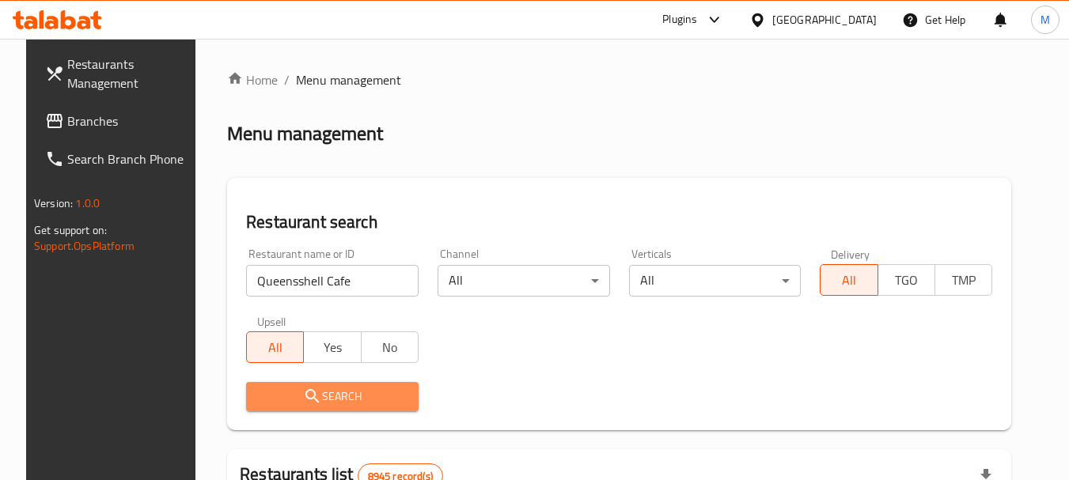
click at [381, 391] on span "Search" at bounding box center [332, 397] width 147 height 20
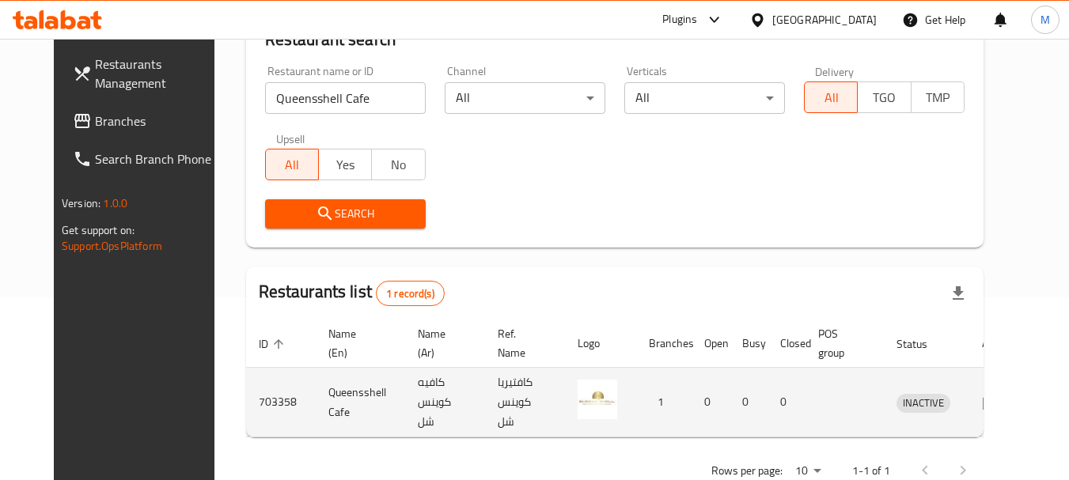
scroll to position [212, 0]
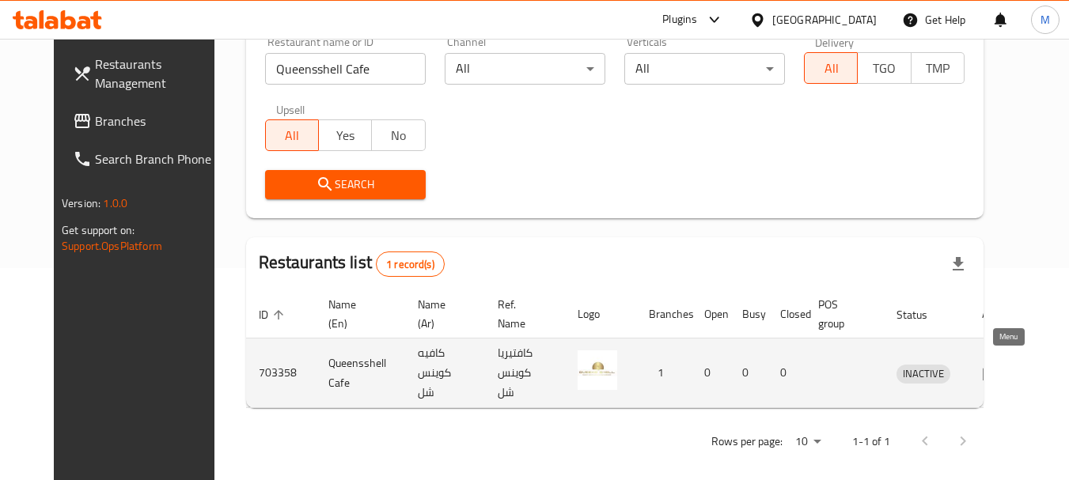
click at [1000, 367] on icon "enhanced table" at bounding box center [991, 373] width 17 height 13
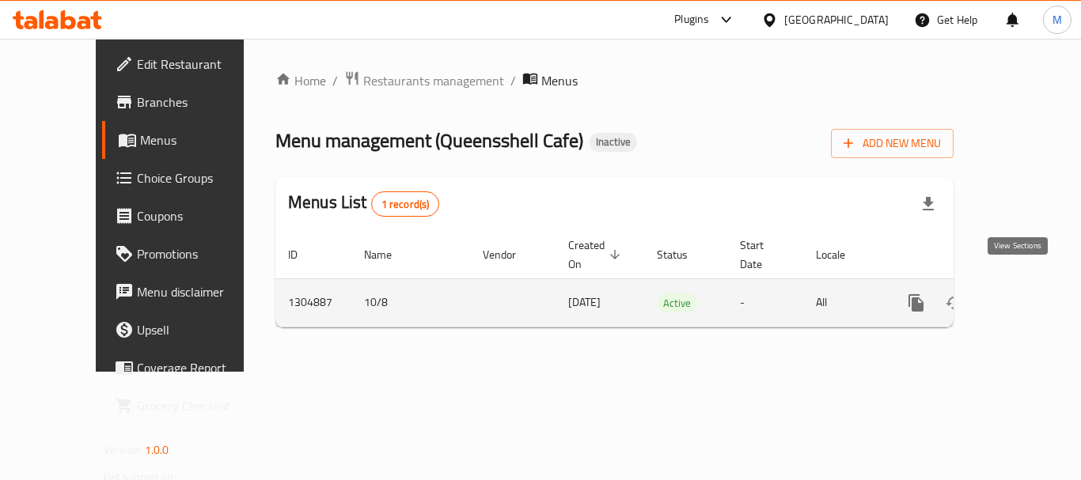
click at [1023, 296] on icon "enhanced table" at bounding box center [1030, 303] width 14 height 14
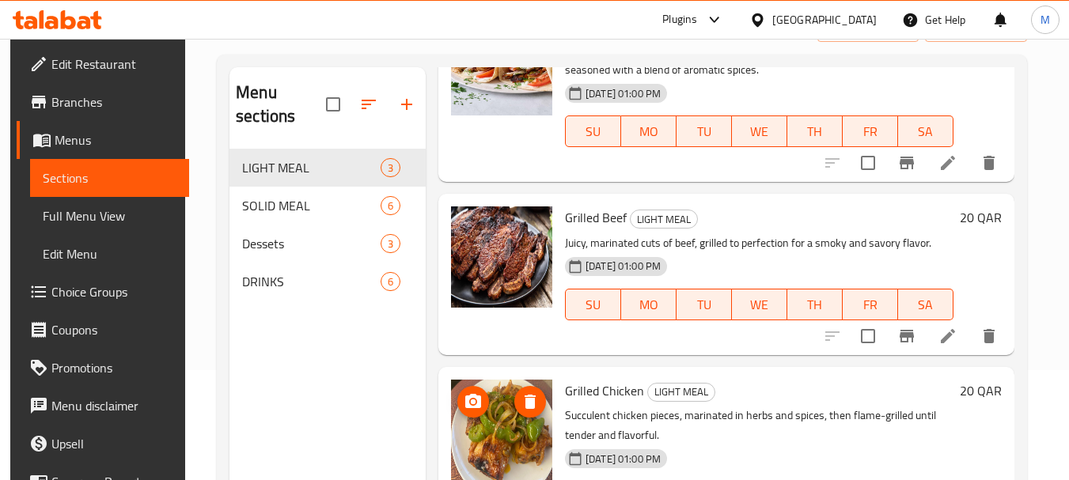
scroll to position [222, 0]
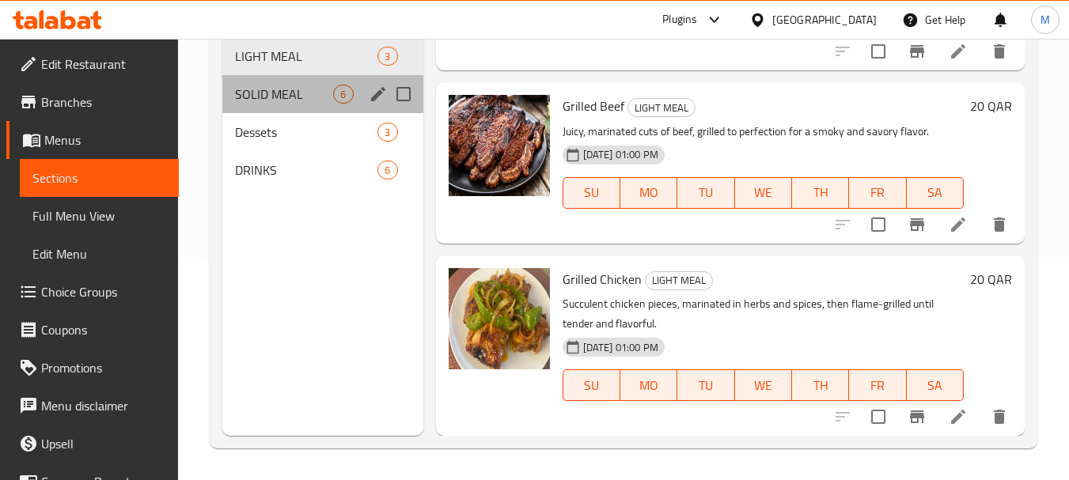
click at [290, 106] on div "SOLID MEAL 6" at bounding box center [322, 94] width 200 height 38
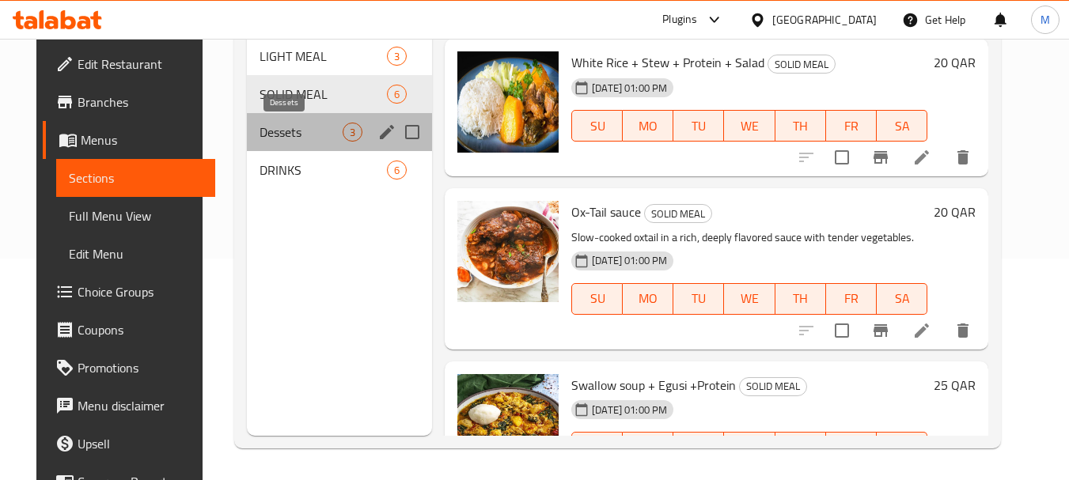
click at [283, 127] on span "Dessets" at bounding box center [301, 132] width 83 height 19
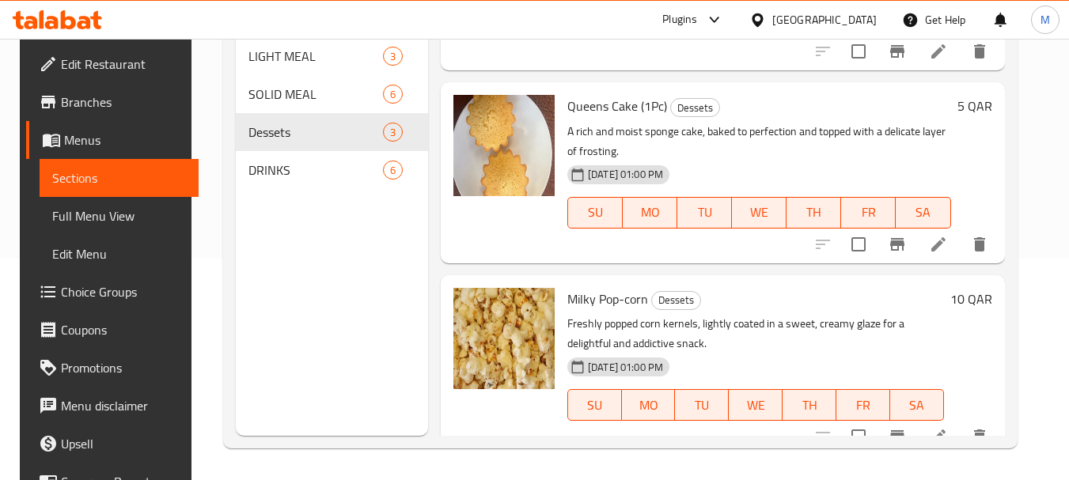
scroll to position [161, 0]
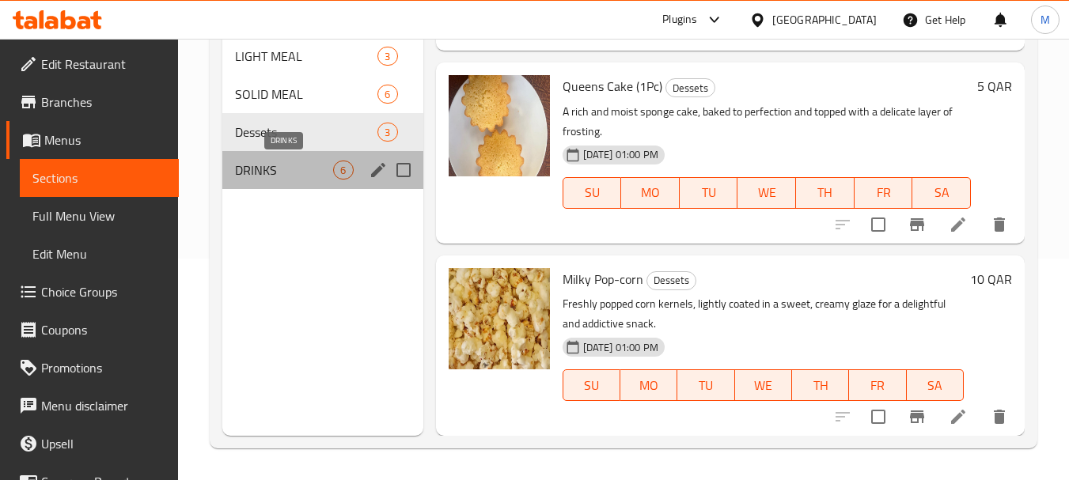
click at [287, 165] on span "DRINKS" at bounding box center [284, 170] width 98 height 19
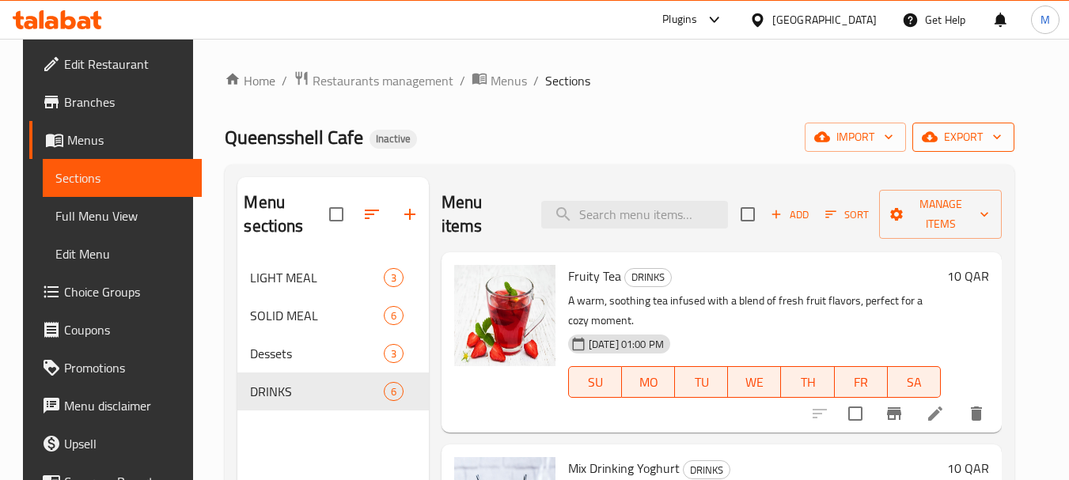
click at [988, 145] on span "export" at bounding box center [963, 137] width 77 height 20
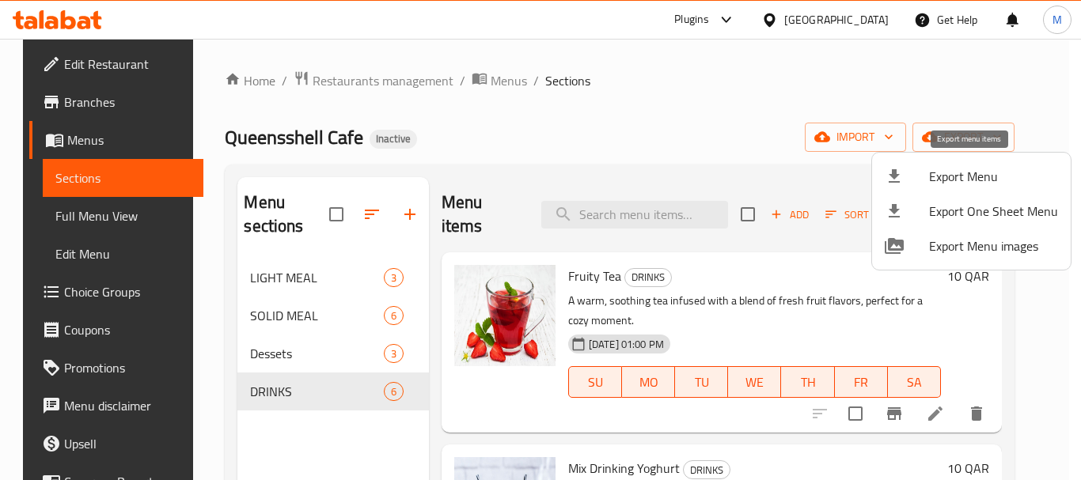
click at [946, 182] on span "Export Menu" at bounding box center [993, 176] width 129 height 19
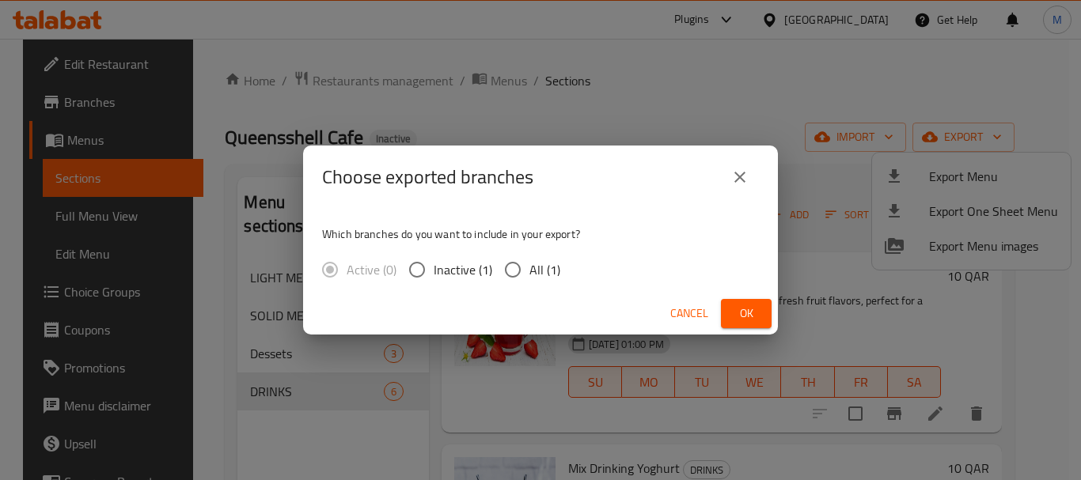
click at [545, 270] on span "All (1)" at bounding box center [544, 269] width 31 height 19
click at [529, 270] on input "All (1)" at bounding box center [512, 269] width 33 height 33
radio input "true"
click at [740, 301] on button "Ok" at bounding box center [746, 313] width 51 height 29
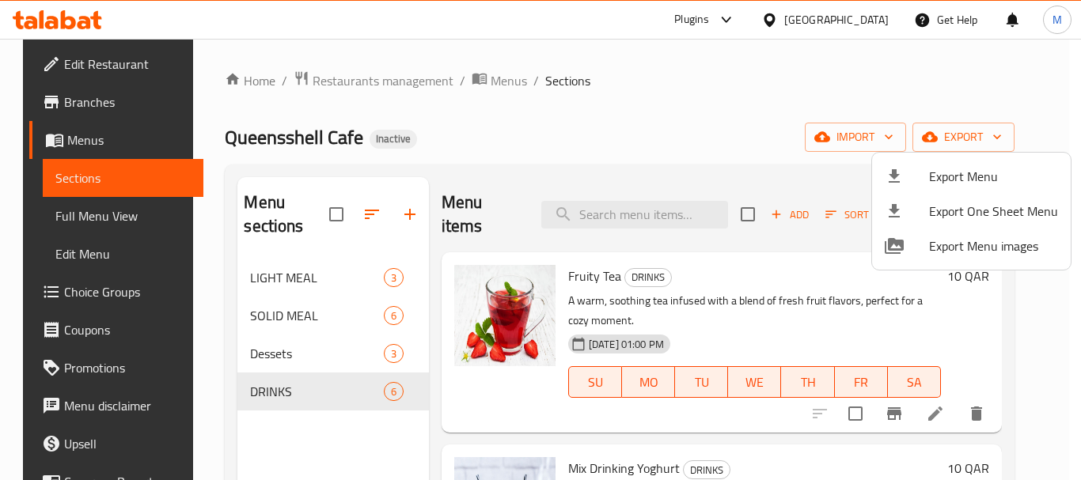
click at [583, 134] on div at bounding box center [540, 240] width 1081 height 480
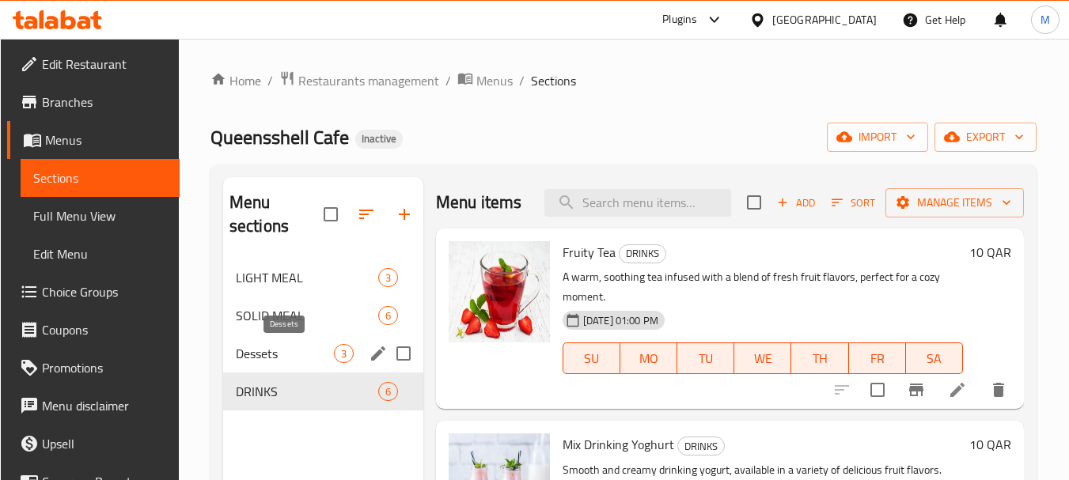
click at [270, 353] on span "Dessets" at bounding box center [285, 353] width 98 height 19
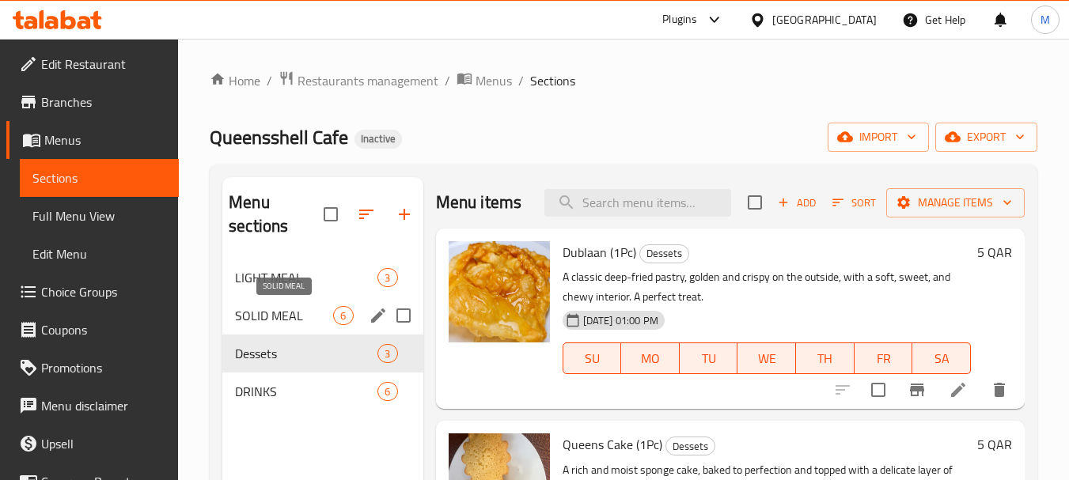
click at [273, 317] on span "SOLID MEAL" at bounding box center [284, 315] width 98 height 19
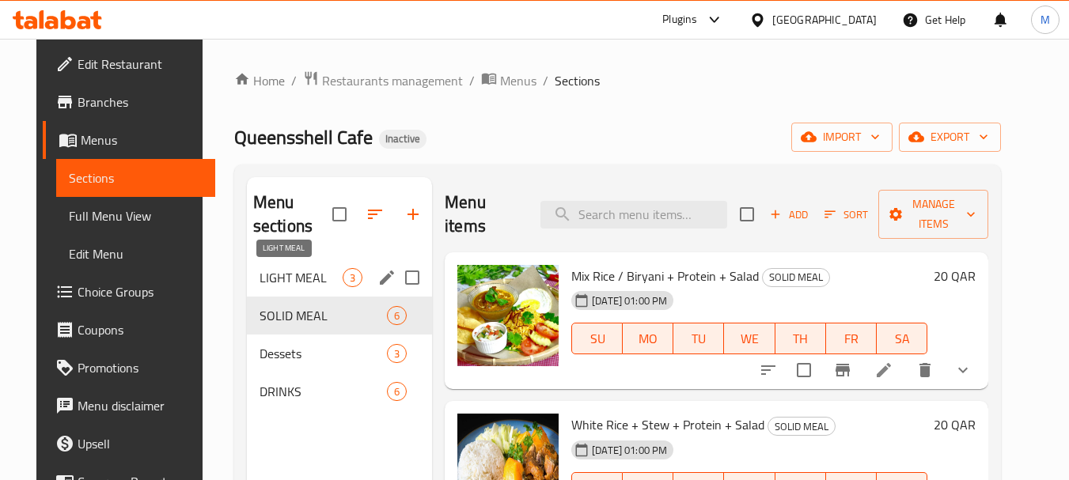
click at [300, 270] on span "LIGHT MEAL" at bounding box center [301, 277] width 83 height 19
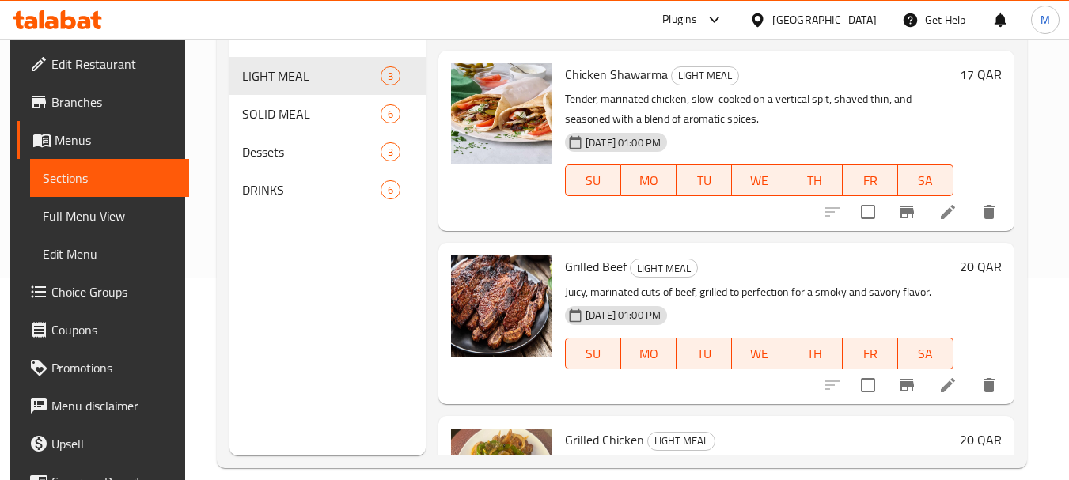
scroll to position [222, 0]
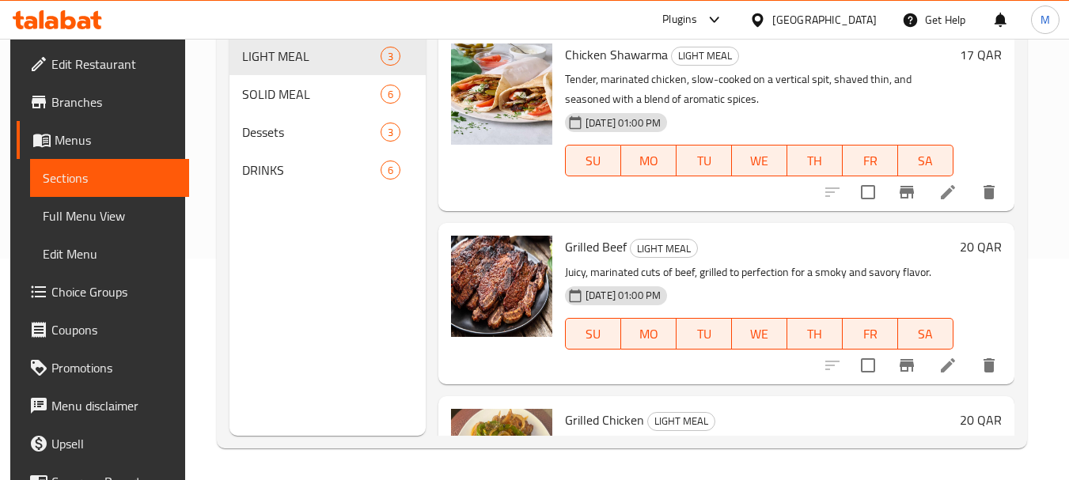
click at [109, 44] on ul "Edit Restaurant Branches Menus Sections Full Menu View Edit Menu Choice Groups …" at bounding box center [93, 292] width 191 height 506
click at [109, 55] on span "Edit Restaurant" at bounding box center [113, 64] width 125 height 19
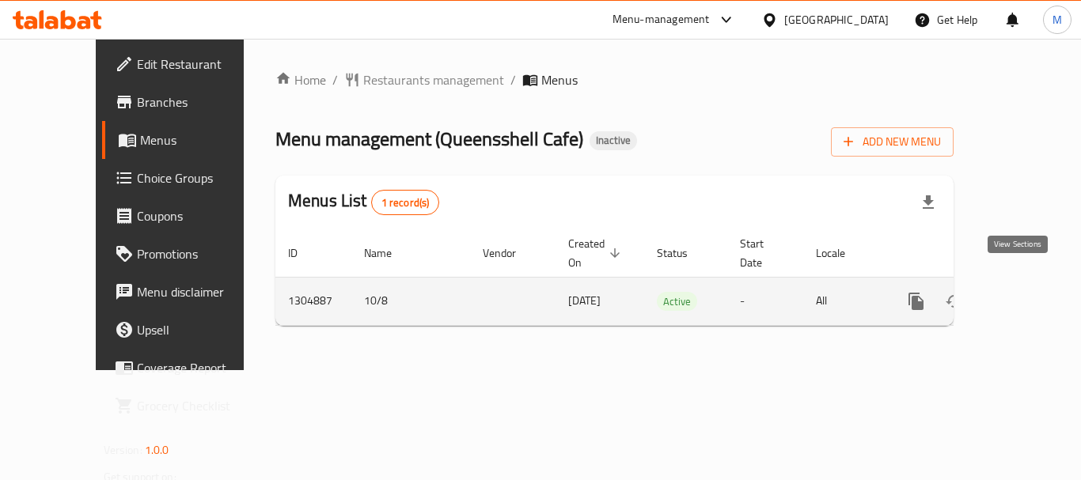
click at [1026, 292] on icon "enhanced table" at bounding box center [1030, 301] width 19 height 19
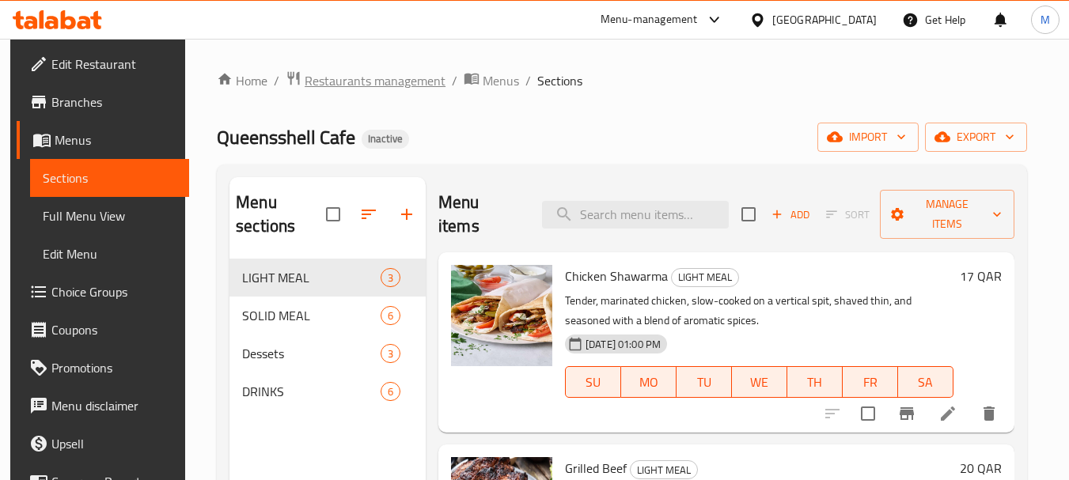
click at [345, 82] on span "Restaurants management" at bounding box center [375, 80] width 141 height 19
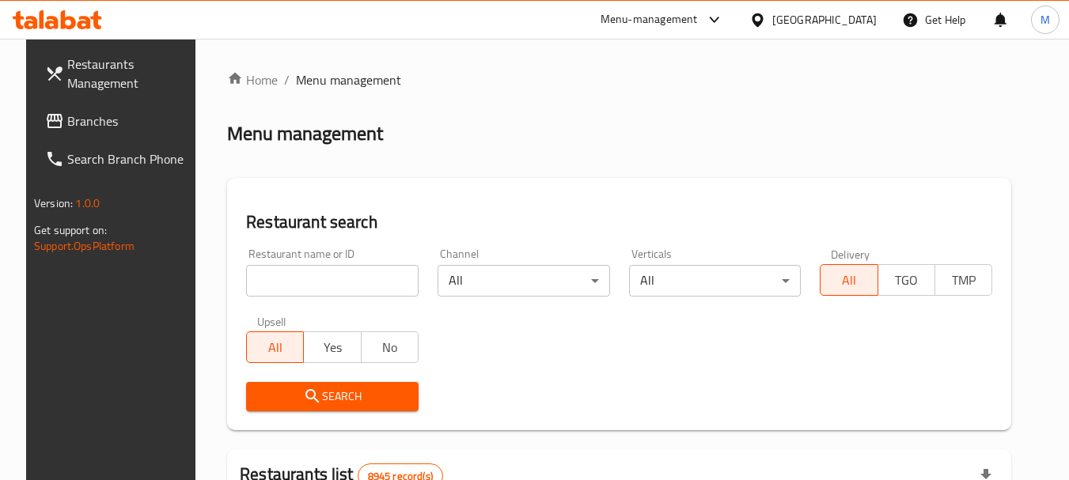
click at [763, 16] on icon at bounding box center [757, 19] width 11 height 13
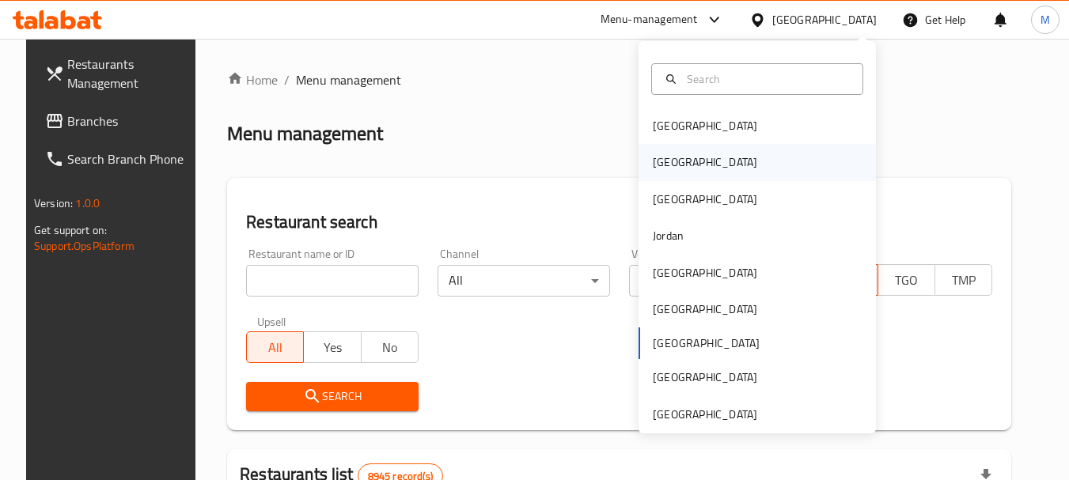
click at [677, 165] on div "[GEOGRAPHIC_DATA]" at bounding box center [705, 162] width 130 height 36
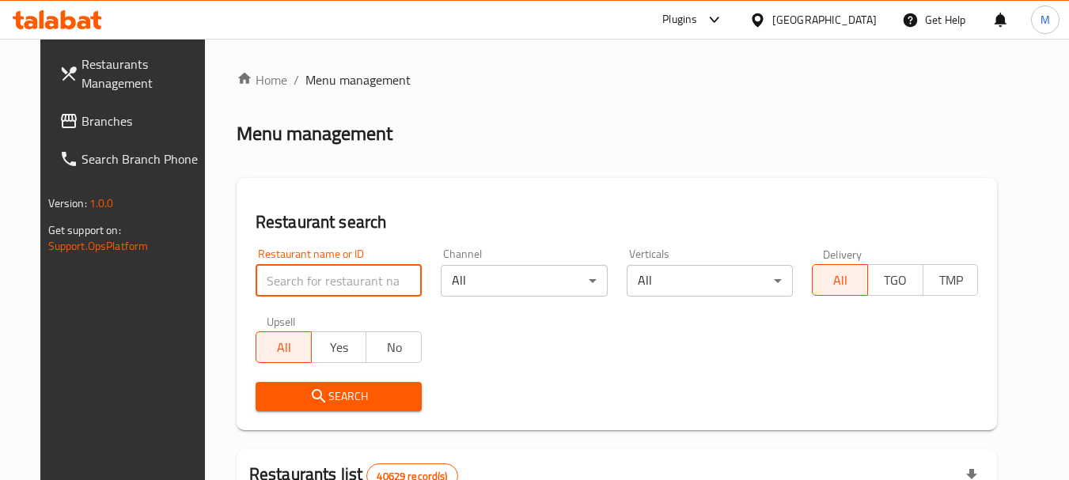
click at [290, 291] on input "search" at bounding box center [339, 281] width 166 height 32
paste input "كشري الوالي"
type input "كشري الوالي"
click at [289, 395] on span "Search" at bounding box center [338, 397] width 141 height 20
click at [289, 395] on div at bounding box center [534, 240] width 1069 height 480
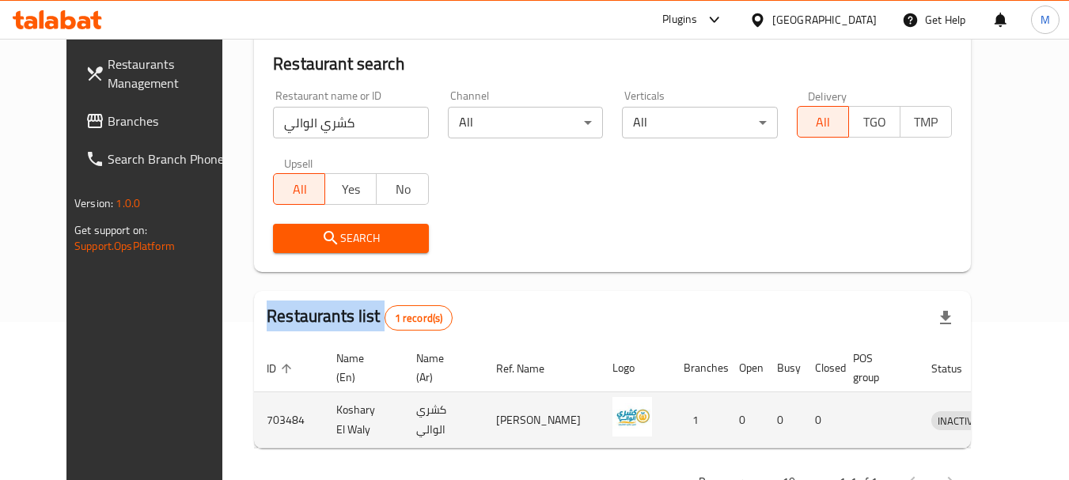
scroll to position [212, 0]
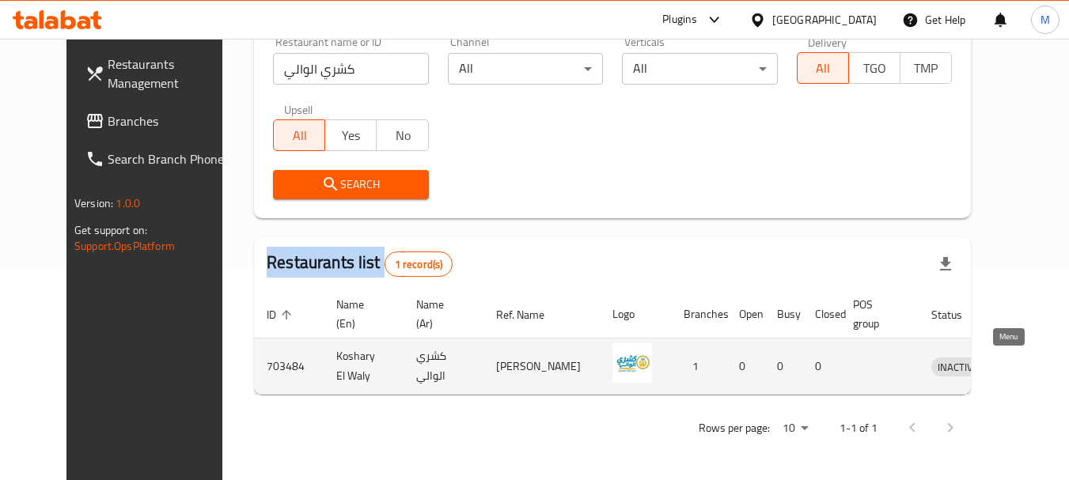
click at [1027, 368] on icon "enhanced table" at bounding box center [1030, 367] width 6 height 6
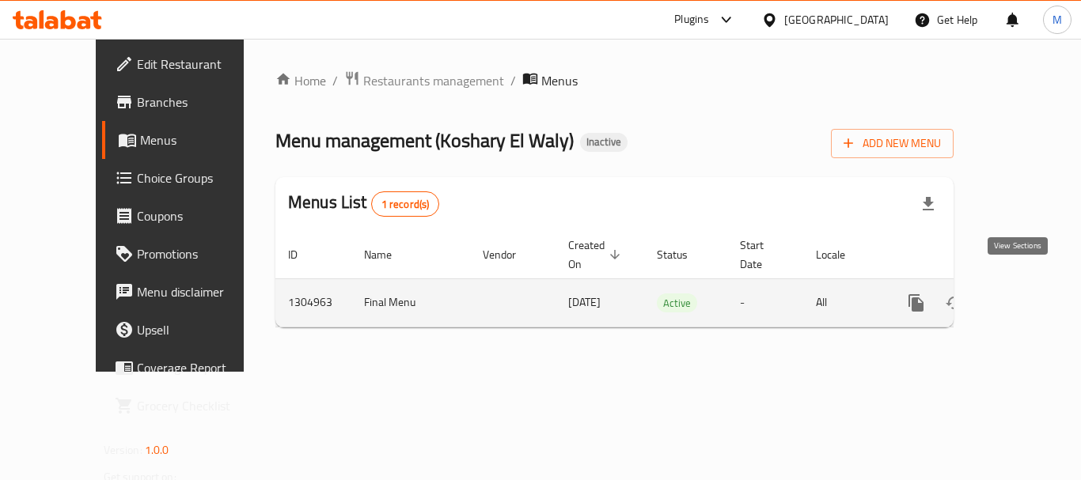
click at [1021, 294] on icon "enhanced table" at bounding box center [1030, 303] width 19 height 19
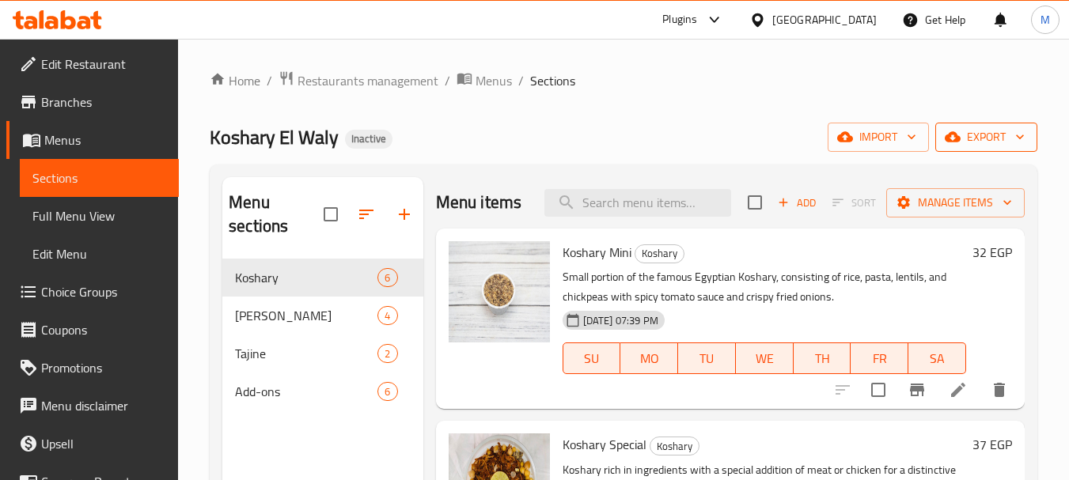
click at [986, 142] on span "export" at bounding box center [986, 137] width 77 height 20
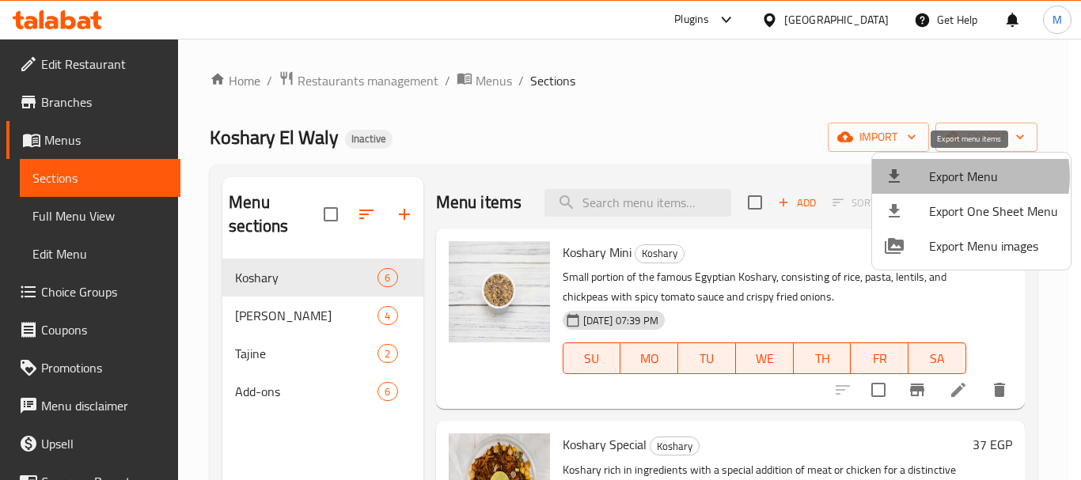
click at [951, 177] on span "Export Menu" at bounding box center [993, 176] width 129 height 19
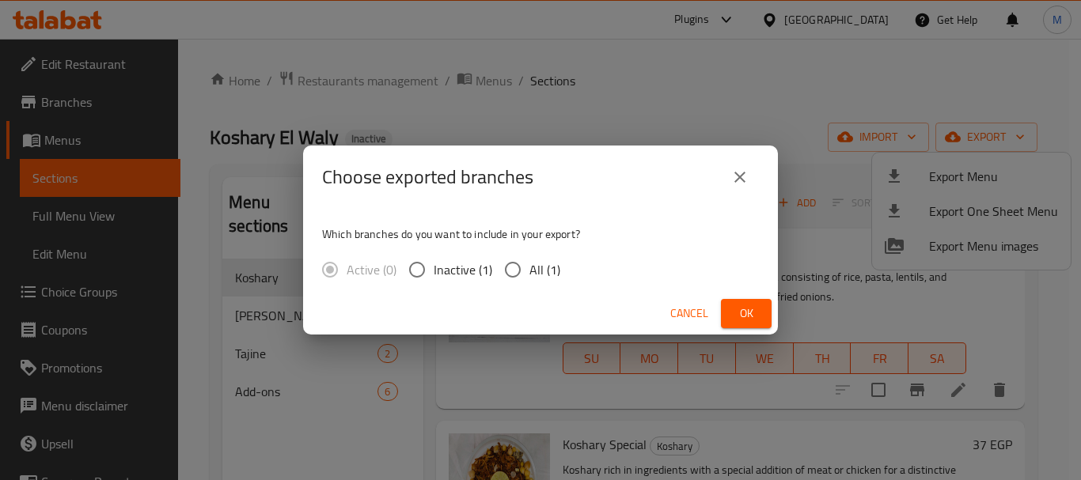
drag, startPoint x: 527, startPoint y: 267, endPoint x: 617, endPoint y: 294, distance: 93.9
click at [528, 267] on input "All (1)" at bounding box center [512, 269] width 33 height 33
radio input "true"
click at [749, 299] on button "Ok" at bounding box center [746, 313] width 51 height 29
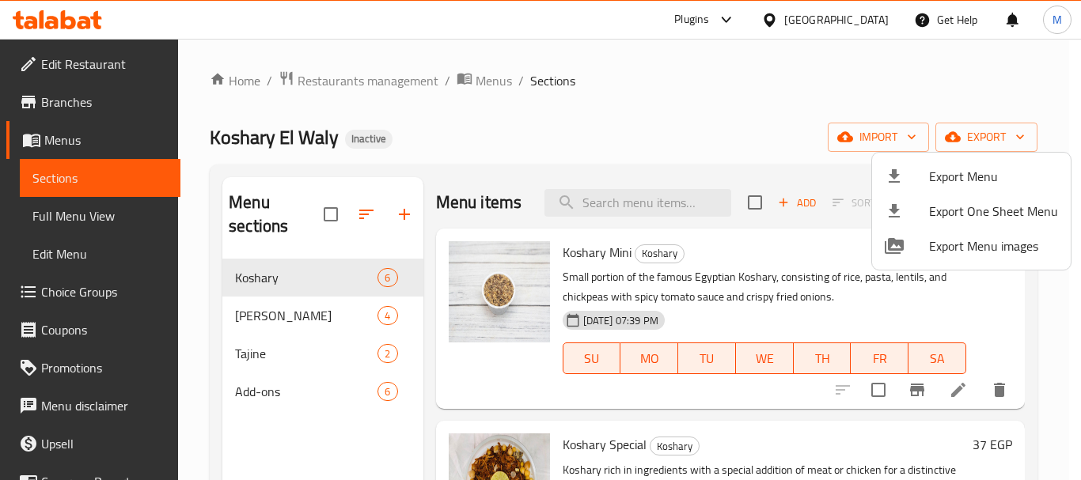
click at [87, 58] on div at bounding box center [540, 240] width 1081 height 480
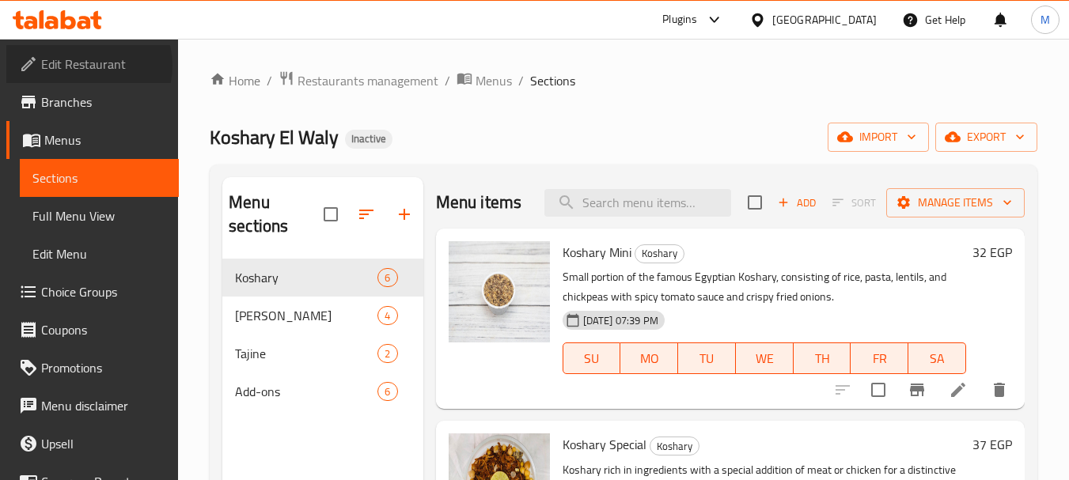
click at [88, 66] on span "Edit Restaurant" at bounding box center [103, 64] width 125 height 19
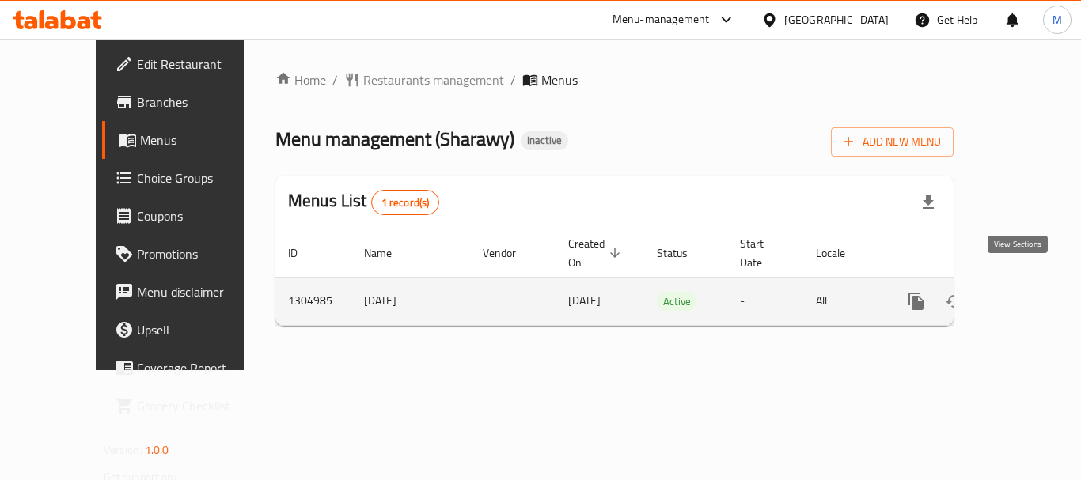
click at [1026, 292] on icon "enhanced table" at bounding box center [1030, 301] width 19 height 19
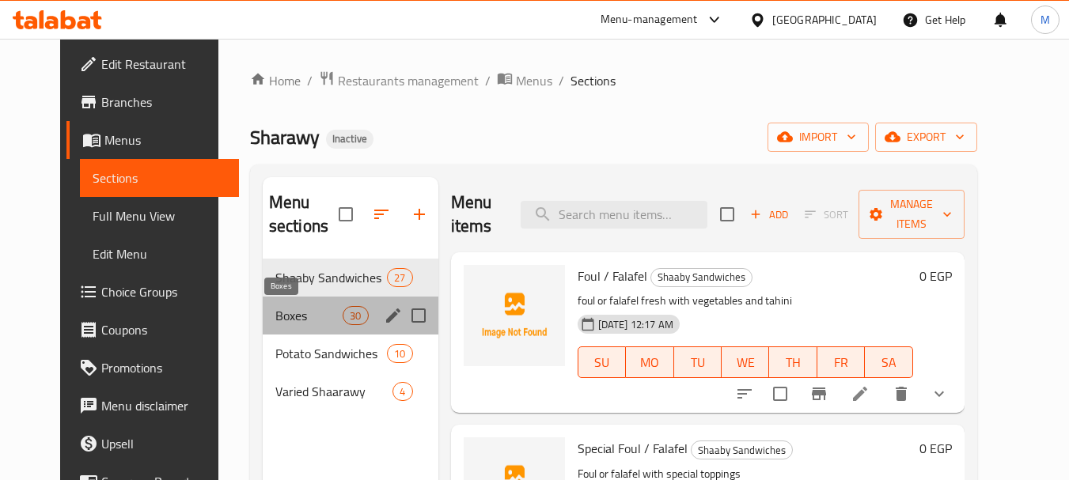
click at [283, 312] on span "Boxes" at bounding box center [308, 315] width 67 height 19
click at [283, 357] on span "Potato Sandwiches" at bounding box center [331, 353] width 112 height 19
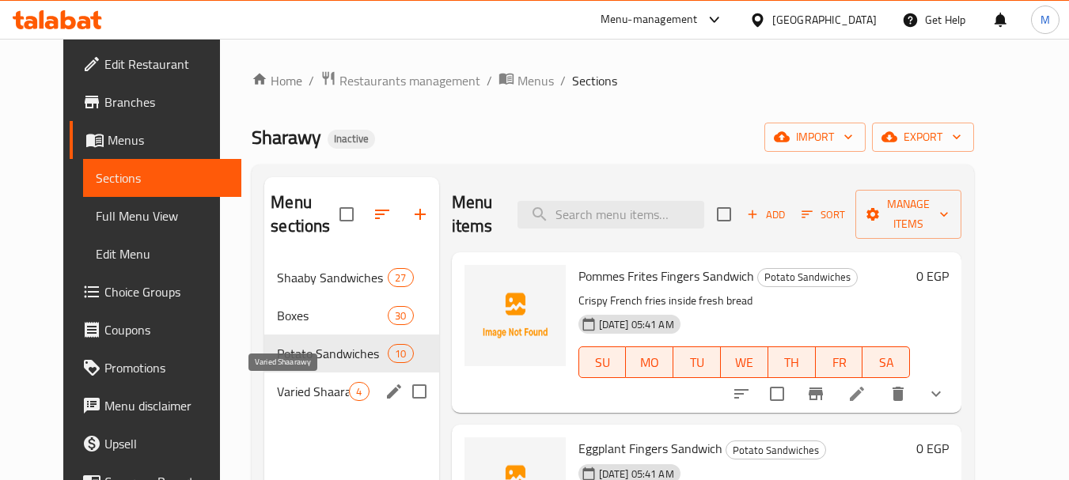
click at [289, 387] on span "Varied Shaarawy" at bounding box center [313, 391] width 72 height 19
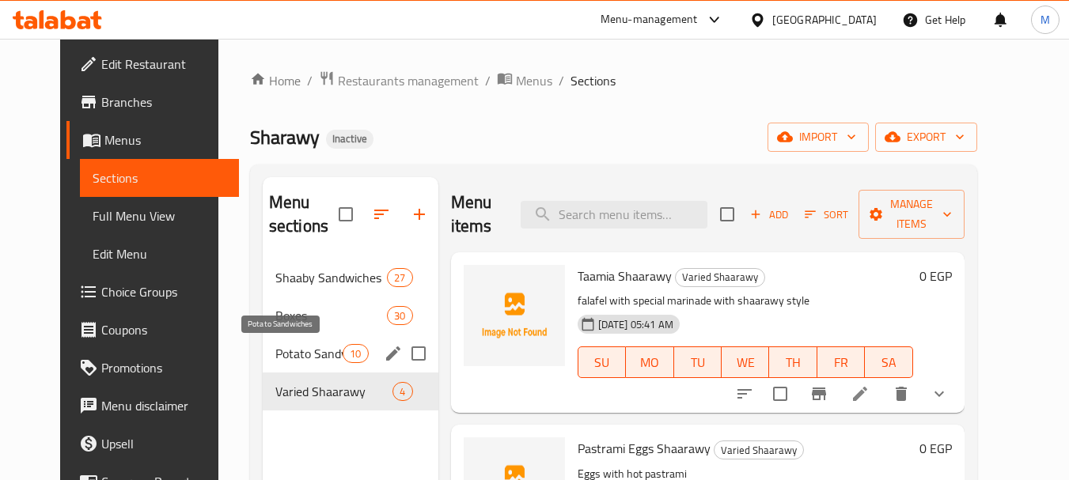
drag, startPoint x: 281, startPoint y: 347, endPoint x: 276, endPoint y: 272, distance: 75.3
click at [280, 348] on span "Potato Sandwiches" at bounding box center [308, 353] width 67 height 19
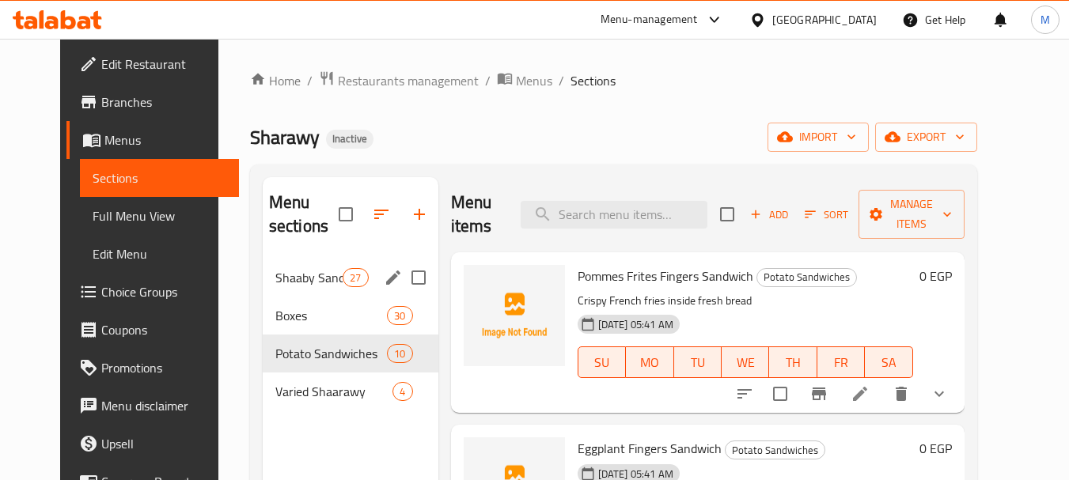
click at [276, 272] on span "Shaaby Sandwiches" at bounding box center [308, 277] width 67 height 19
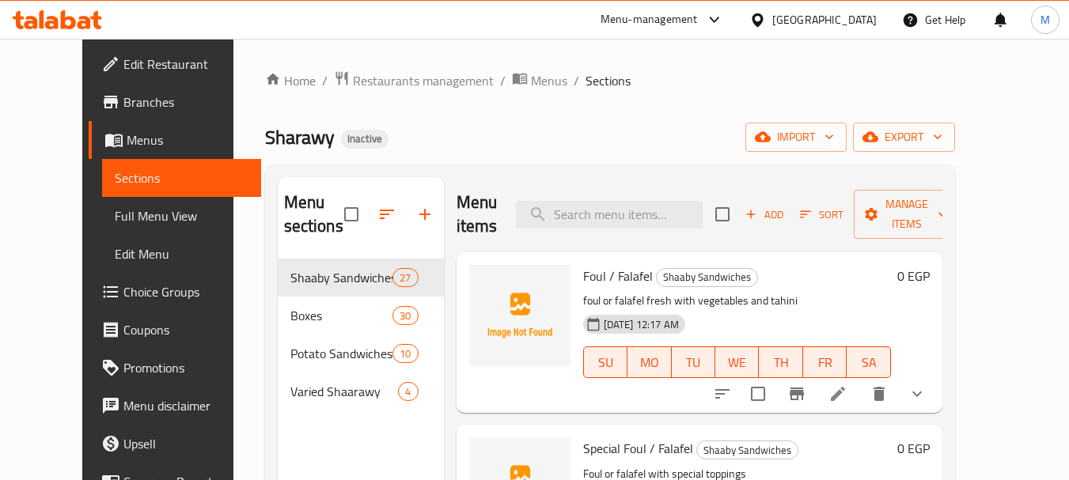
scroll to position [950, 0]
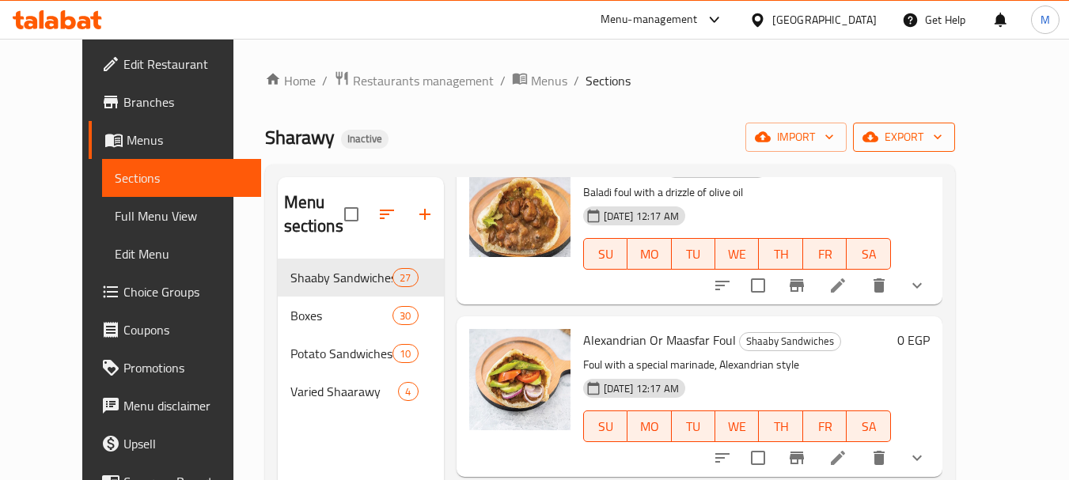
click at [942, 142] on span "export" at bounding box center [904, 137] width 77 height 20
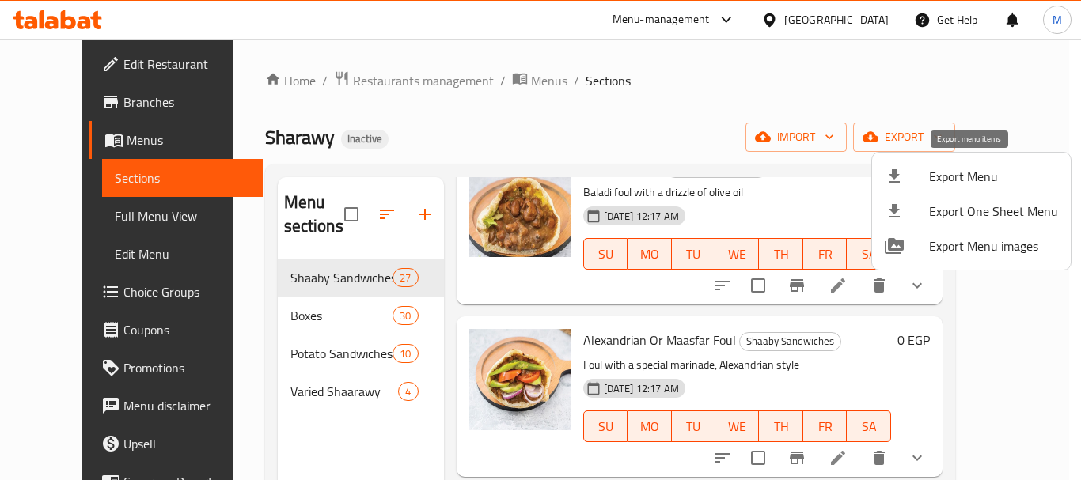
click at [958, 178] on span "Export Menu" at bounding box center [993, 176] width 129 height 19
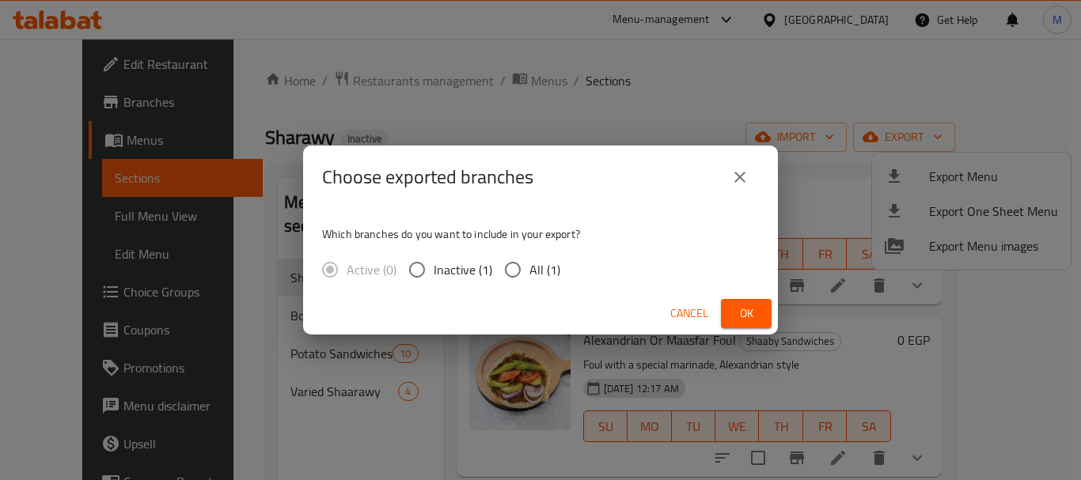
click at [538, 266] on span "All (1)" at bounding box center [544, 269] width 31 height 19
click at [529, 266] on input "All (1)" at bounding box center [512, 269] width 33 height 33
radio input "true"
click at [756, 313] on span "Ok" at bounding box center [746, 314] width 25 height 20
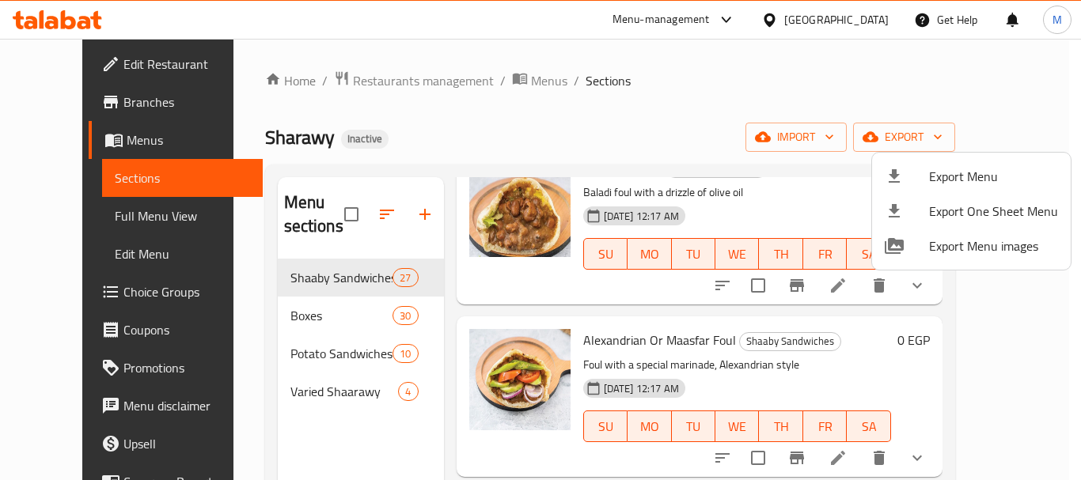
click at [844, 20] on div at bounding box center [540, 240] width 1081 height 480
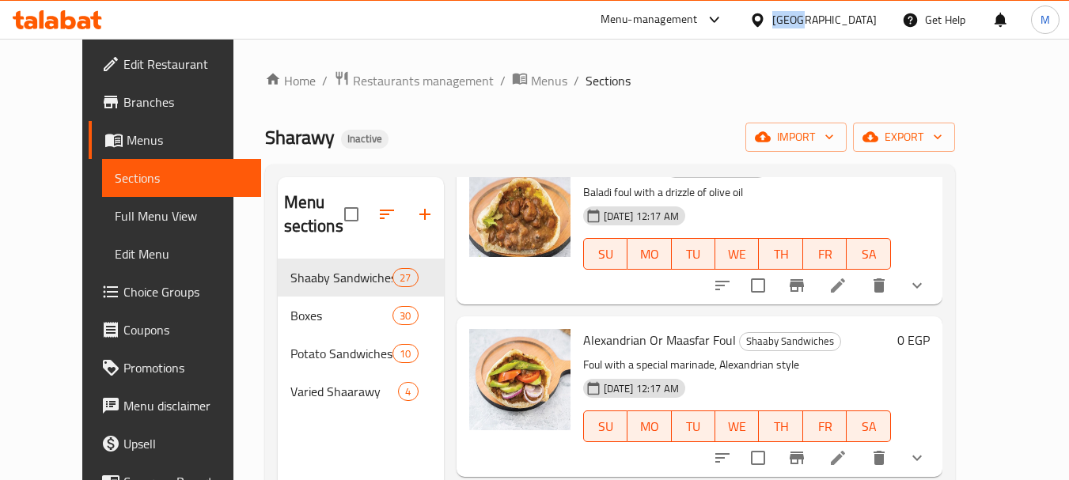
click at [772, 20] on div at bounding box center [760, 19] width 23 height 17
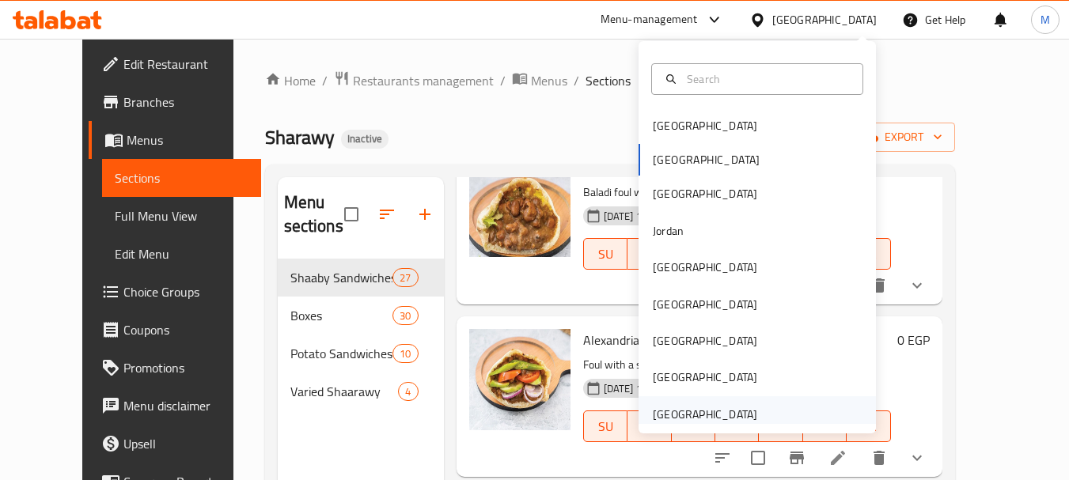
click at [690, 413] on div "[GEOGRAPHIC_DATA]" at bounding box center [705, 414] width 104 height 17
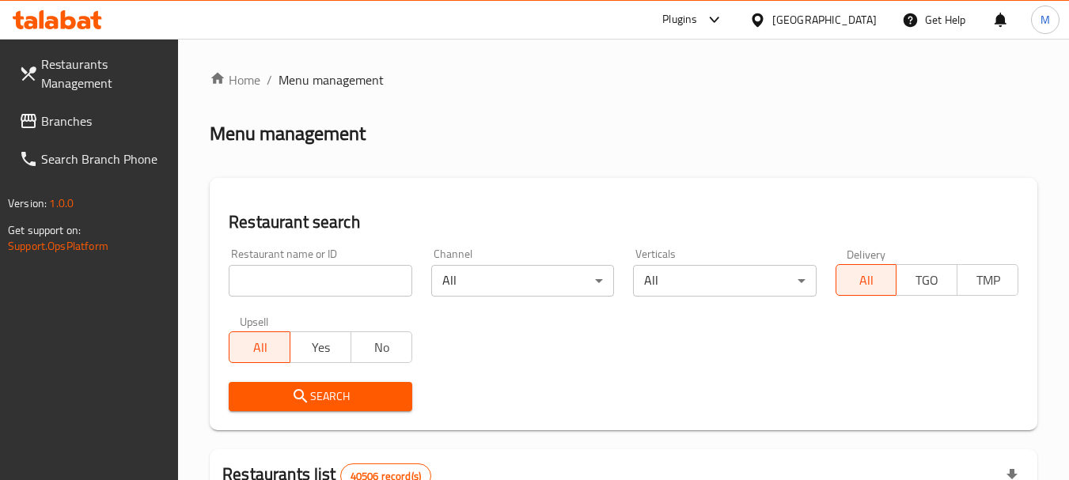
click at [339, 283] on input "search" at bounding box center [320, 281] width 183 height 32
paste input "Dark Moon Cafe"
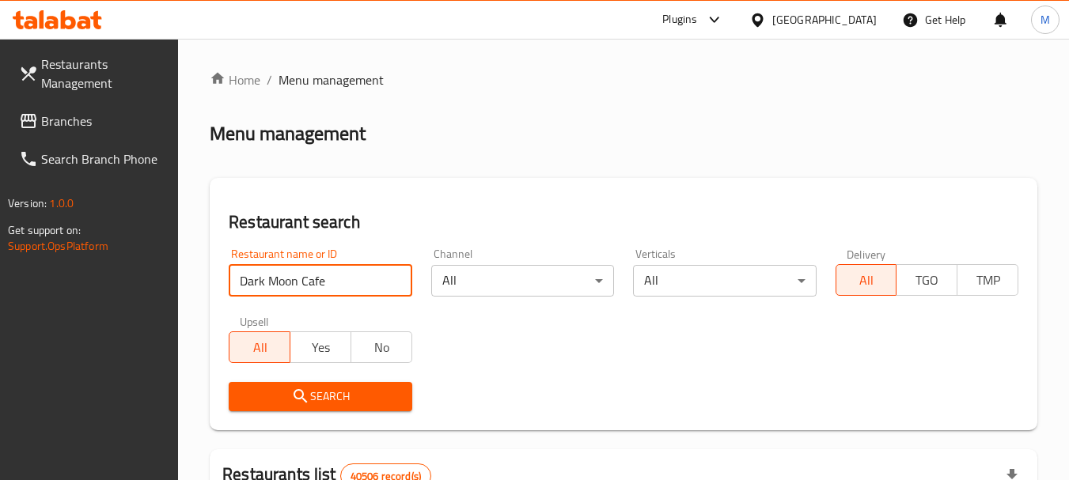
type input "Dark Moon Cafe"
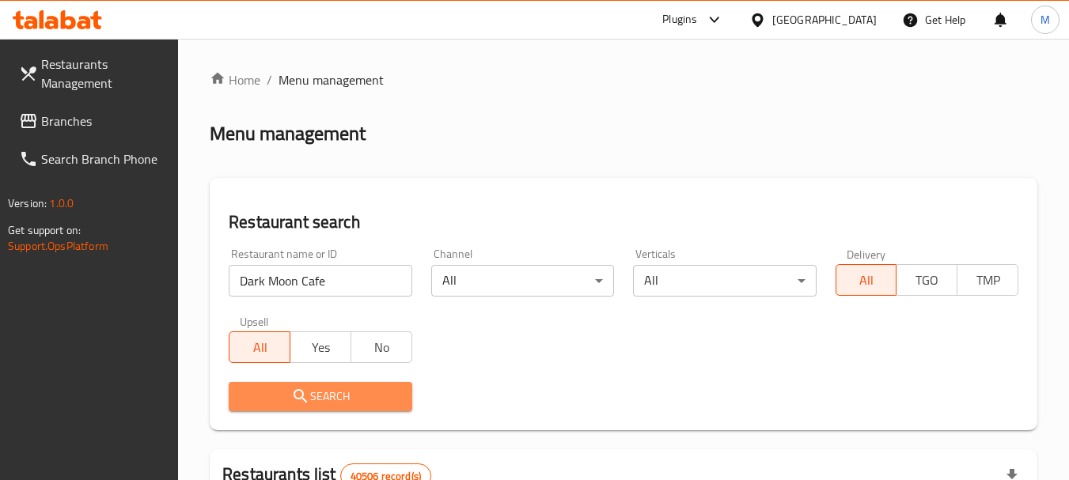
click at [322, 404] on span "Search" at bounding box center [319, 397] width 157 height 20
click at [322, 404] on div at bounding box center [534, 240] width 1069 height 480
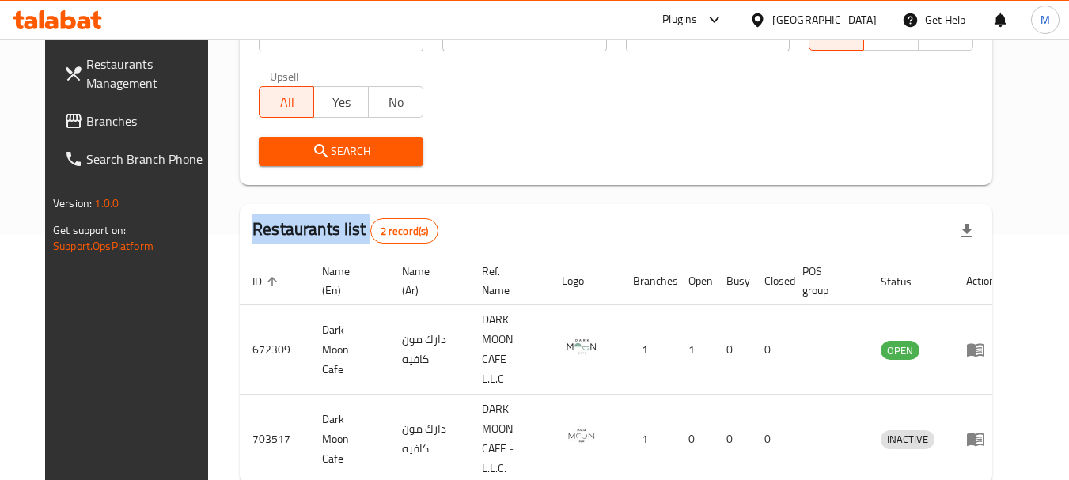
scroll to position [268, 0]
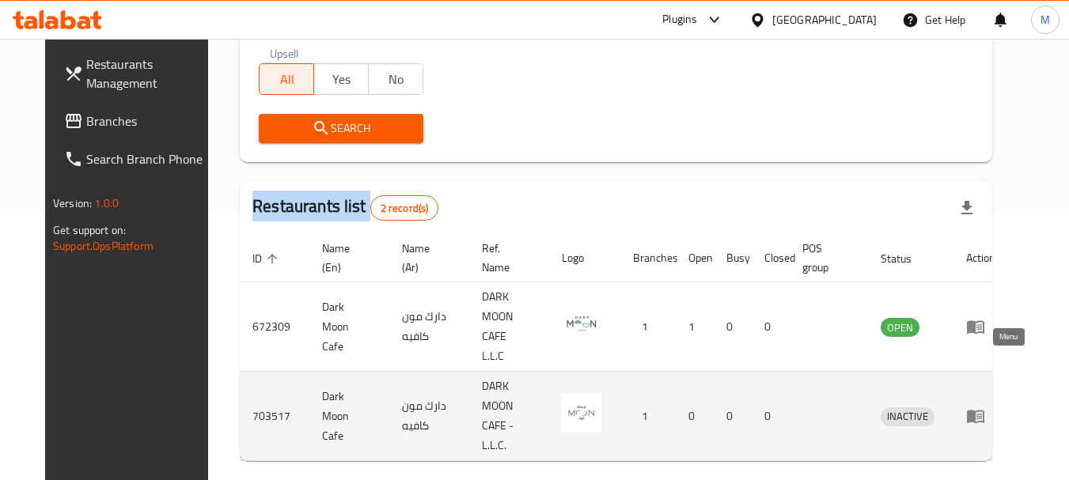
click at [985, 407] on icon "enhanced table" at bounding box center [975, 416] width 19 height 19
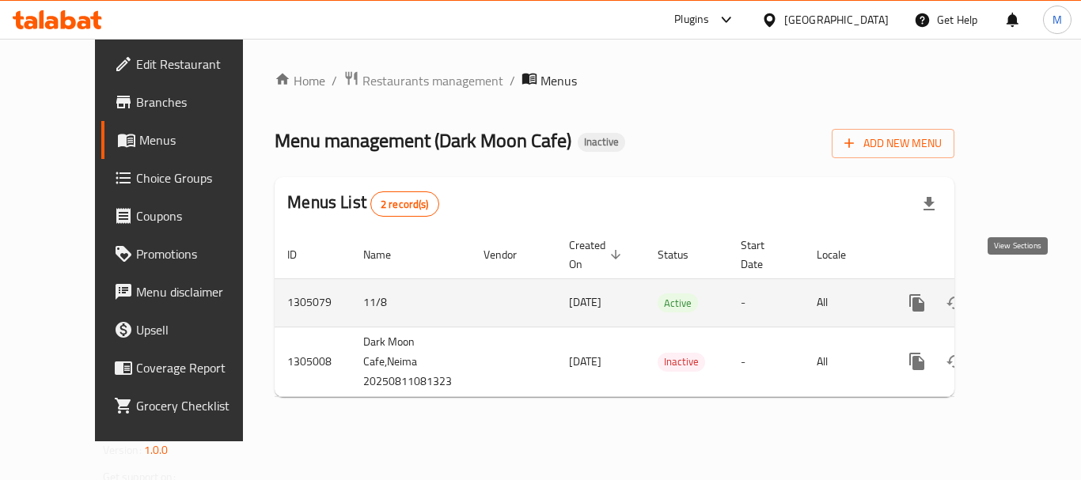
click at [1025, 294] on icon "enhanced table" at bounding box center [1031, 303] width 19 height 19
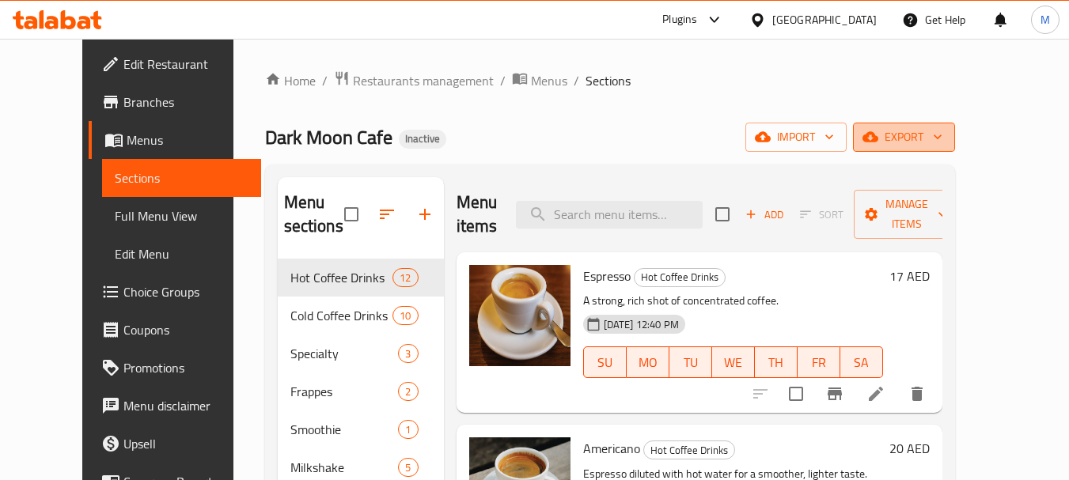
click at [942, 139] on span "export" at bounding box center [904, 137] width 77 height 20
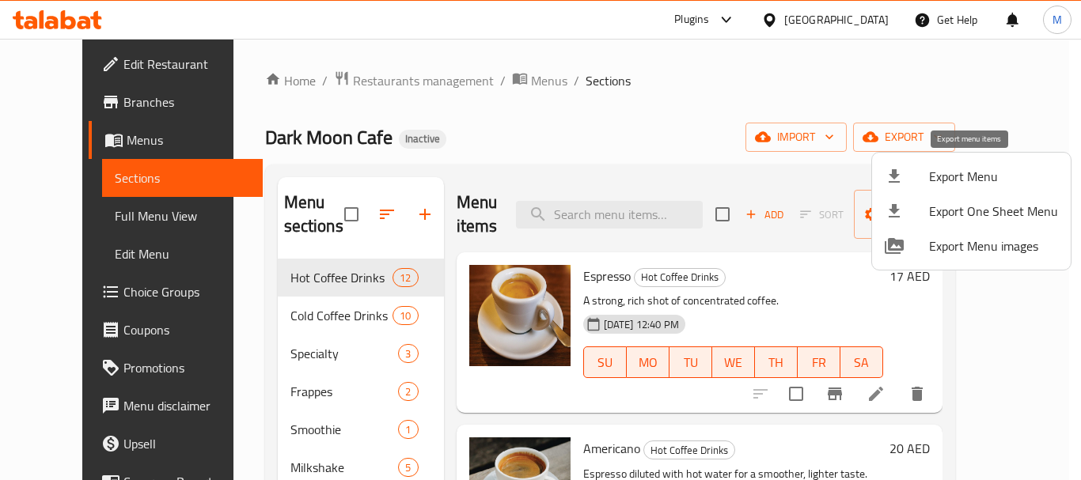
click at [953, 175] on span "Export Menu" at bounding box center [993, 176] width 129 height 19
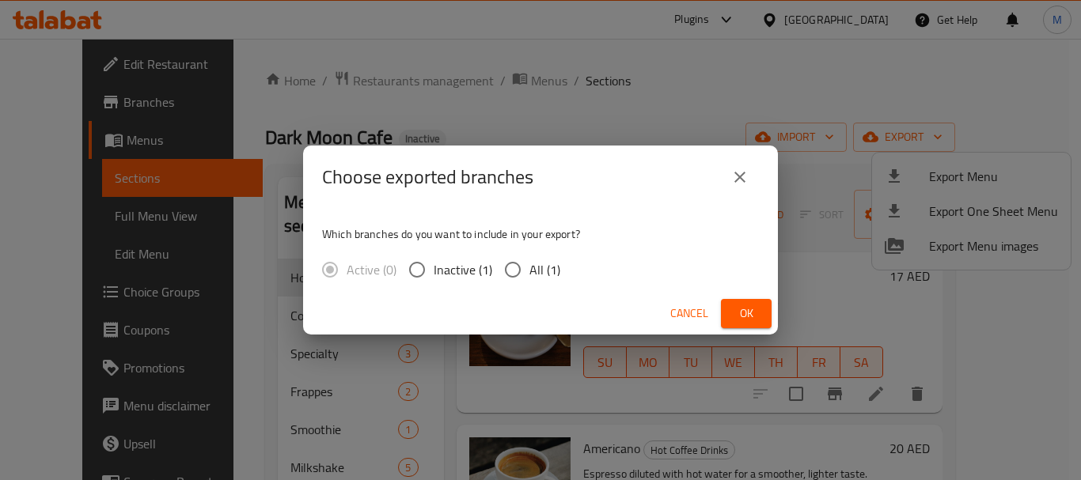
click at [534, 260] on span "All (1)" at bounding box center [544, 269] width 31 height 19
click at [529, 260] on input "All (1)" at bounding box center [512, 269] width 33 height 33
radio input "true"
click at [723, 305] on button "Ok" at bounding box center [746, 313] width 51 height 29
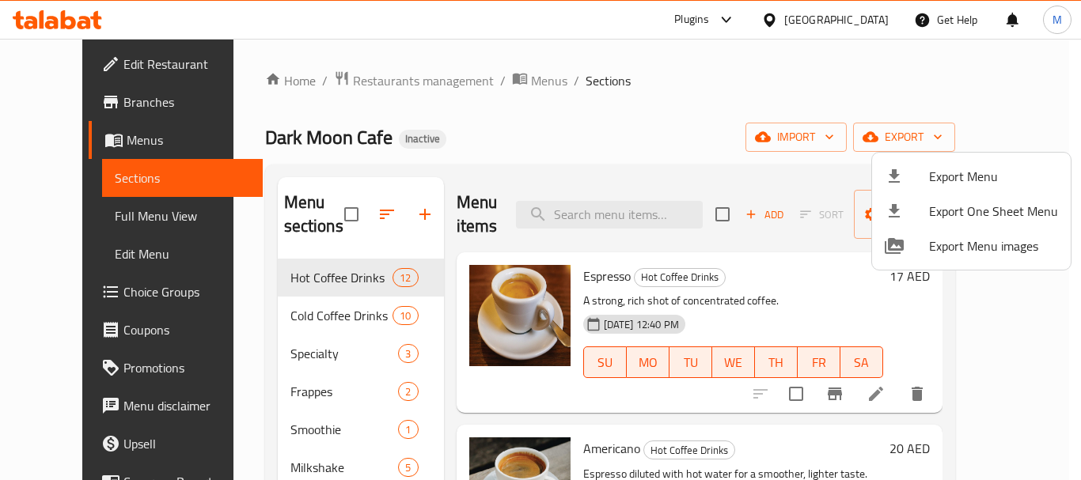
click at [91, 59] on div at bounding box center [540, 240] width 1081 height 480
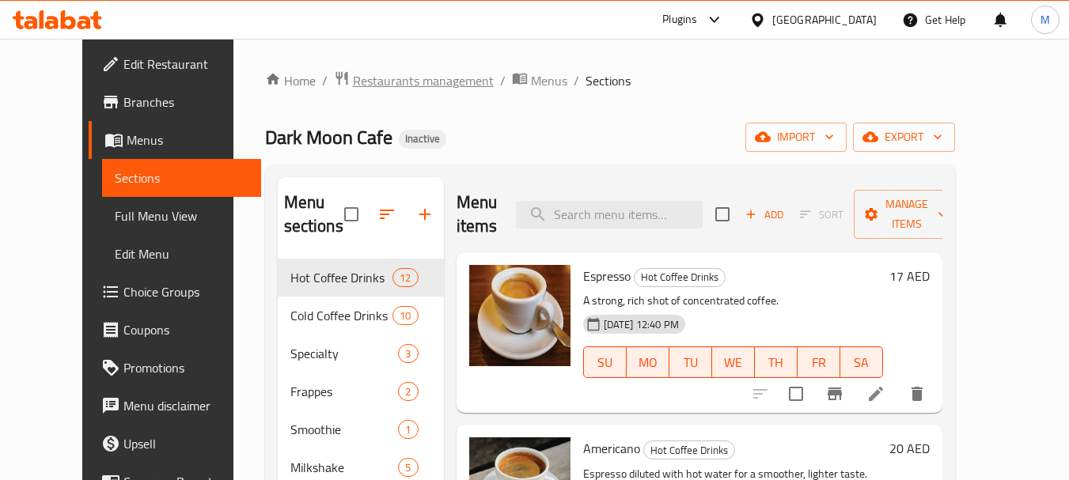
click at [353, 89] on span "Restaurants management" at bounding box center [423, 80] width 141 height 19
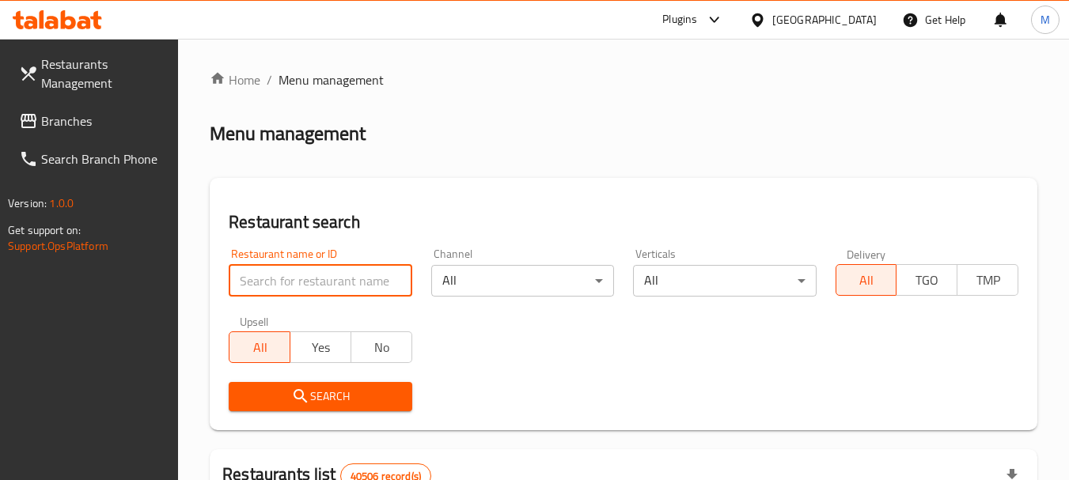
click at [306, 279] on input "search" at bounding box center [320, 281] width 183 height 32
paste input "ITCH BAKERY"
type input "ITCH BAKERY"
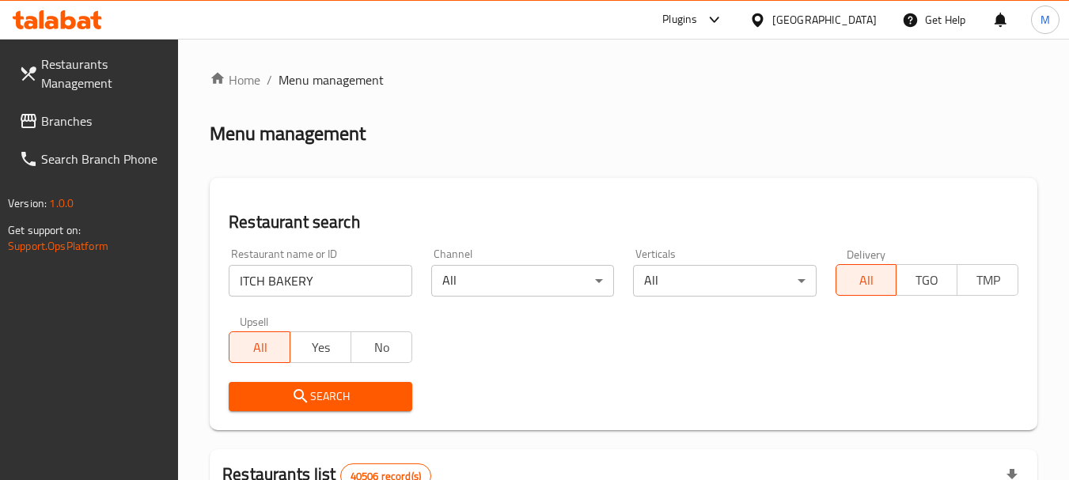
click at [331, 403] on span "Search" at bounding box center [319, 397] width 157 height 20
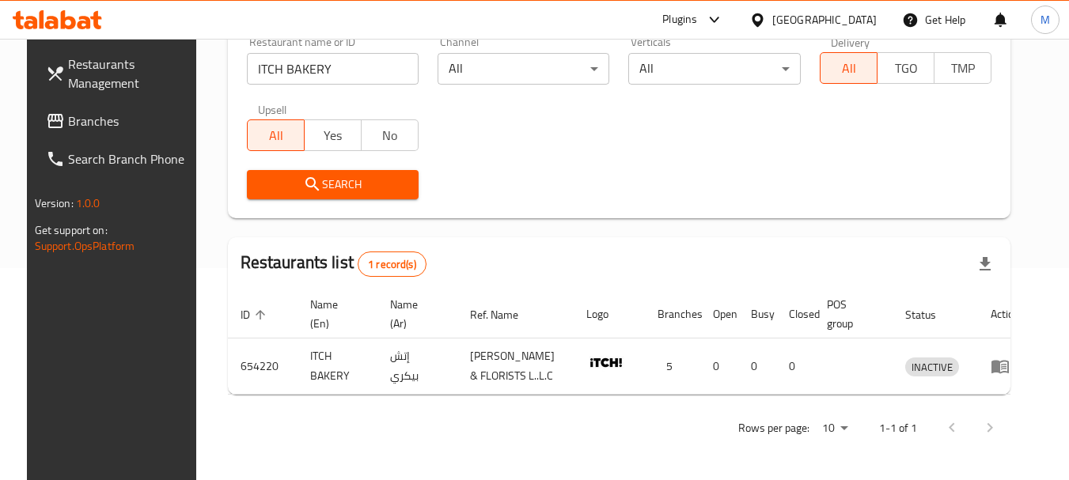
scroll to position [212, 0]
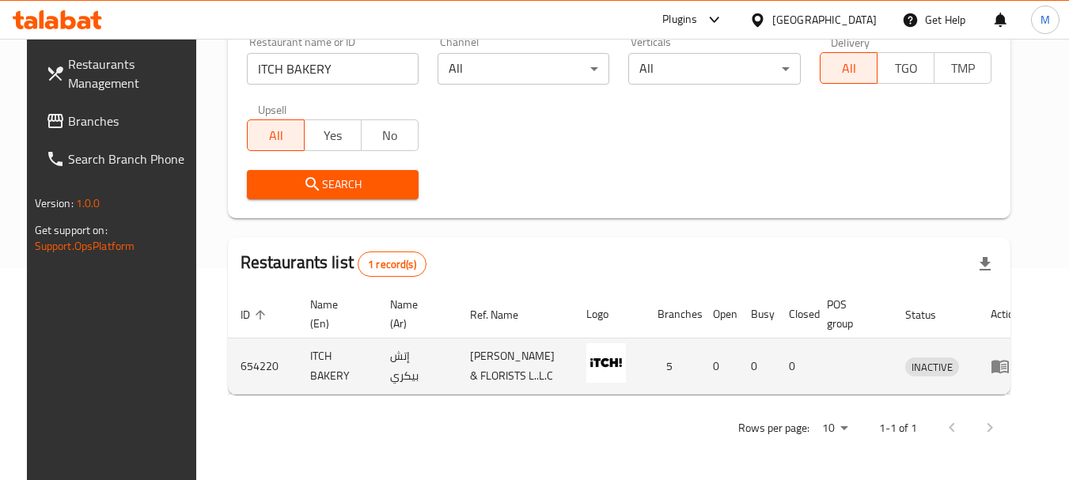
click at [1009, 362] on icon "enhanced table" at bounding box center [1000, 367] width 17 height 13
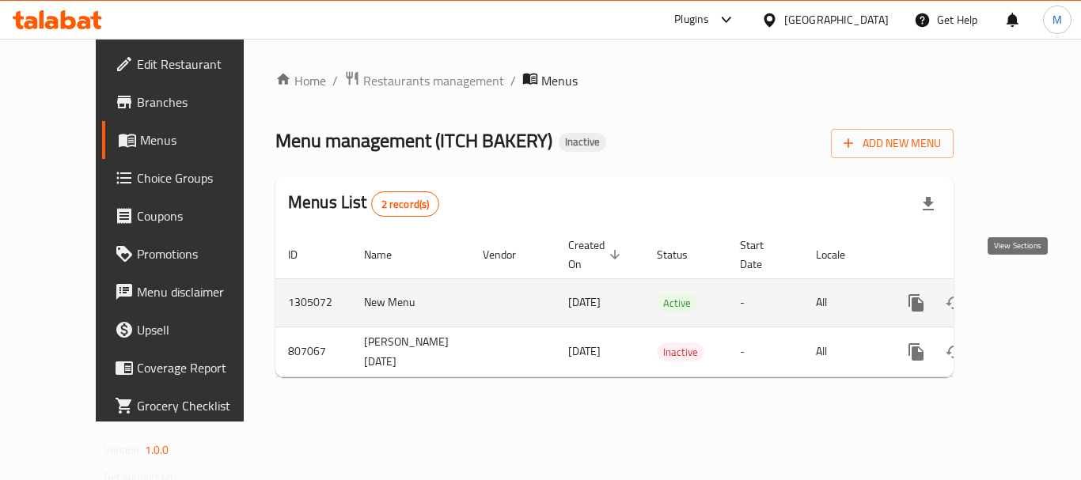
click at [1021, 294] on icon "enhanced table" at bounding box center [1030, 303] width 19 height 19
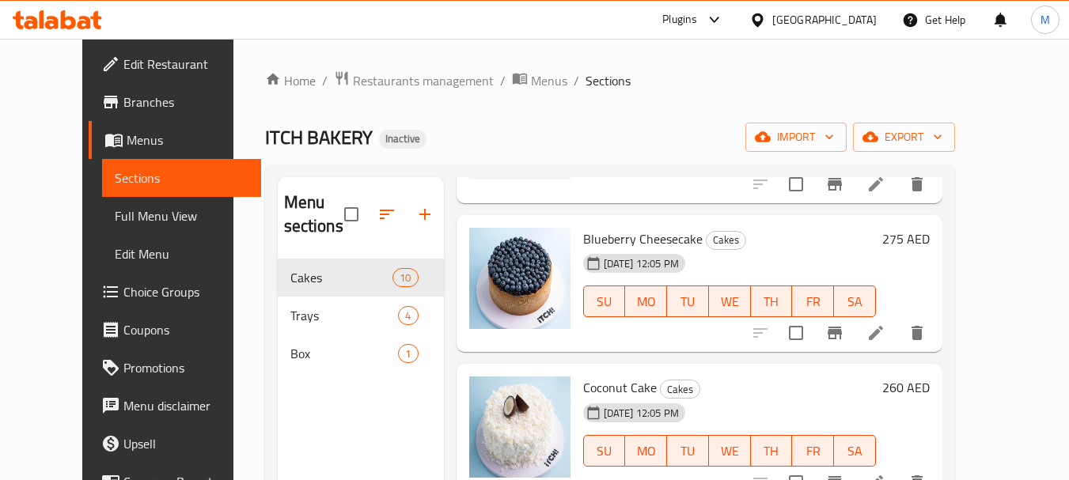
scroll to position [1029, 0]
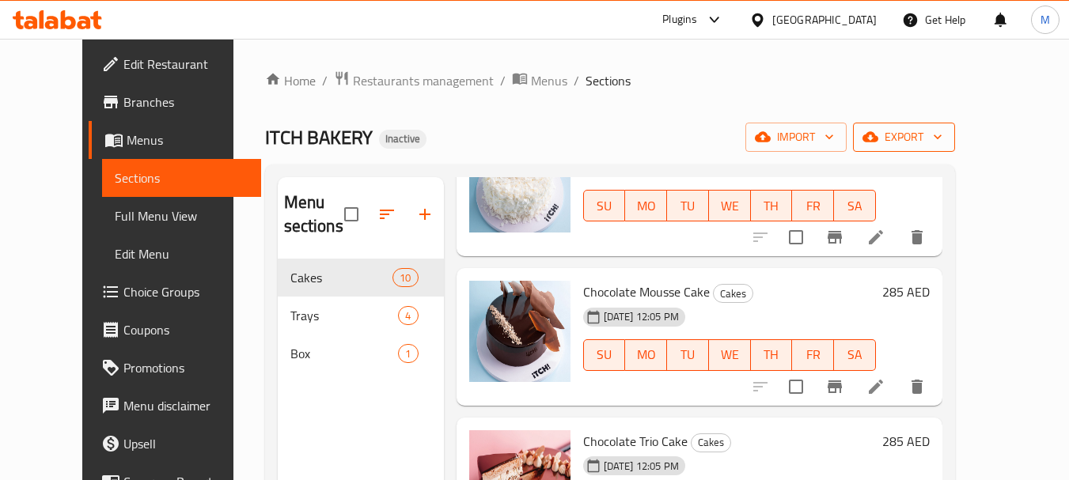
click at [942, 135] on span "export" at bounding box center [904, 137] width 77 height 20
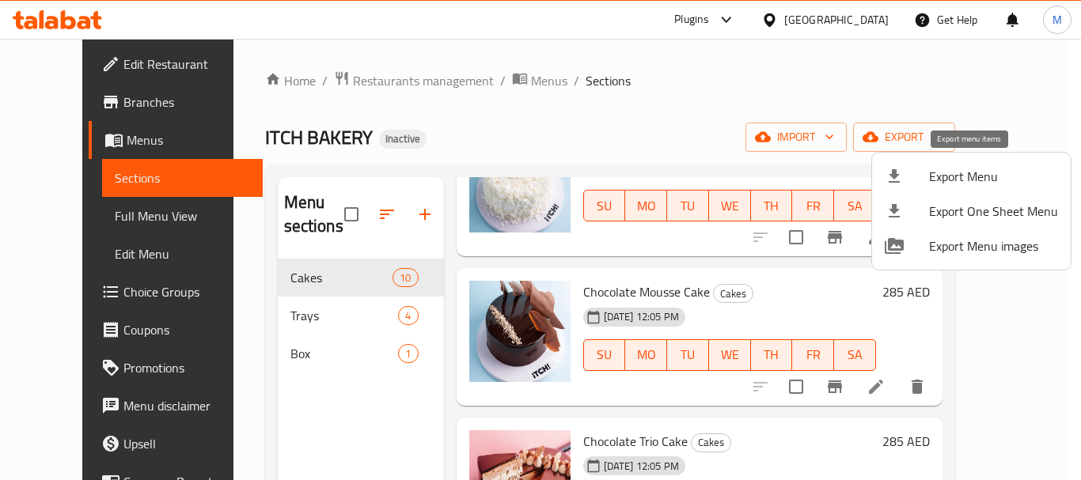
click at [922, 180] on div at bounding box center [907, 176] width 44 height 19
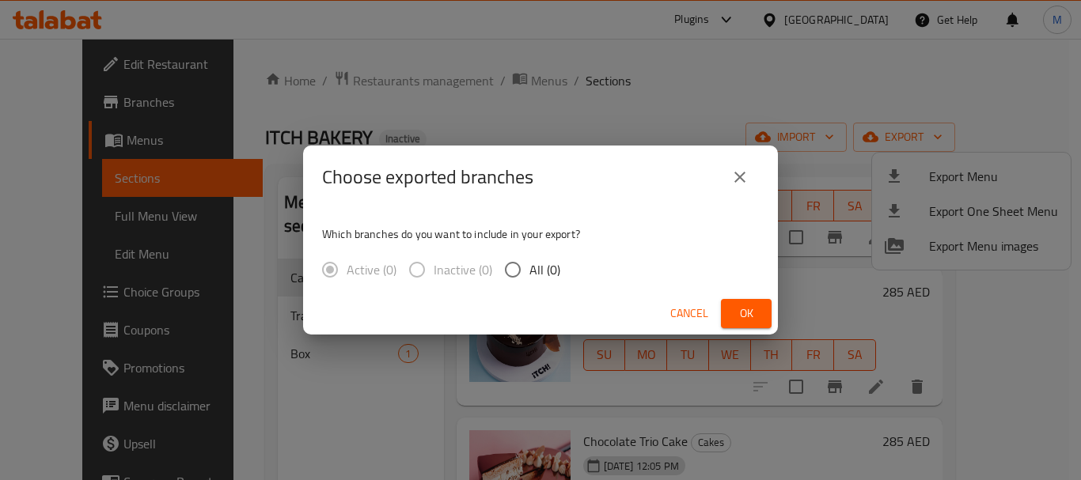
click at [529, 266] on span "All (0)" at bounding box center [544, 269] width 31 height 19
click at [529, 266] on input "All (0)" at bounding box center [512, 269] width 33 height 33
radio input "true"
click at [742, 312] on span "Ok" at bounding box center [746, 314] width 25 height 20
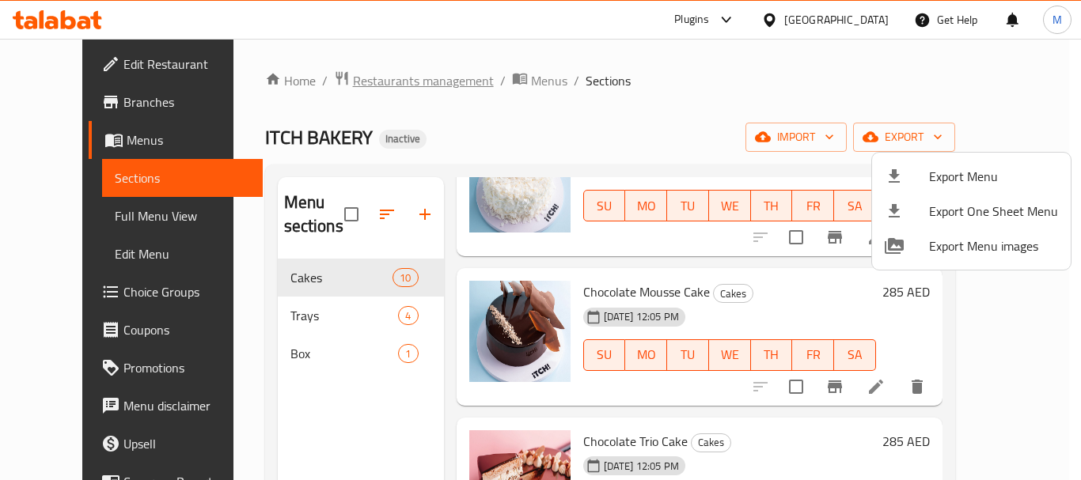
click at [339, 77] on div at bounding box center [540, 240] width 1081 height 480
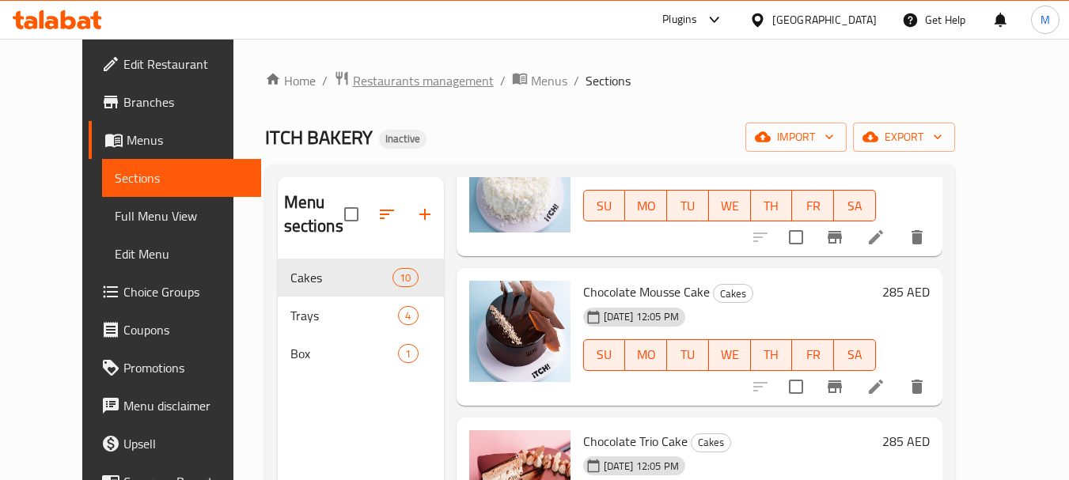
click at [353, 77] on span "Restaurants management" at bounding box center [423, 80] width 141 height 19
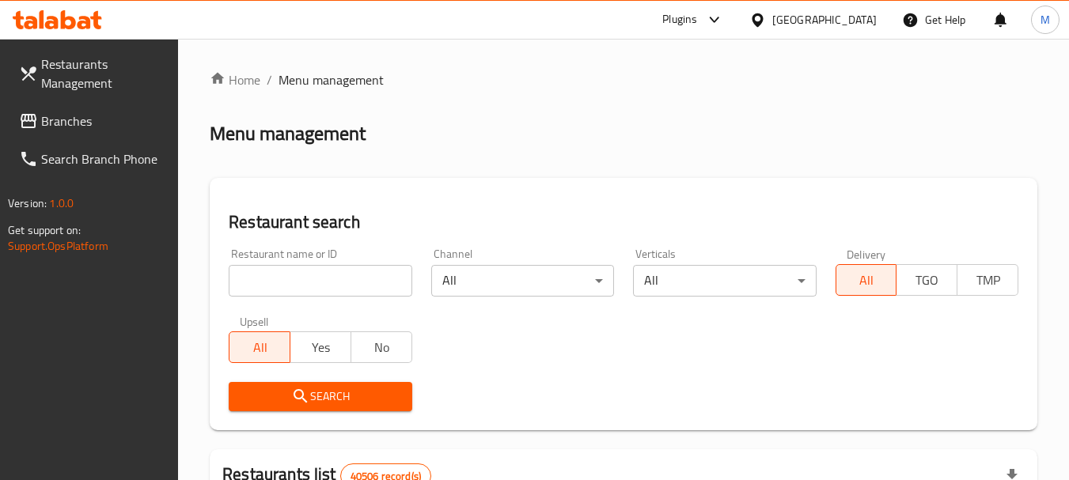
click at [355, 277] on input "search" at bounding box center [320, 281] width 183 height 32
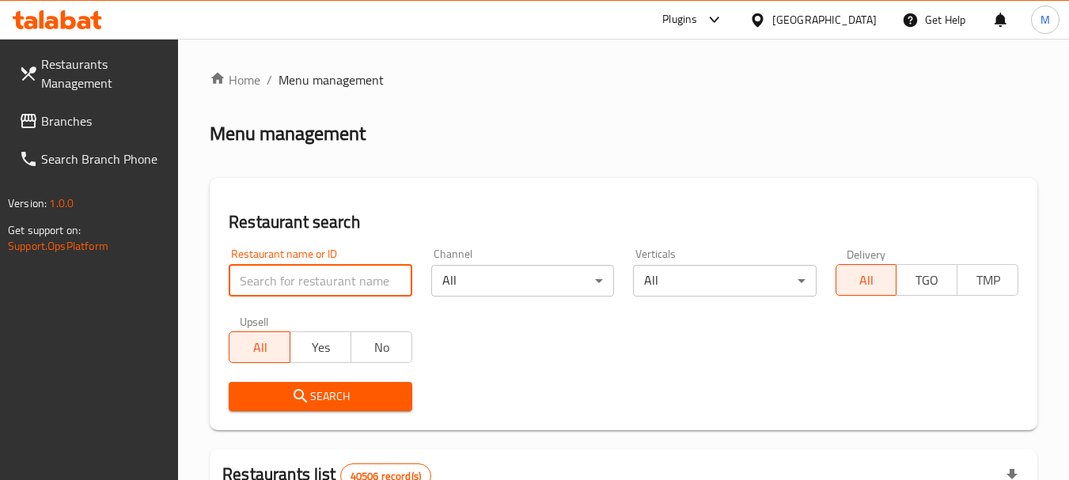
paste input "Flavormint cafe"
type input "Flavormint cafe"
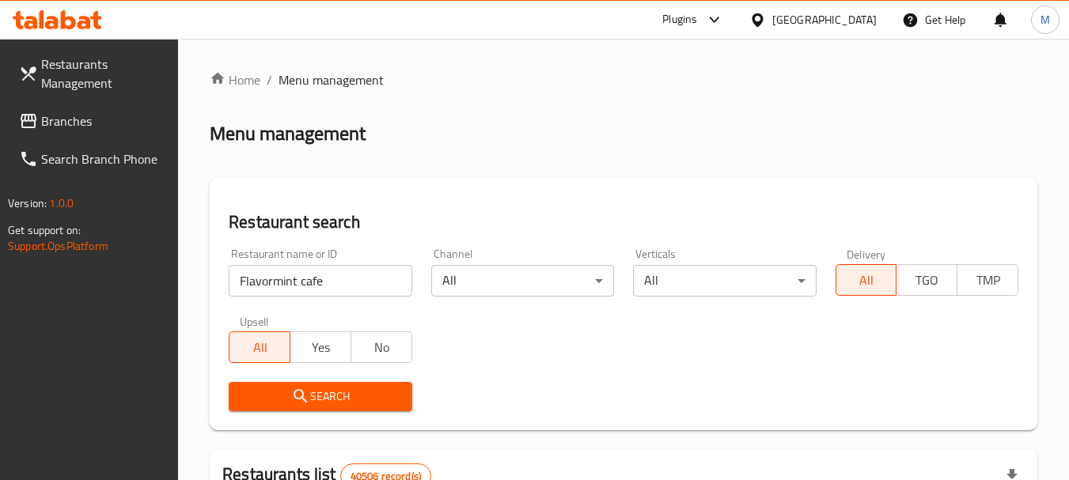
click at [337, 398] on span "Search" at bounding box center [319, 397] width 157 height 20
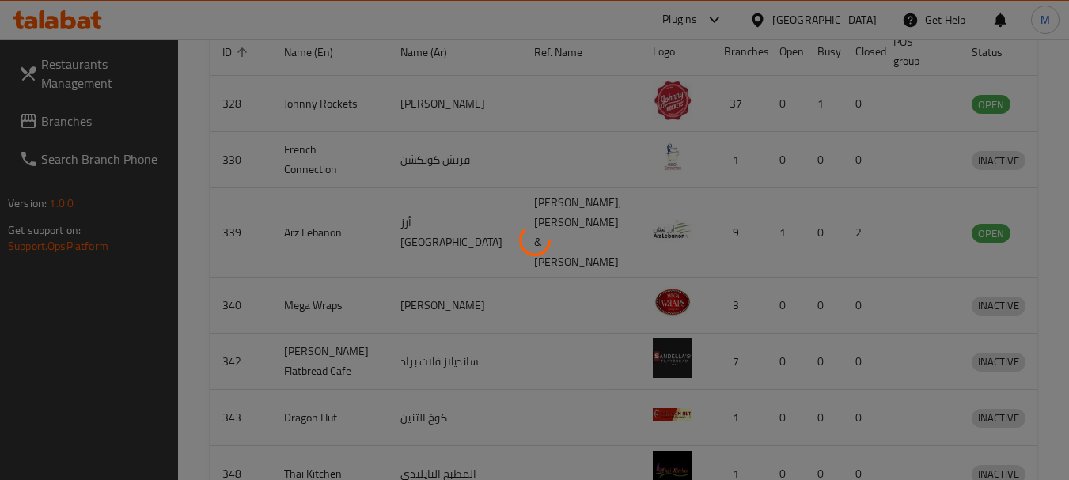
scroll to position [212, 0]
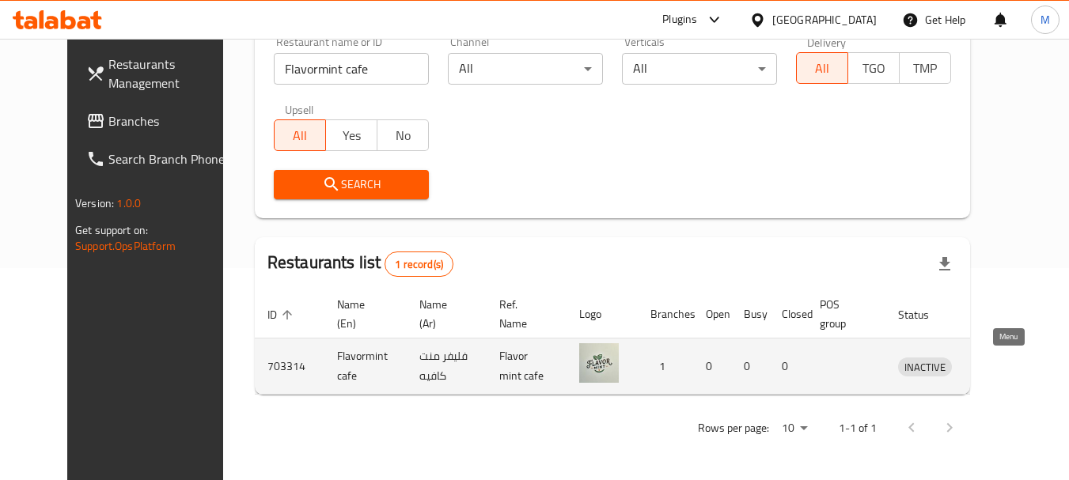
click at [995, 370] on icon "enhanced table" at bounding box center [993, 366] width 19 height 19
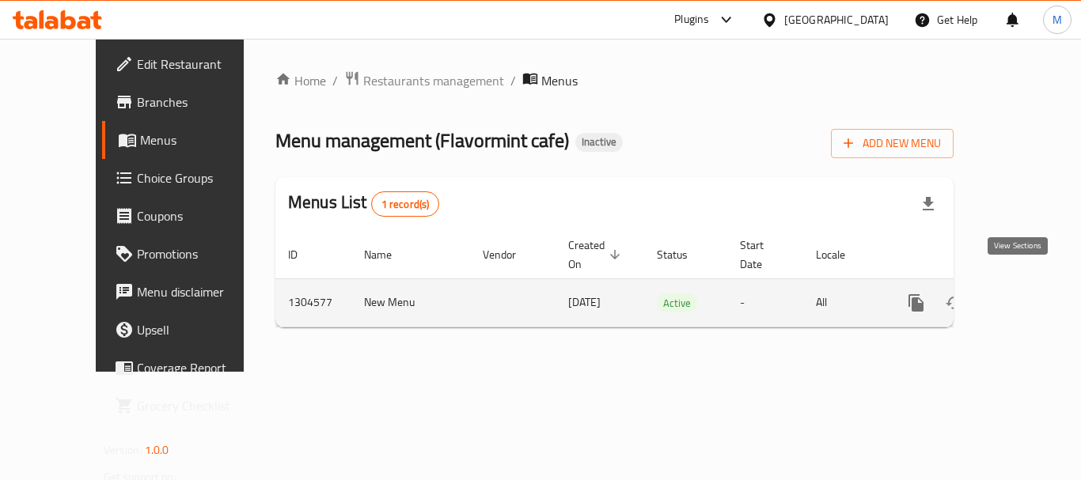
click at [1021, 294] on icon "enhanced table" at bounding box center [1030, 303] width 19 height 19
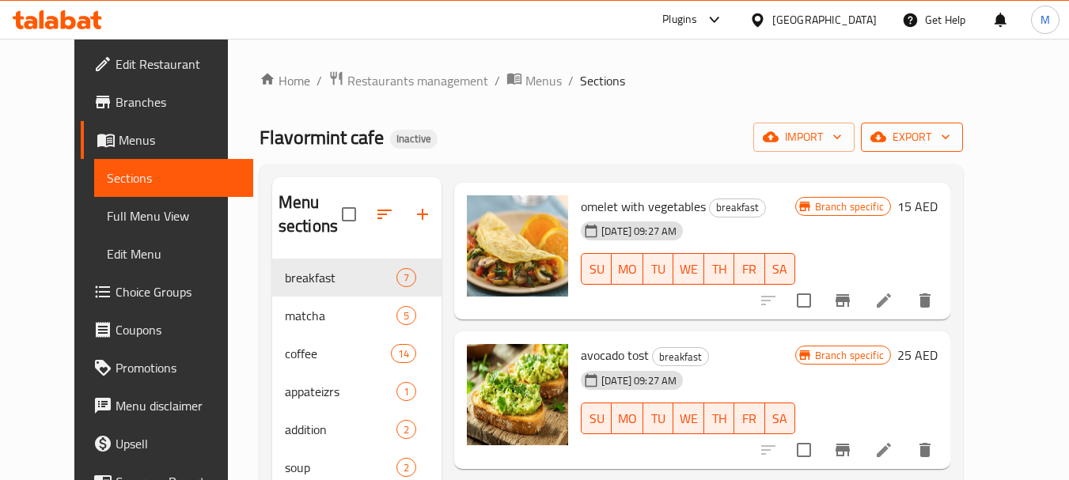
scroll to position [158, 0]
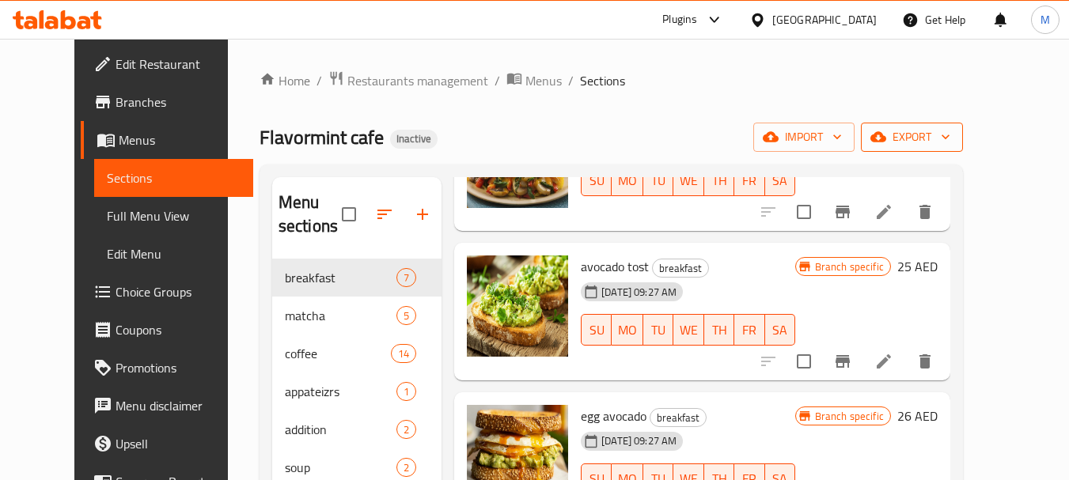
click at [954, 131] on icon "button" at bounding box center [946, 137] width 16 height 16
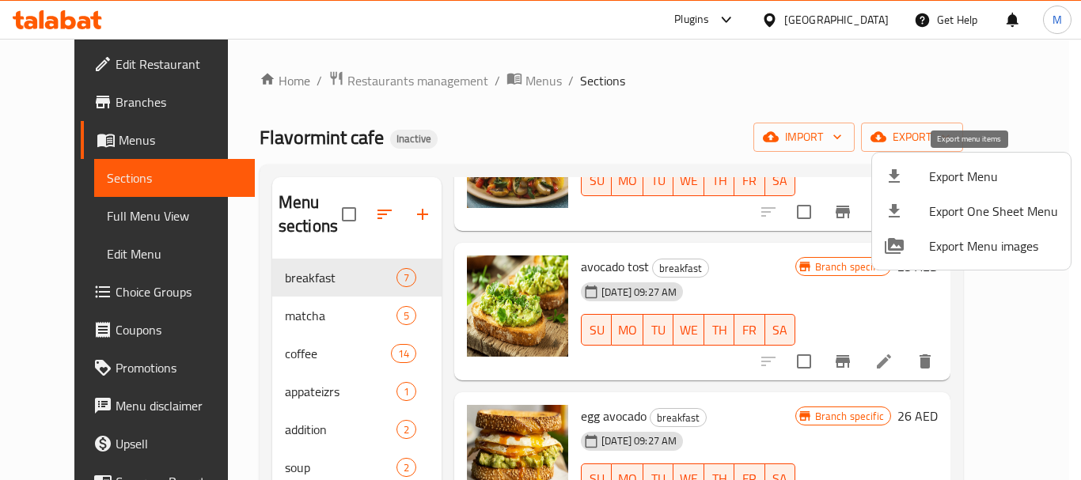
click at [941, 186] on span "Export Menu" at bounding box center [993, 176] width 129 height 19
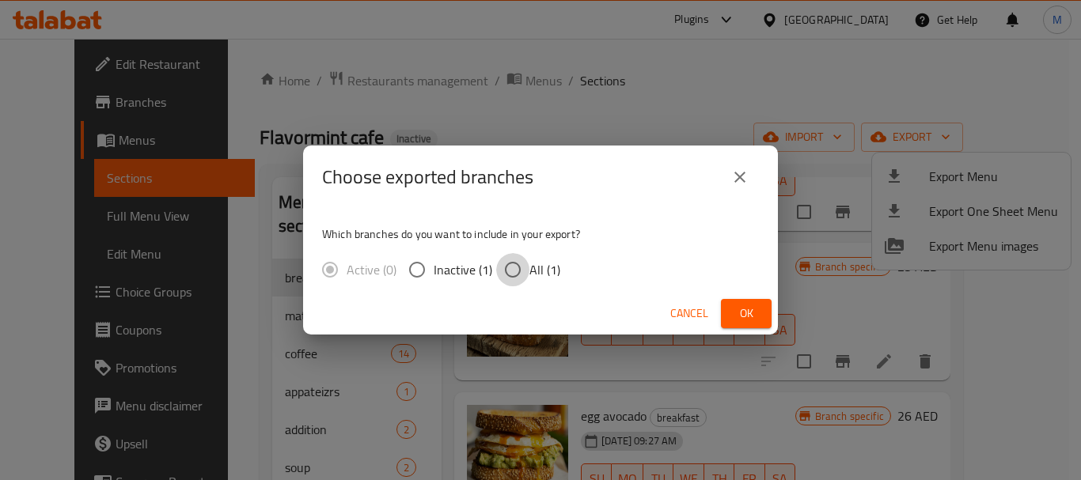
click at [526, 279] on input "All (1)" at bounding box center [512, 269] width 33 height 33
radio input "true"
click at [741, 311] on span "Ok" at bounding box center [746, 314] width 25 height 20
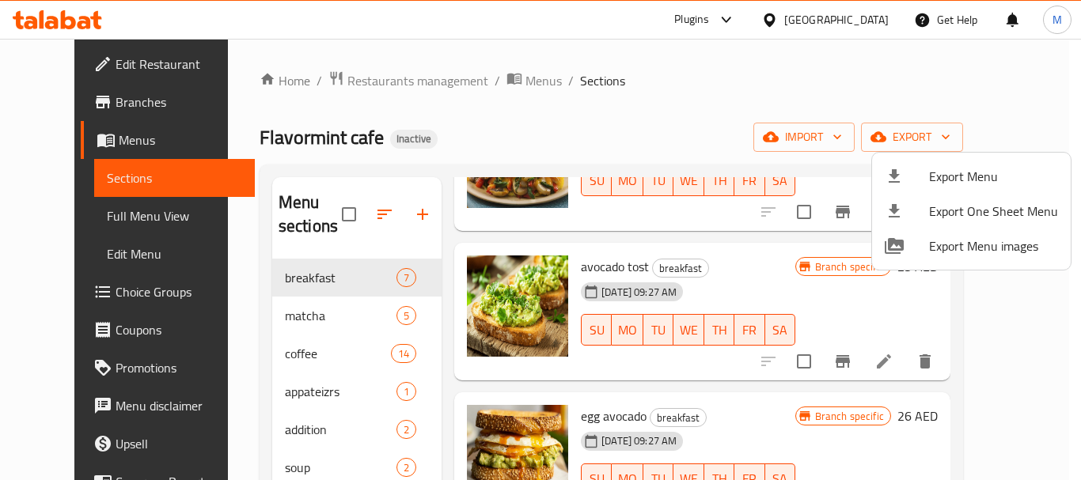
click at [101, 66] on div at bounding box center [540, 240] width 1081 height 480
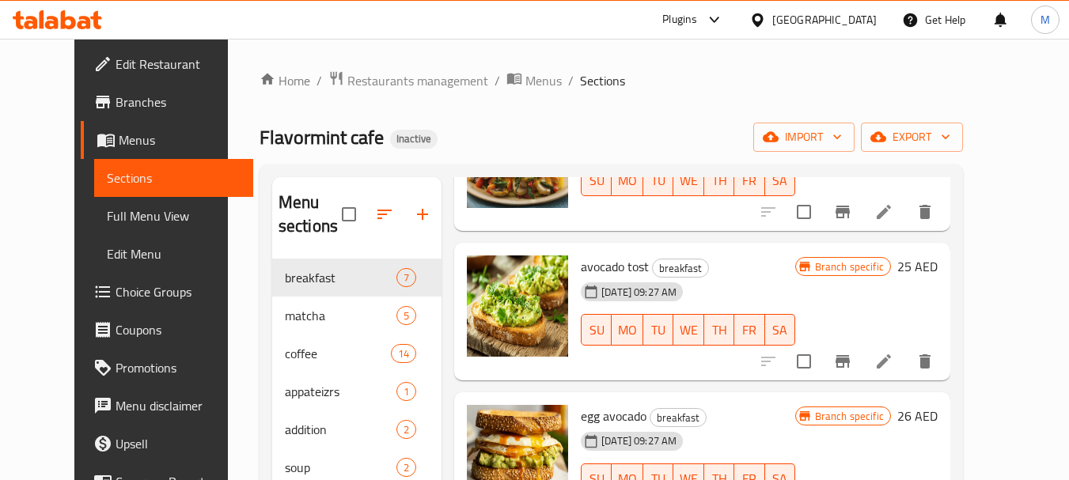
click at [116, 66] on span "Edit Restaurant" at bounding box center [178, 64] width 125 height 19
